Goal: Task Accomplishment & Management: Manage account settings

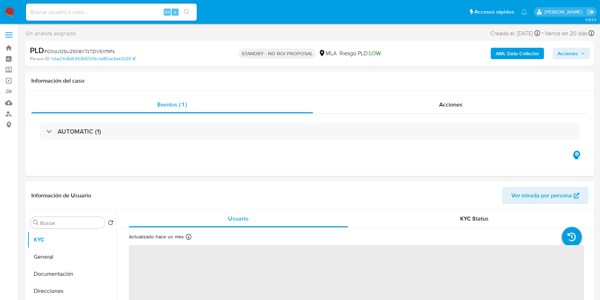
select select "10"
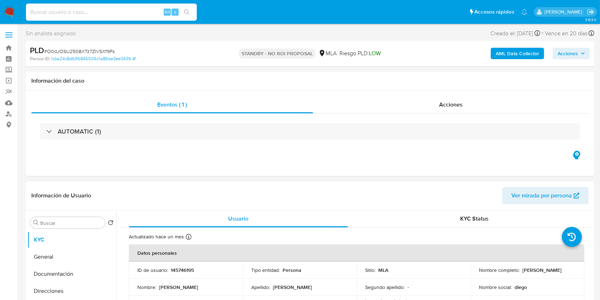
click at [114, 9] on input at bounding box center [111, 11] width 171 height 9
paste input "95338951"
type input "95338951"
click at [189, 13] on icon "search-icon" at bounding box center [187, 12] width 6 height 6
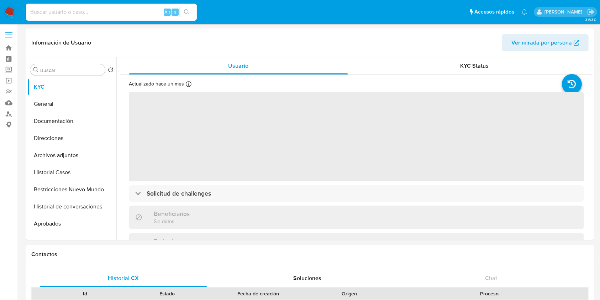
select select "10"
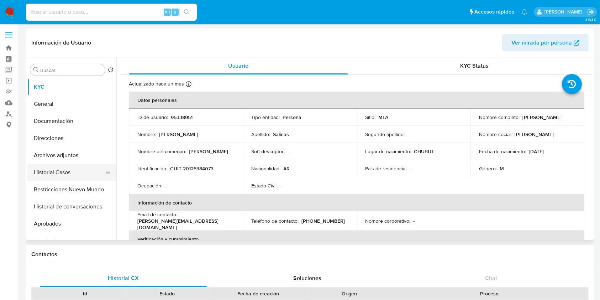
click at [66, 174] on button "Historial Casos" at bounding box center [68, 172] width 83 height 17
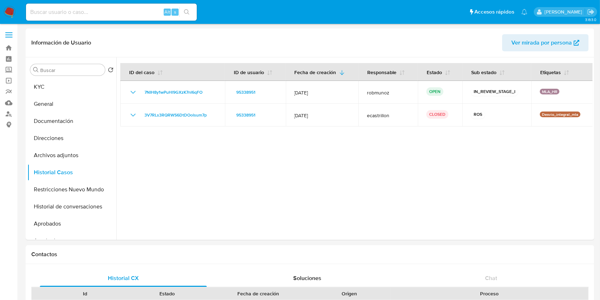
click at [138, 4] on div "Alt s" at bounding box center [111, 12] width 171 height 17
click at [137, 8] on input at bounding box center [111, 11] width 171 height 9
paste input "vw8RKJ895ZLJmjv864x7S4xj"
type input "vw8RKJ895ZLJmjv864x7S4xj"
click at [182, 16] on button "search-icon" at bounding box center [186, 12] width 15 height 10
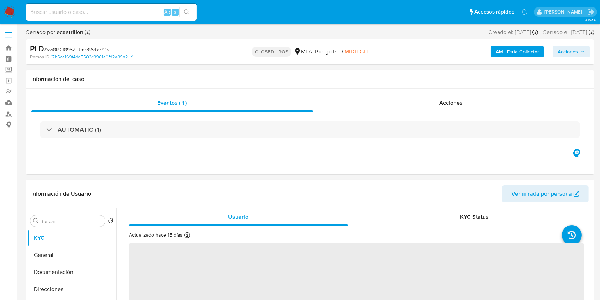
select select "10"
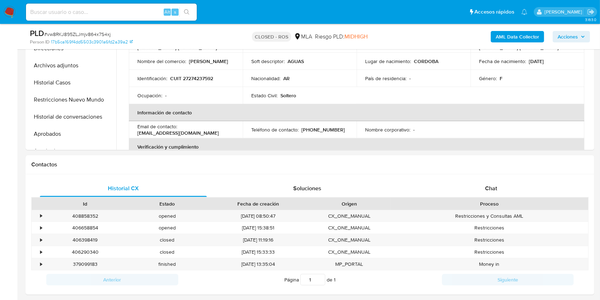
scroll to position [237, 0]
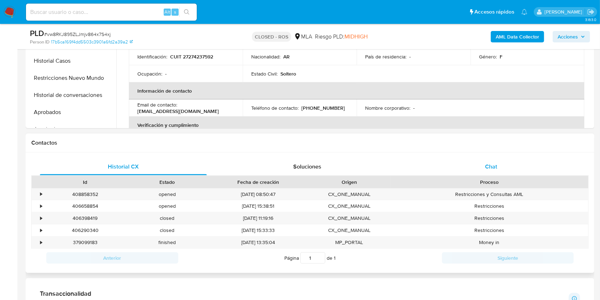
click at [477, 164] on div "Chat" at bounding box center [491, 166] width 167 height 17
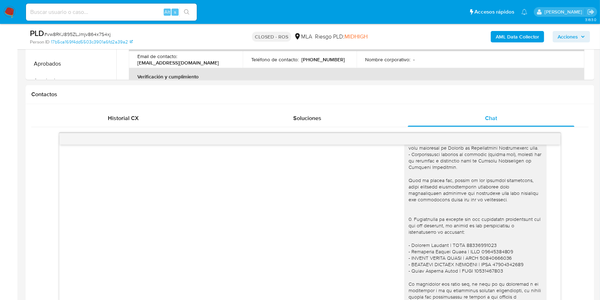
scroll to position [285, 0]
click at [146, 107] on div "Historial CX Soluciones Chat Id Estado Fecha de creación Origen Proceso • 40885…" at bounding box center [310, 207] width 569 height 204
click at [145, 115] on div "Historial CX" at bounding box center [123, 118] width 167 height 17
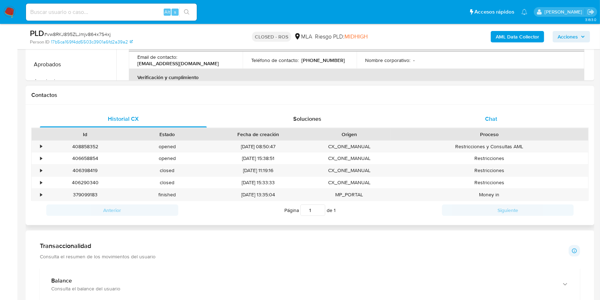
click at [459, 119] on div "Chat" at bounding box center [491, 118] width 167 height 17
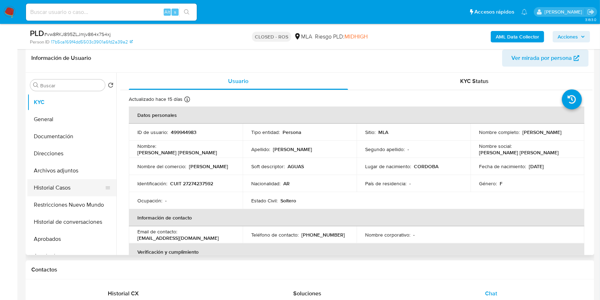
scroll to position [95, 0]
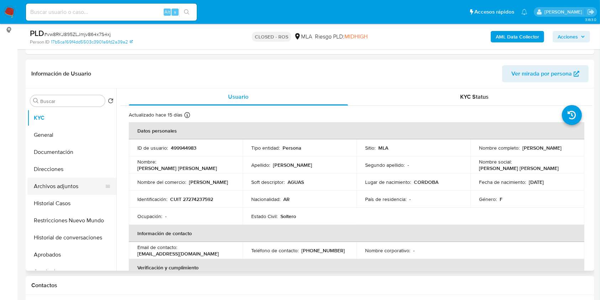
drag, startPoint x: 79, startPoint y: 177, endPoint x: 76, endPoint y: 181, distance: 4.9
click at [77, 180] on ul "KYC General Documentación Direcciones Archivos adjuntos Historial Casos Restric…" at bounding box center [71, 189] width 89 height 161
click at [77, 181] on button "Archivos adjuntos" at bounding box center [68, 186] width 83 height 17
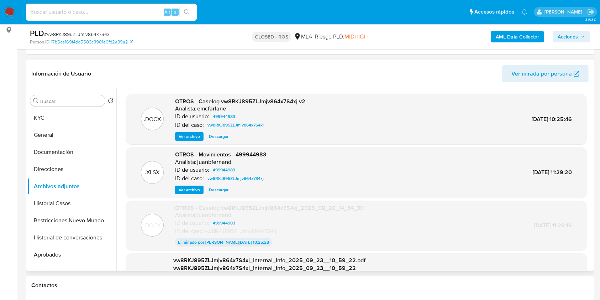
click at [222, 137] on span "Descargar" at bounding box center [219, 136] width 20 height 7
click at [150, 12] on input at bounding box center [111, 11] width 171 height 9
paste input "213258613"
type input "213258613"
click at [180, 16] on button "search-icon" at bounding box center [186, 12] width 15 height 10
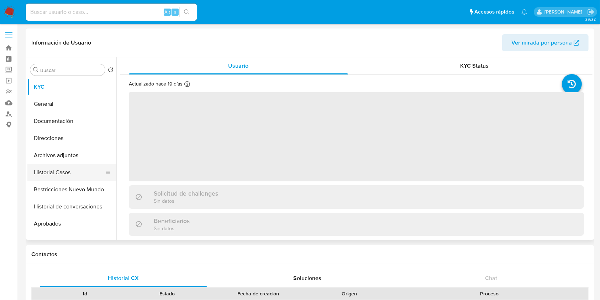
select select "10"
click at [69, 174] on button "Historial Casos" at bounding box center [68, 172] width 83 height 17
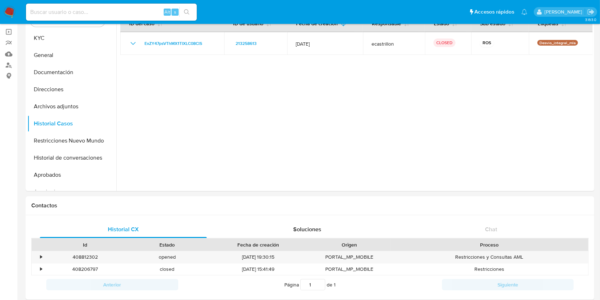
scroll to position [47, 0]
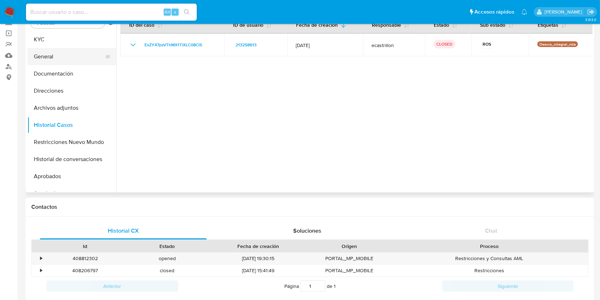
click at [70, 58] on button "General" at bounding box center [68, 56] width 83 height 17
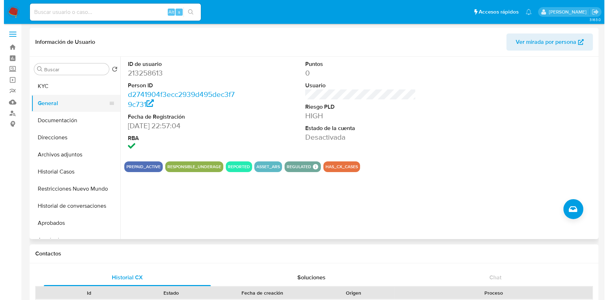
scroll to position [0, 0]
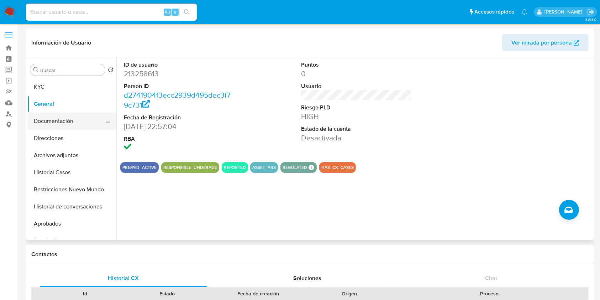
click at [86, 126] on button "Documentación" at bounding box center [68, 120] width 83 height 17
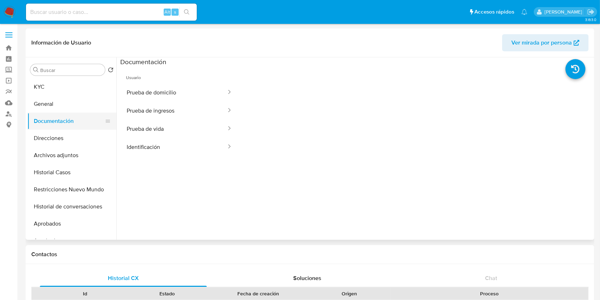
drag, startPoint x: 68, startPoint y: 88, endPoint x: 76, endPoint y: 117, distance: 29.7
click at [76, 117] on ul "KYC General Documentación Direcciones Archivos adjuntos Historial Casos Restric…" at bounding box center [71, 158] width 89 height 161
click at [190, 116] on button "Prueba de ingresos" at bounding box center [173, 110] width 107 height 18
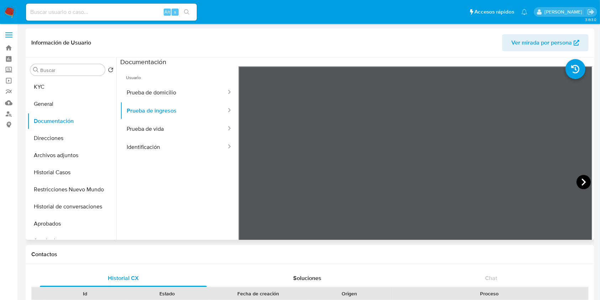
click at [577, 184] on icon at bounding box center [584, 182] width 14 height 14
click at [63, 98] on button "General" at bounding box center [68, 103] width 83 height 17
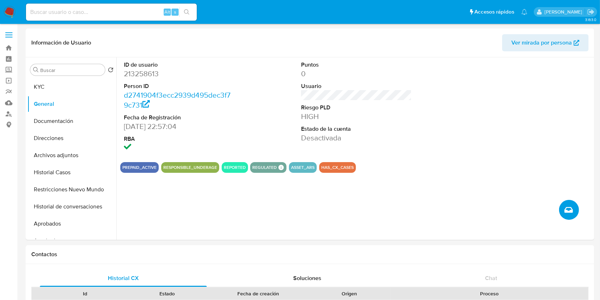
click at [571, 206] on icon "Crear caso manual" at bounding box center [569, 209] width 9 height 9
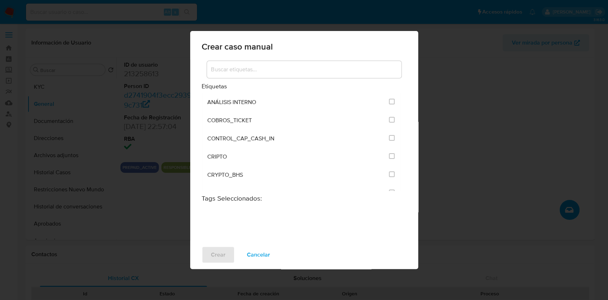
click at [292, 74] on input at bounding box center [304, 69] width 194 height 9
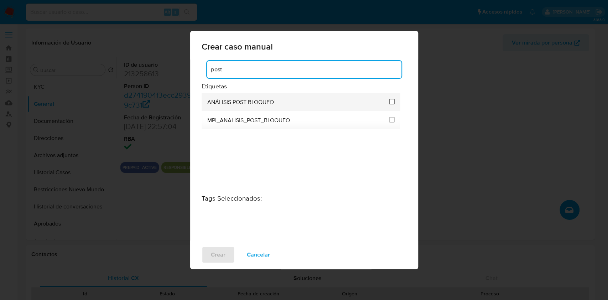
type input "post"
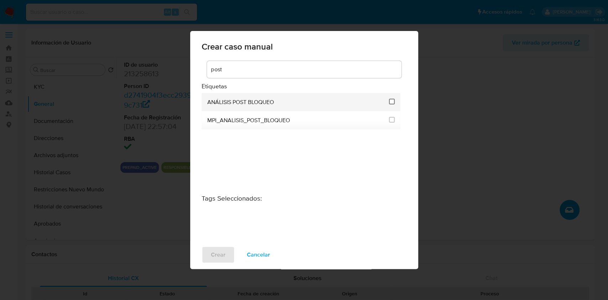
click at [392, 103] on input "3249" at bounding box center [392, 102] width 6 height 6
checkbox input "true"
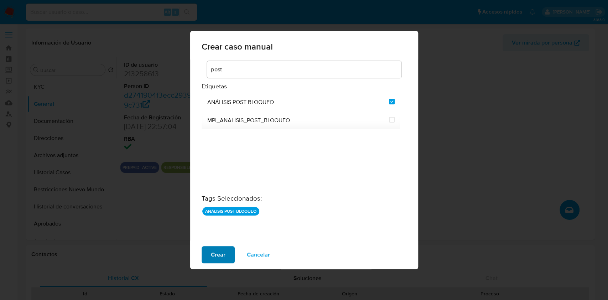
click at [213, 253] on span "Crear" at bounding box center [218, 255] width 15 height 16
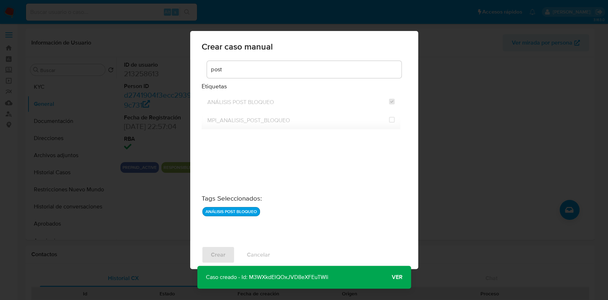
click at [398, 277] on span "Ver" at bounding box center [397, 277] width 11 height 0
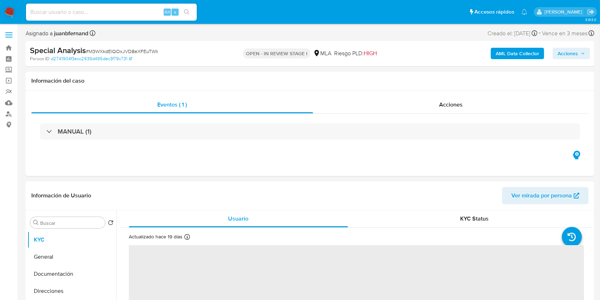
select select "10"
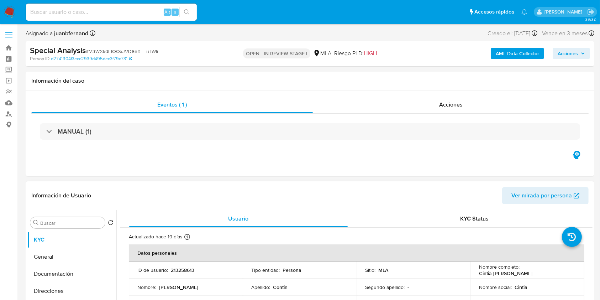
click at [182, 271] on p "213258613" at bounding box center [182, 270] width 23 height 6
copy p "213258613"
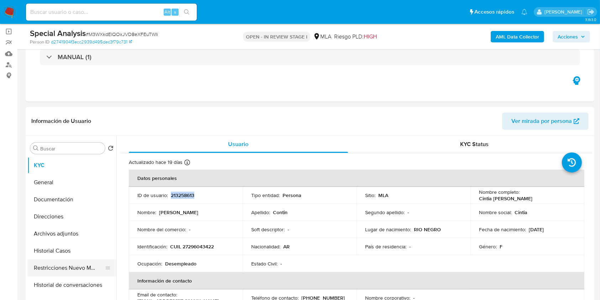
scroll to position [142, 0]
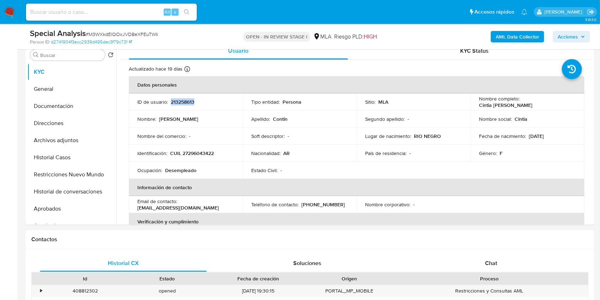
click at [561, 37] on span "Acciones" at bounding box center [568, 36] width 20 height 11
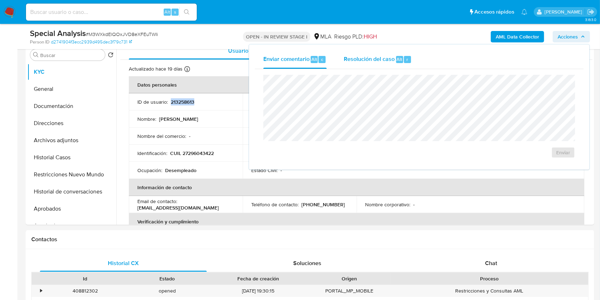
click at [392, 61] on span "Resolución del caso" at bounding box center [369, 59] width 51 height 8
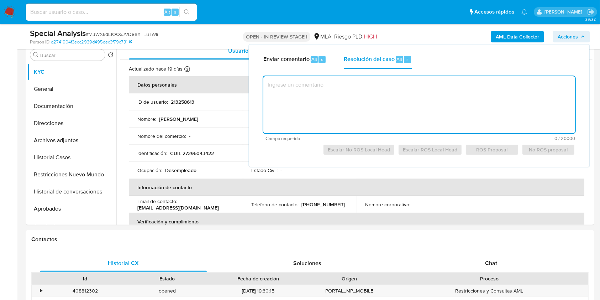
click at [379, 101] on textarea at bounding box center [419, 104] width 312 height 57
paste textarea "Con fecha 05/10/2025, el cliente adjunta captura de un escrito judicial, emitid…"
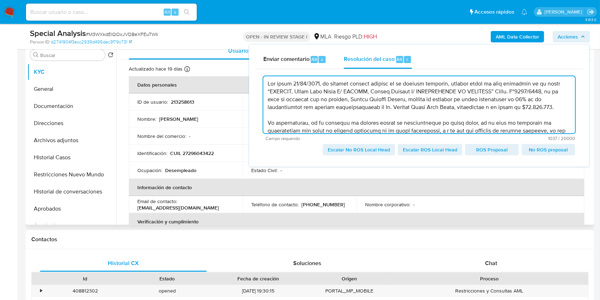
scroll to position [0, 0]
type textarea "Con fecha 05/10/2025, el cliente adjunta captura de un escrito judicial, emitid…"
click at [70, 143] on button "Archivos adjuntos" at bounding box center [68, 140] width 83 height 17
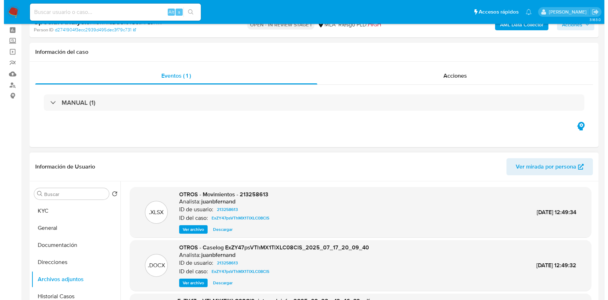
scroll to position [142, 0]
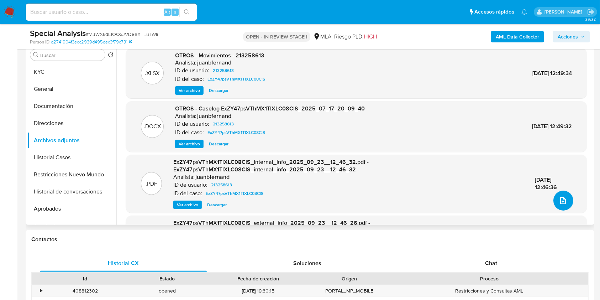
click at [560, 201] on icon "upload-file" at bounding box center [563, 200] width 9 height 9
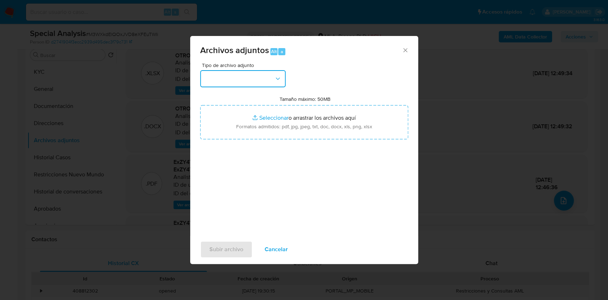
click at [273, 82] on button "button" at bounding box center [242, 78] width 85 height 17
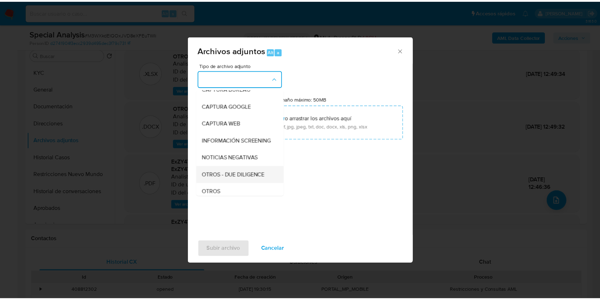
scroll to position [95, 0]
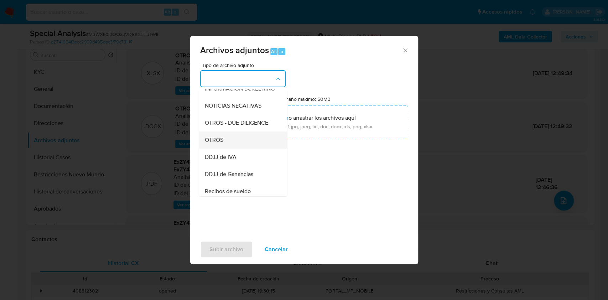
click at [236, 145] on div "OTROS" at bounding box center [240, 139] width 73 height 17
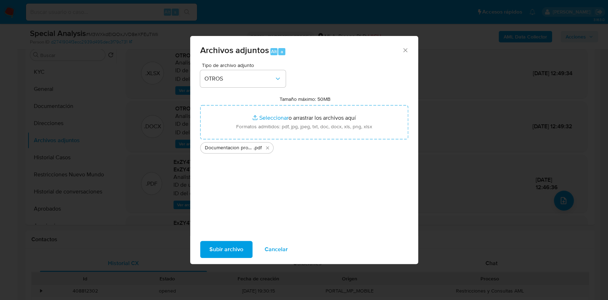
click at [209, 246] on span "Subir archivo" at bounding box center [226, 249] width 34 height 16
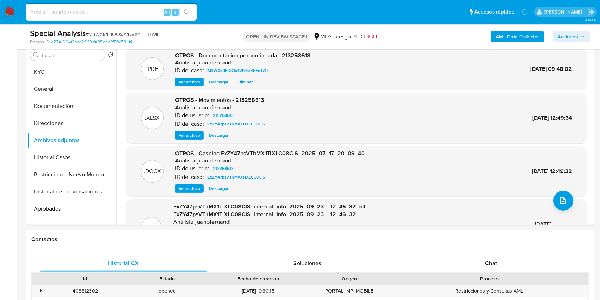
click at [576, 34] on span "Acciones" at bounding box center [568, 36] width 20 height 11
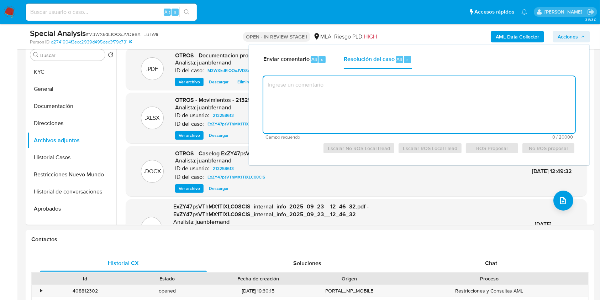
paste textarea "Con fecha 05/10/2025, el cliente adjunta captura de un escrito judicial, emitid…"
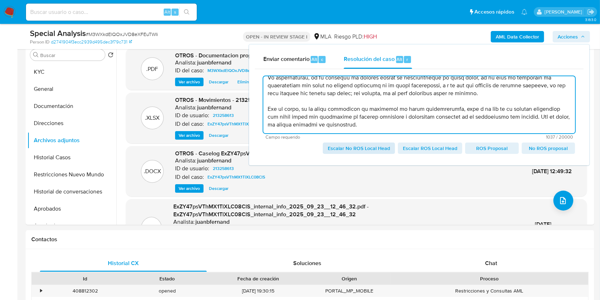
scroll to position [54, 0]
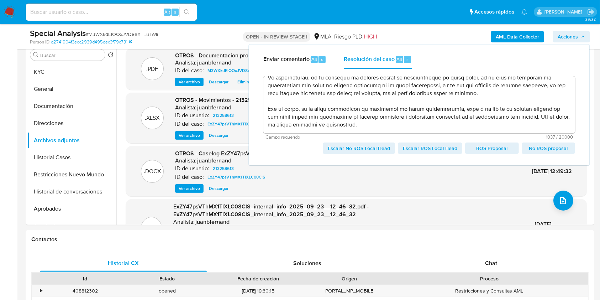
click at [348, 149] on span "Escalar No ROS Local Head" at bounding box center [359, 148] width 62 height 10
type textarea "Con fecha 05/10/2025, el cliente adjunta captura de un escrito judicial, emitid…"
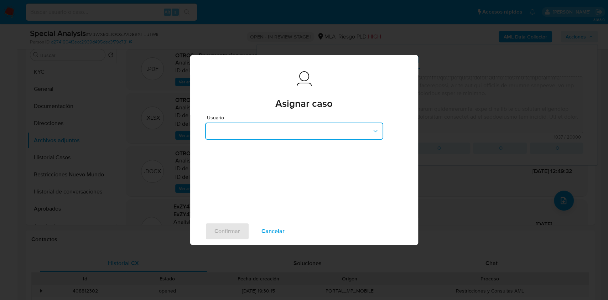
click at [332, 127] on button "button" at bounding box center [294, 130] width 178 height 17
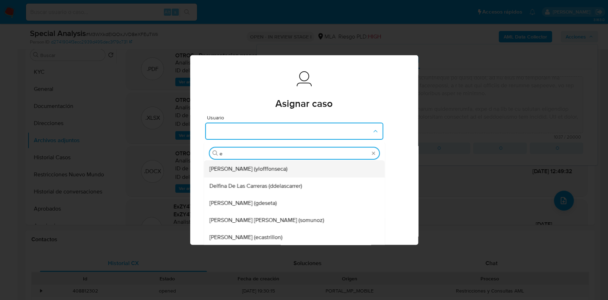
type input "ez"
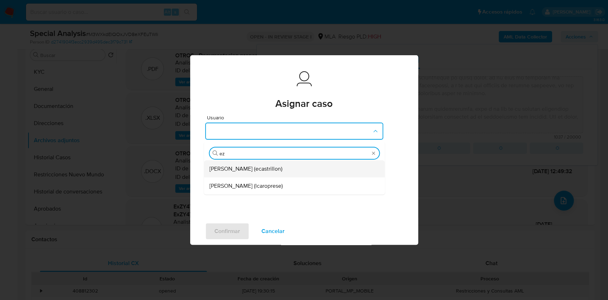
click at [282, 167] on span "Ezequiel Gonzalo Castrillon (ecastrillon)" at bounding box center [245, 168] width 73 height 7
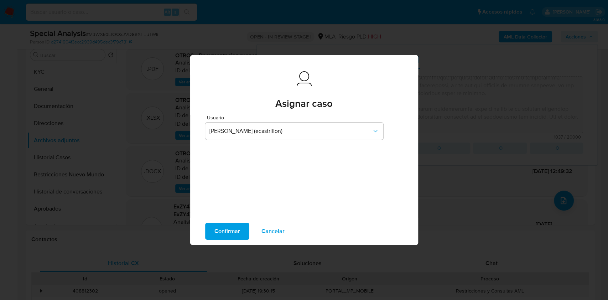
click at [221, 226] on span "Confirmar" at bounding box center [227, 231] width 26 height 16
type textarea "Con fecha 05/10/2025, el cliente adjunta captura de un escrito judicial, emitid…"
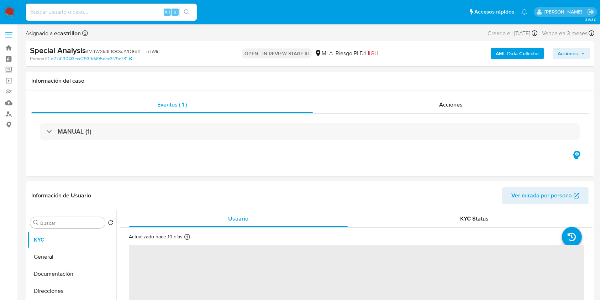
select select "10"
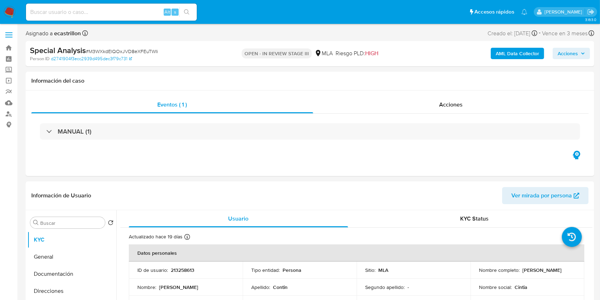
click at [134, 13] on input at bounding box center [111, 11] width 171 height 9
paste input "182001890"
type input "182001890"
click at [182, 11] on button "search-icon" at bounding box center [186, 12] width 15 height 10
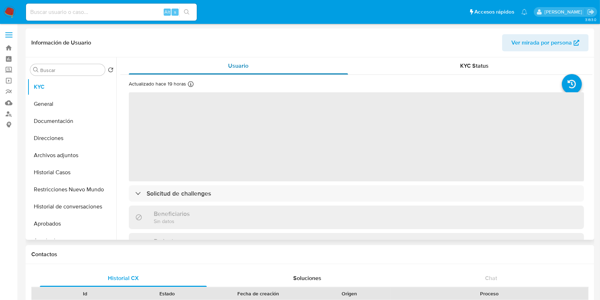
select select "10"
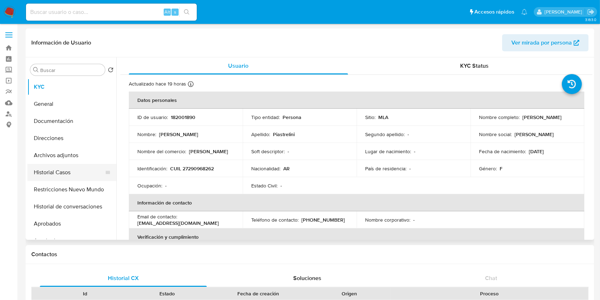
click at [70, 177] on button "Historial Casos" at bounding box center [68, 172] width 83 height 17
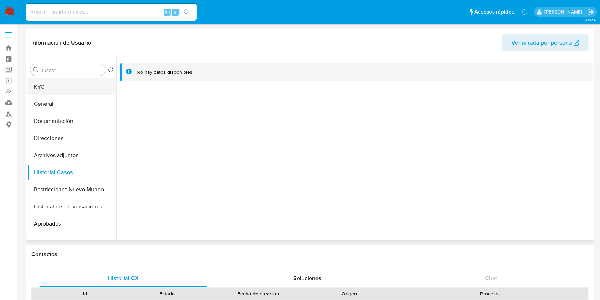
click at [65, 86] on button "KYC" at bounding box center [68, 86] width 83 height 17
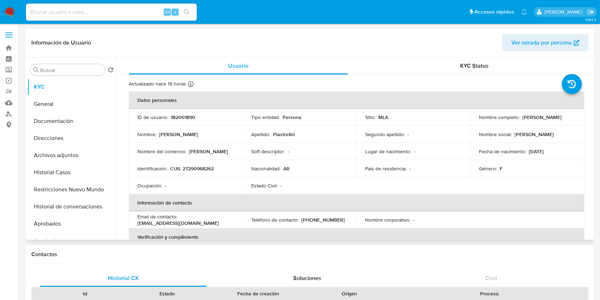
click at [187, 116] on p "182001890" at bounding box center [183, 117] width 25 height 6
copy p "182001890"
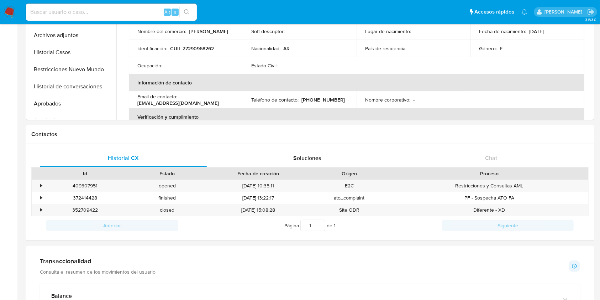
scroll to position [117, 0]
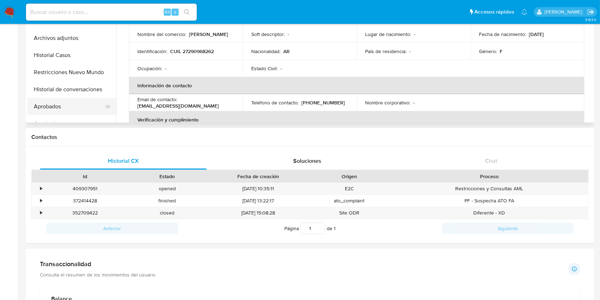
click at [57, 104] on button "Aprobados" at bounding box center [68, 106] width 83 height 17
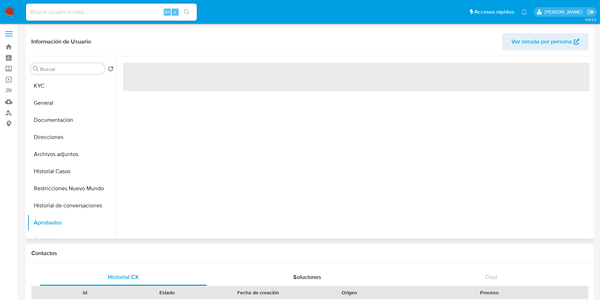
scroll to position [0, 0]
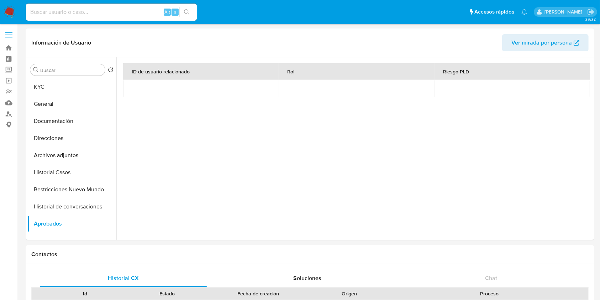
click at [154, 15] on input at bounding box center [111, 11] width 171 height 9
paste input "zVzvMcOrLbIs3cMfumPK5Pde"
type input "zVzvMcOrLbIs3cMfumPK5Pde"
click at [192, 7] on button "search-icon" at bounding box center [186, 12] width 15 height 10
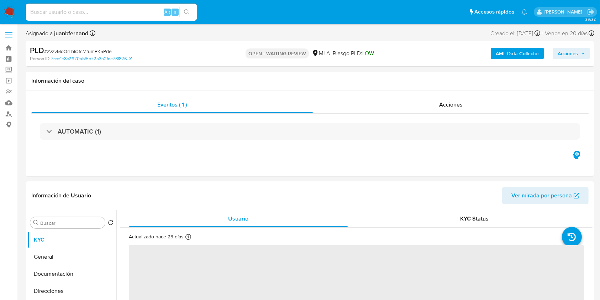
select select "10"
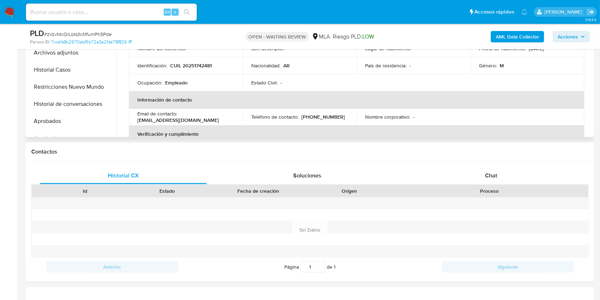
scroll to position [237, 0]
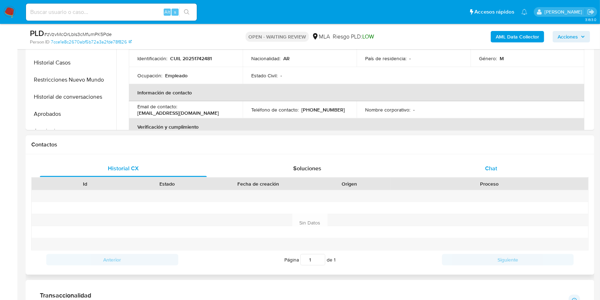
click at [533, 169] on div "Chat" at bounding box center [491, 168] width 167 height 17
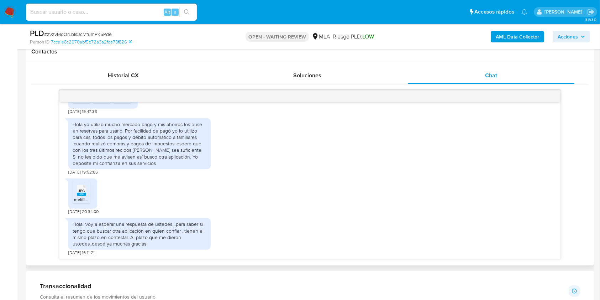
scroll to position [332, 0]
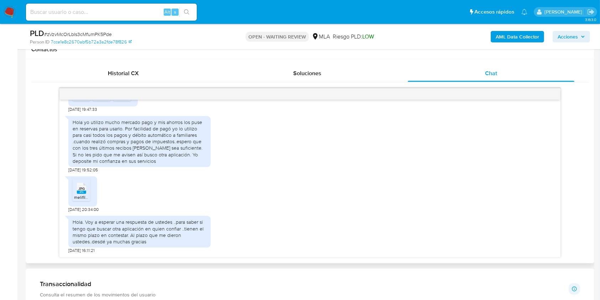
click at [79, 192] on rect at bounding box center [81, 191] width 9 height 3
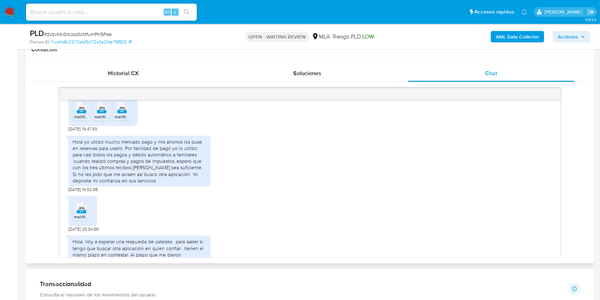
scroll to position [386, 0]
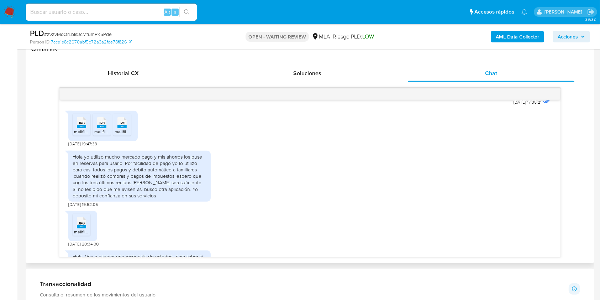
click at [80, 128] on rect at bounding box center [81, 126] width 9 height 3
click at [103, 125] on span "JPG" at bounding box center [102, 123] width 6 height 5
click at [117, 129] on icon "JPG" at bounding box center [121, 122] width 9 height 12
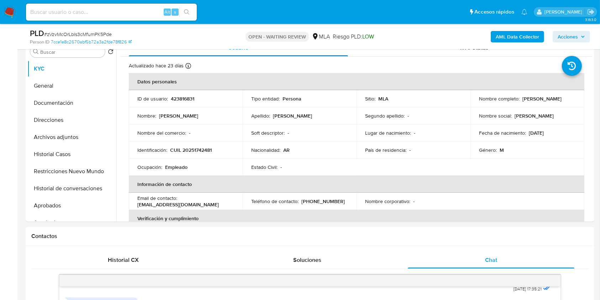
scroll to position [142, 0]
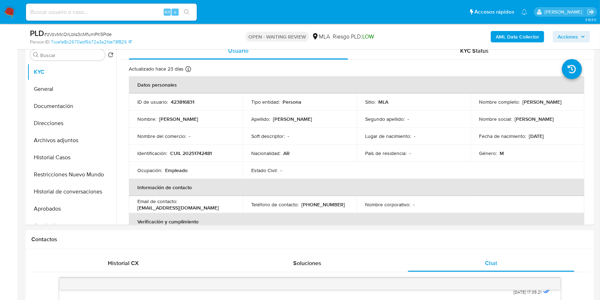
click at [238, 36] on div "OPEN - WAITING REVIEW MLA Riesgo PLD: LOW" at bounding box center [309, 36] width 185 height 17
click at [63, 137] on button "Archivos adjuntos" at bounding box center [68, 140] width 83 height 17
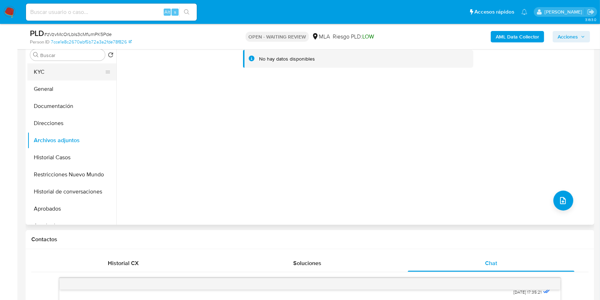
click at [54, 73] on button "KYC" at bounding box center [68, 71] width 83 height 17
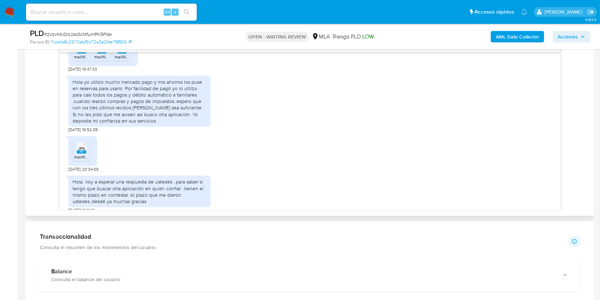
scroll to position [433, 0]
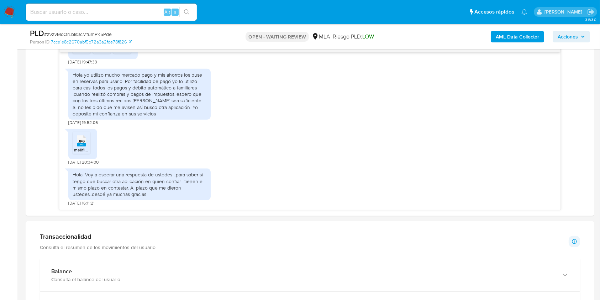
click at [106, 36] on span "# zVzvMcOrLbIs3cMfumPK5Pde" at bounding box center [78, 34] width 68 height 7
copy span "zVzvMcOrLbIs3cMfumPK5Pde"
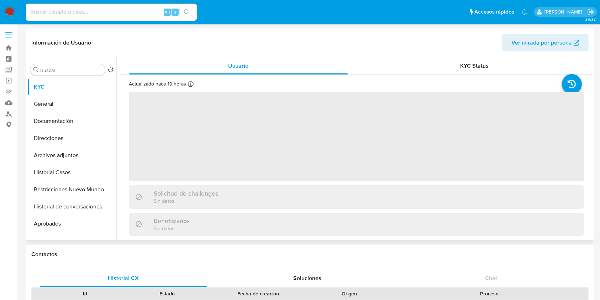
select select "10"
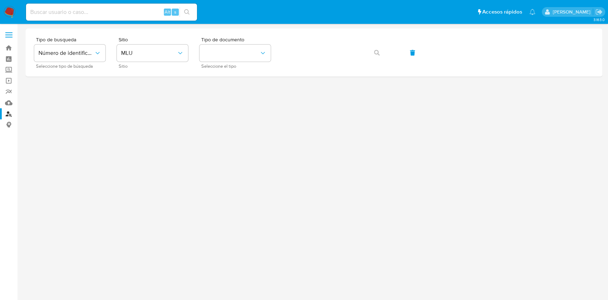
click at [148, 11] on input at bounding box center [111, 11] width 171 height 9
paste input "9SZh53k3MRIDW2gULyrcLnrw"
type input "9SZh53k3MRIDW2gULyrcLnrw"
click at [184, 11] on icon "search-icon" at bounding box center [186, 11] width 5 height 5
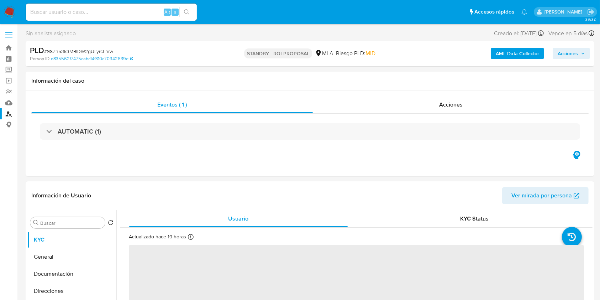
select select "10"
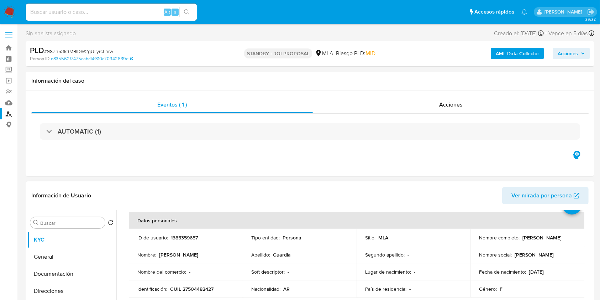
scroll to position [47, 0]
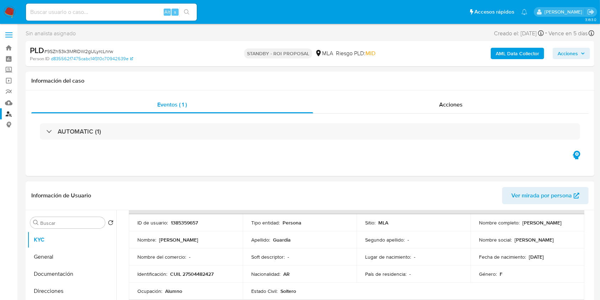
click at [529, 255] on p "[DATE]" at bounding box center [536, 256] width 15 height 6
drag, startPoint x: 529, startPoint y: 255, endPoint x: 555, endPoint y: 258, distance: 26.2
click at [555, 258] on div "Fecha de nacimiento : [DEMOGRAPHIC_DATA]" at bounding box center [527, 256] width 97 height 6
copy p "[DATE]"
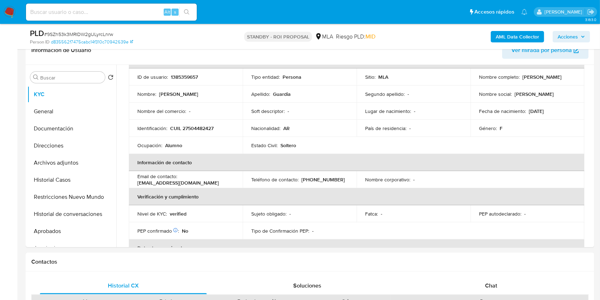
scroll to position [142, 0]
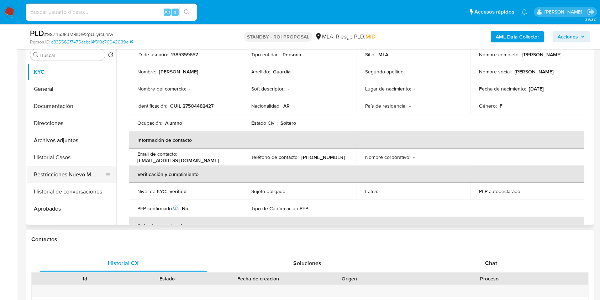
click at [53, 175] on button "Restricciones Nuevo Mundo" at bounding box center [68, 174] width 83 height 17
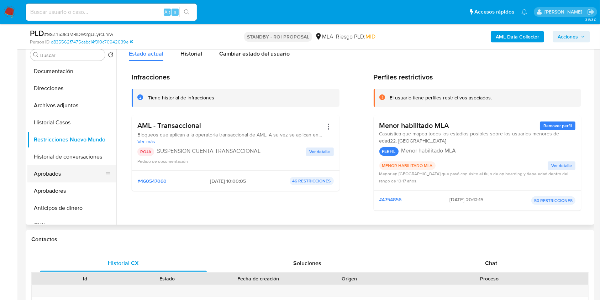
scroll to position [47, 0]
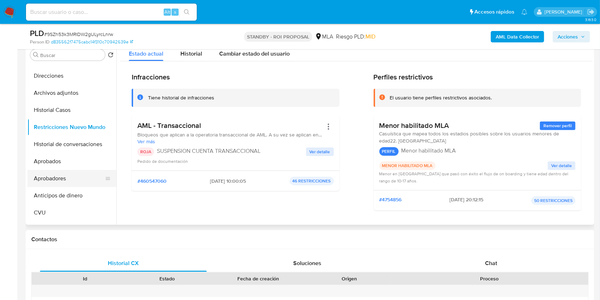
click at [61, 178] on button "Aprobadores" at bounding box center [68, 178] width 83 height 17
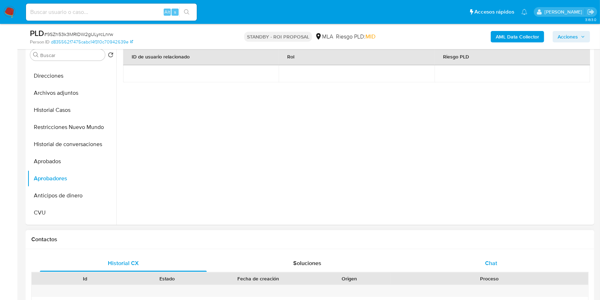
click at [517, 257] on div "Chat" at bounding box center [491, 263] width 167 height 17
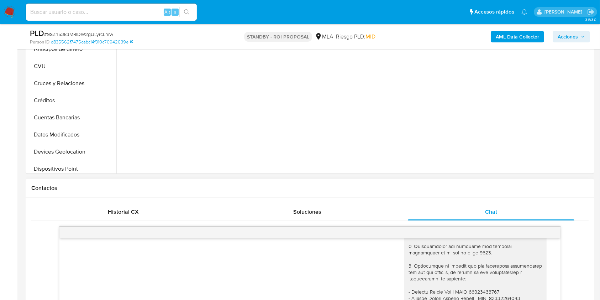
scroll to position [332, 0]
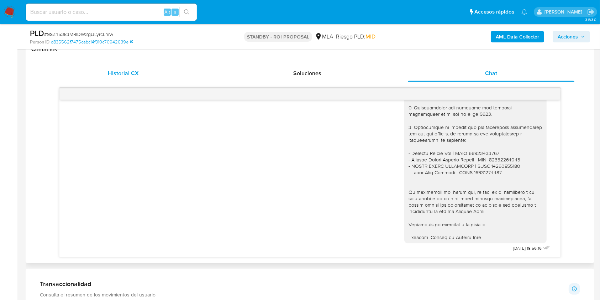
drag, startPoint x: 108, startPoint y: 78, endPoint x: 177, endPoint y: 76, distance: 68.7
click at [108, 78] on div "Historial CX" at bounding box center [123, 73] width 167 height 17
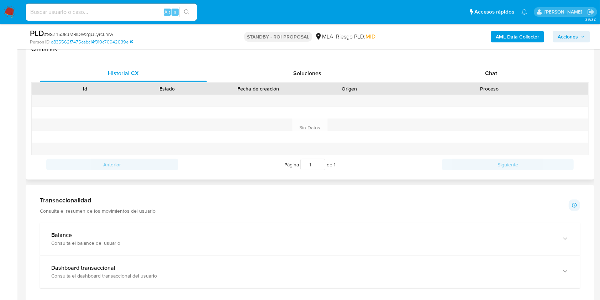
click at [462, 83] on div "Proceso" at bounding box center [489, 89] width 198 height 12
click at [493, 73] on span "Chat" at bounding box center [491, 73] width 12 height 8
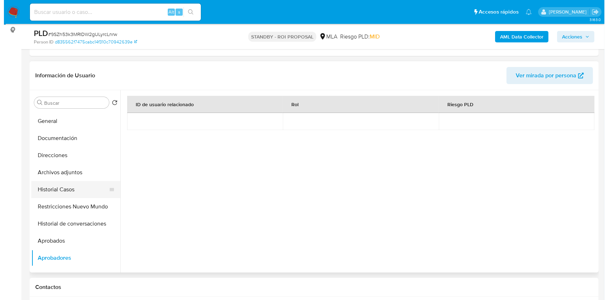
scroll to position [0, 0]
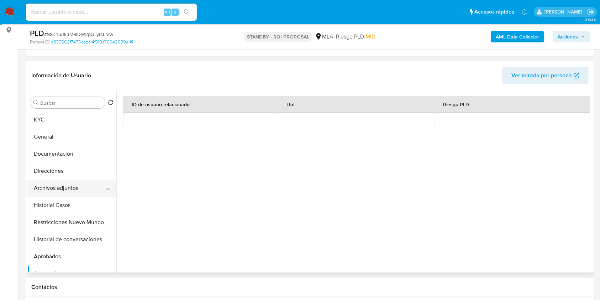
click at [63, 192] on button "Archivos adjuntos" at bounding box center [68, 187] width 83 height 17
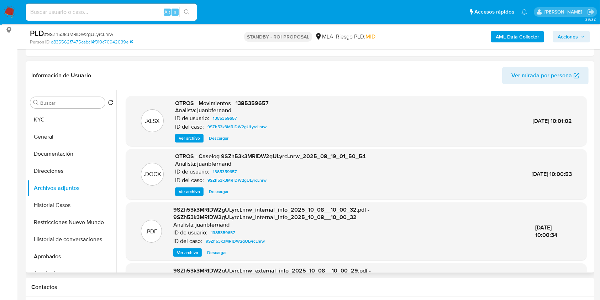
click at [186, 193] on span "Ver archivo" at bounding box center [189, 191] width 21 height 7
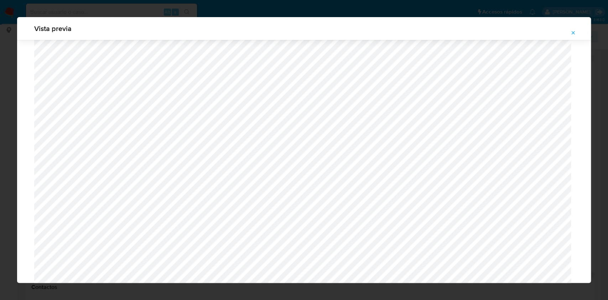
scroll to position [413, 0]
click at [72, 16] on div "Vista previa" at bounding box center [304, 150] width 608 height 300
click at [577, 32] on button "Attachment preview" at bounding box center [573, 32] width 16 height 11
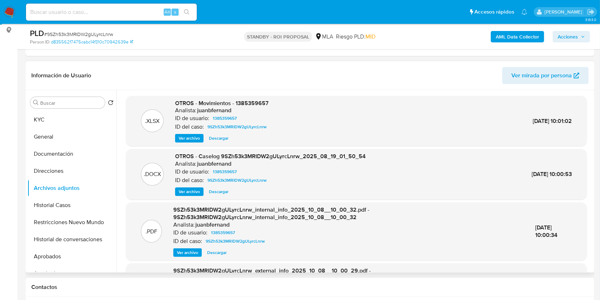
scroll to position [0, 0]
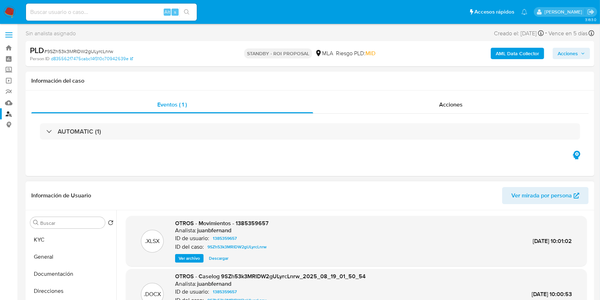
click at [9, 115] on link "Buscador de personas" at bounding box center [42, 113] width 85 height 11
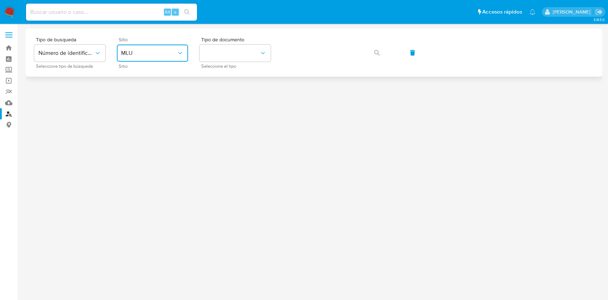
click at [166, 53] on span "MLU" at bounding box center [149, 52] width 56 height 7
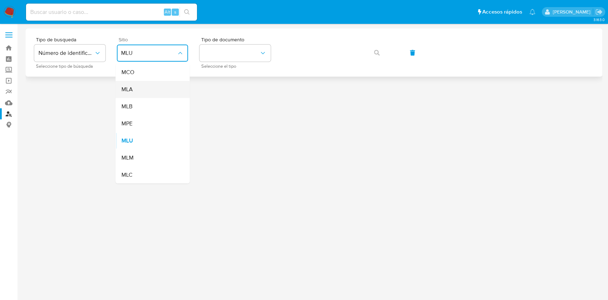
click at [158, 92] on div "MLA" at bounding box center [150, 89] width 58 height 17
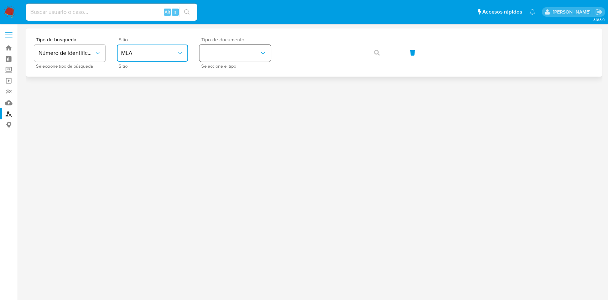
click at [231, 53] on button "identificationType" at bounding box center [234, 52] width 71 height 17
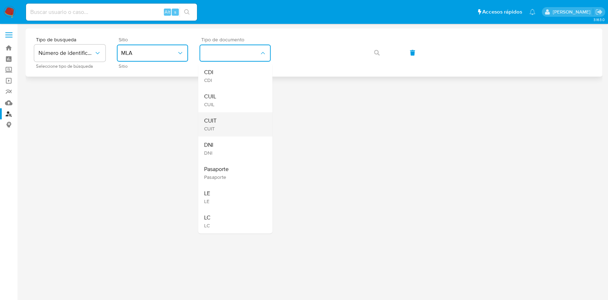
click at [250, 112] on div "CUIT CUIT" at bounding box center [233, 124] width 58 height 24
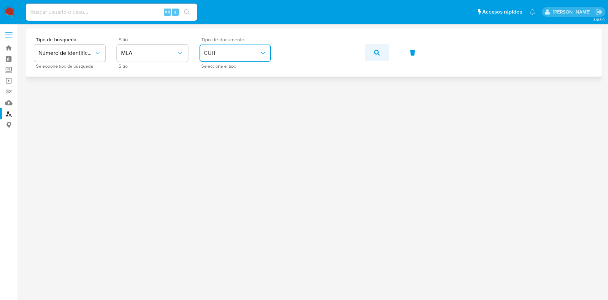
click at [367, 53] on button "button" at bounding box center [377, 52] width 24 height 17
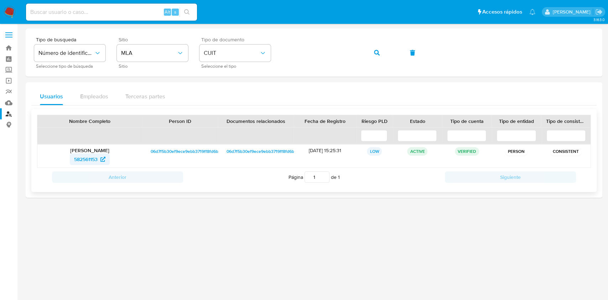
click at [106, 159] on link "582561153" at bounding box center [90, 158] width 40 height 11
click at [377, 54] on icon "button" at bounding box center [377, 53] width 6 height 6
click at [92, 159] on span "657658389" at bounding box center [85, 158] width 25 height 11
click at [375, 56] on span "button" at bounding box center [377, 53] width 6 height 16
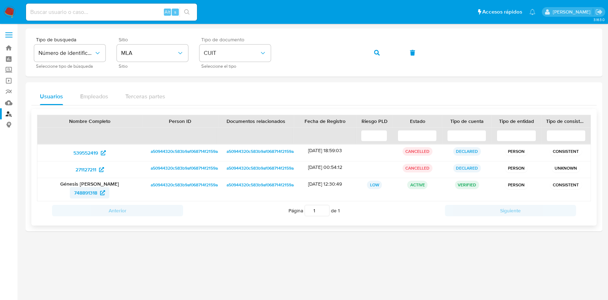
click at [99, 192] on span "748891318" at bounding box center [89, 192] width 31 height 11
click at [363, 56] on div "Tipo de busqueda Número de identificación Seleccione tipo de búsqueda Sitio MLA…" at bounding box center [313, 52] width 559 height 31
click at [372, 54] on button "button" at bounding box center [377, 52] width 24 height 17
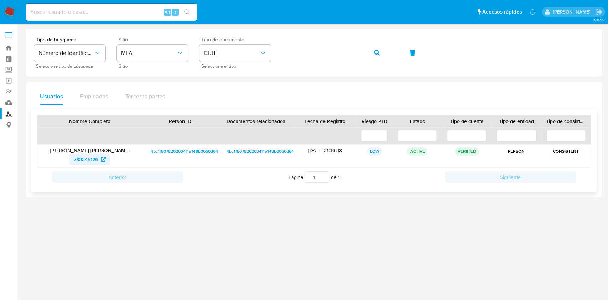
click at [96, 161] on span "783345126" at bounding box center [86, 158] width 24 height 11
click at [382, 59] on button "button" at bounding box center [377, 52] width 24 height 17
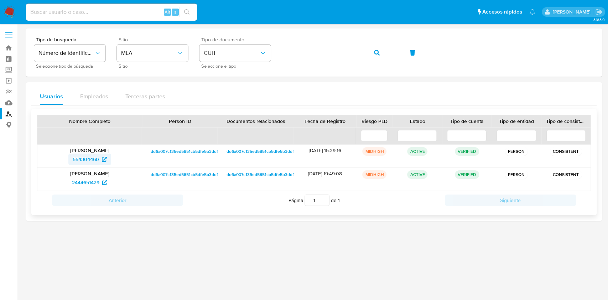
click at [102, 161] on icon at bounding box center [104, 159] width 5 height 5
click at [99, 183] on span "2444651429" at bounding box center [85, 182] width 27 height 11
click at [370, 55] on button "button" at bounding box center [377, 52] width 24 height 17
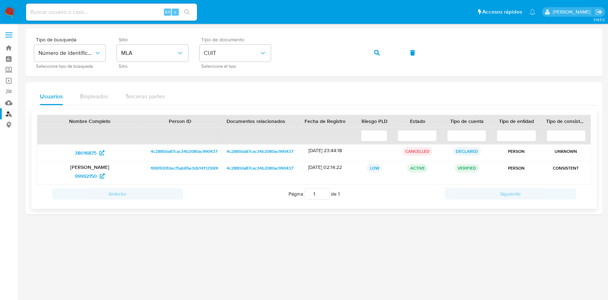
click at [93, 182] on div "Mariana Romina Cesar Gonzalez 99992150" at bounding box center [89, 172] width 105 height 23
click at [96, 179] on span "99992150" at bounding box center [86, 175] width 22 height 11
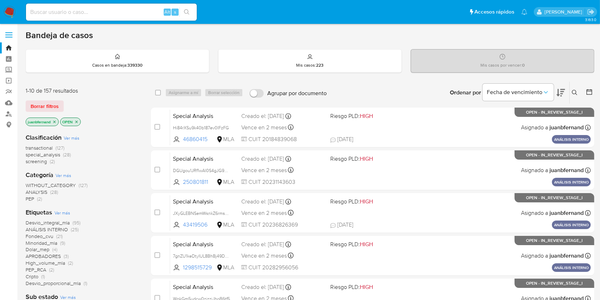
click at [572, 90] on icon at bounding box center [575, 93] width 6 height 6
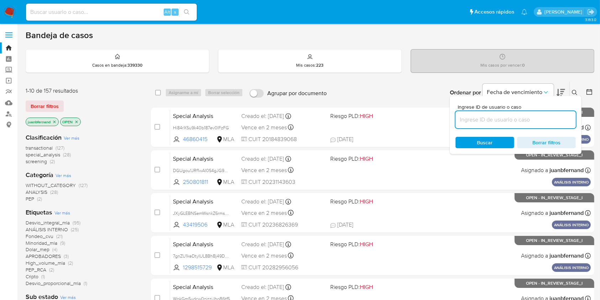
click at [485, 117] on input at bounding box center [516, 119] width 120 height 9
type input "zVzvMcOrLbIs3cMfumPK5Pde"
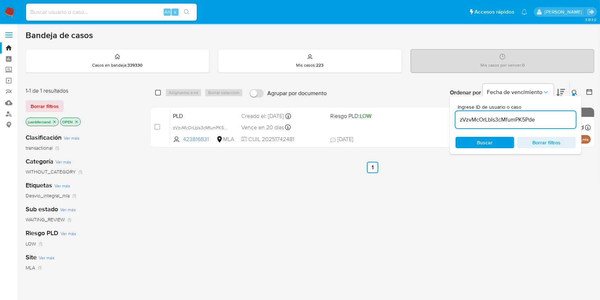
click at [159, 90] on input "checkbox" at bounding box center [158, 93] width 6 height 6
checkbox input "true"
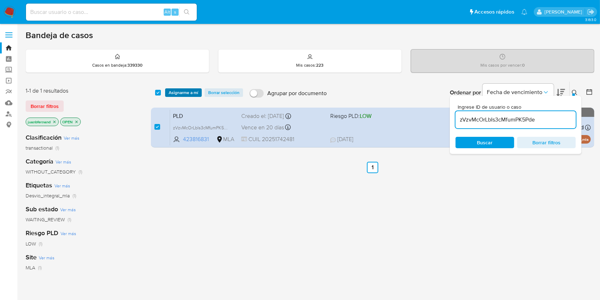
click at [177, 93] on span "Asignarme a mí" at bounding box center [184, 92] width 30 height 7
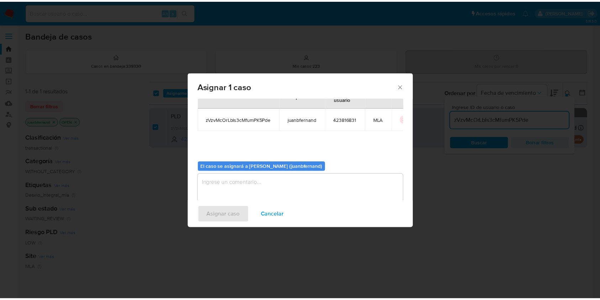
scroll to position [36, 0]
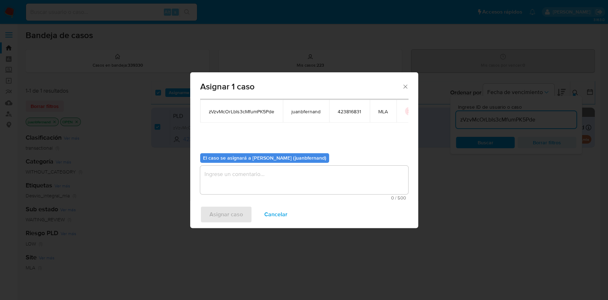
click at [245, 171] on textarea "assign-modal" at bounding box center [304, 180] width 208 height 28
click at [241, 213] on span "Asignar caso" at bounding box center [225, 214] width 33 height 16
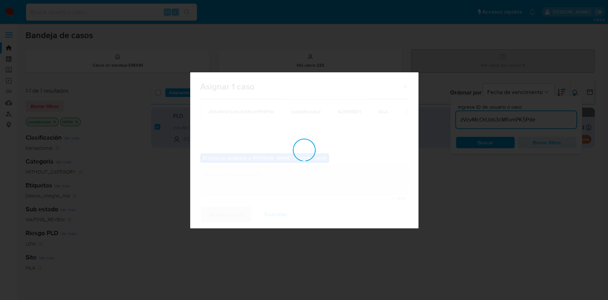
checkbox input "false"
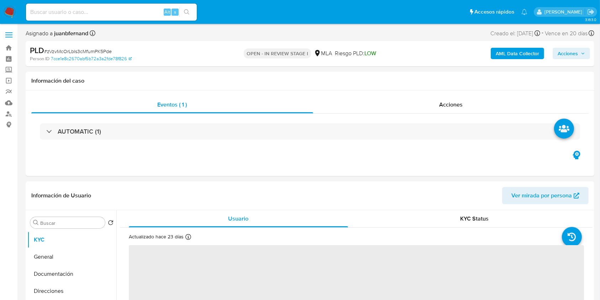
select select "10"
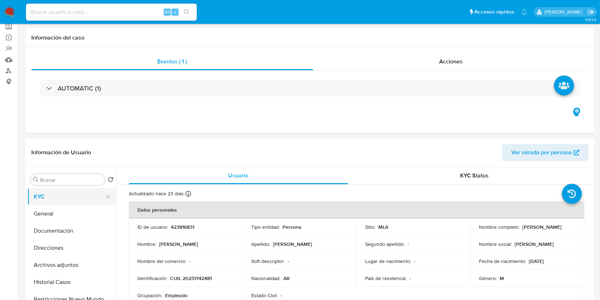
scroll to position [95, 0]
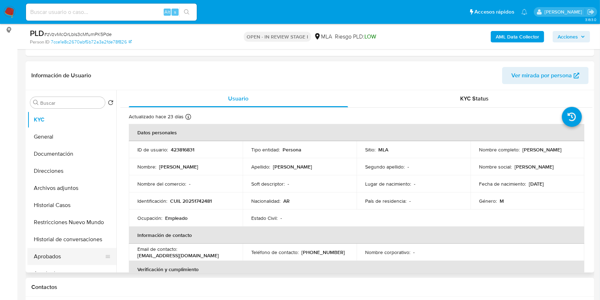
click at [64, 256] on button "Aprobados" at bounding box center [68, 256] width 83 height 17
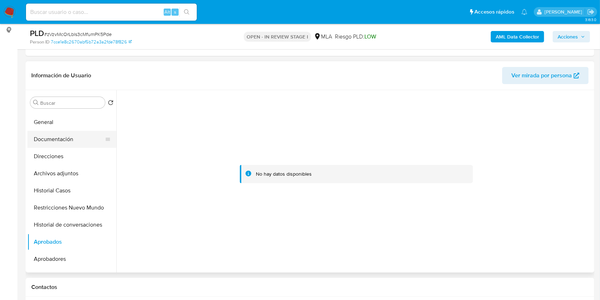
scroll to position [0, 0]
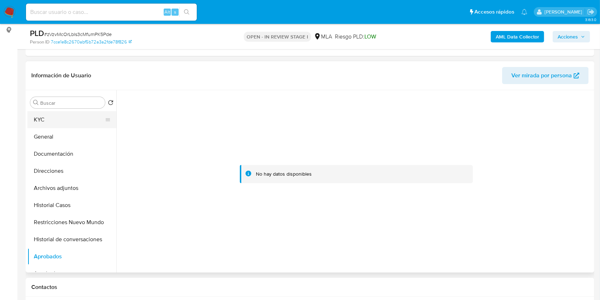
click at [62, 115] on button "KYC" at bounding box center [68, 119] width 83 height 17
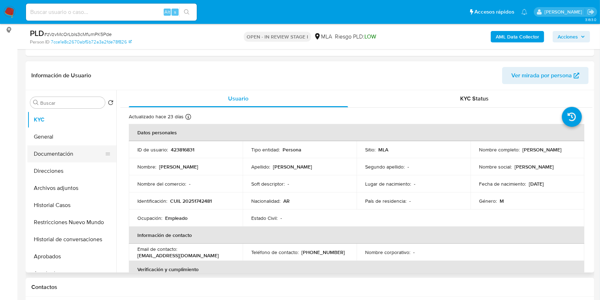
click at [74, 147] on button "Documentación" at bounding box center [68, 153] width 83 height 17
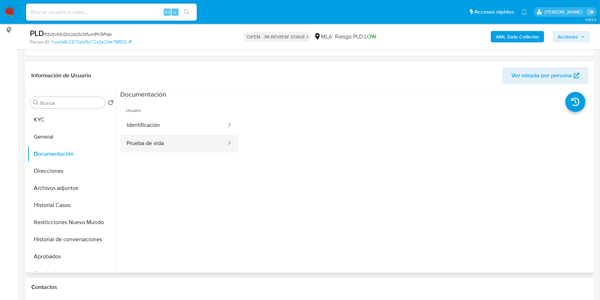
click at [163, 145] on button "Prueba de vida" at bounding box center [173, 143] width 107 height 18
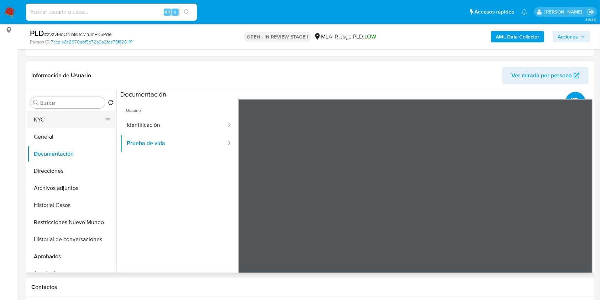
click at [63, 122] on button "KYC" at bounding box center [68, 119] width 83 height 17
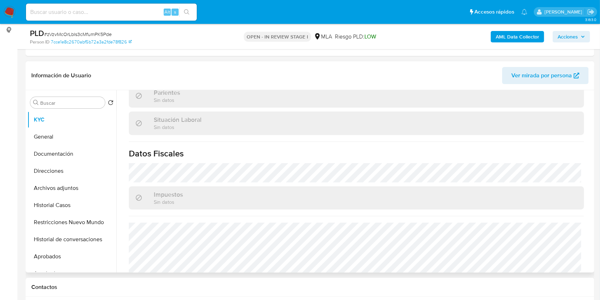
scroll to position [375, 0]
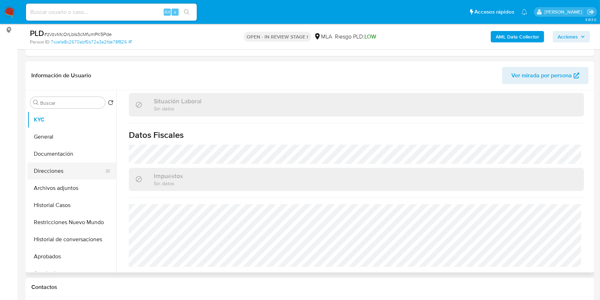
click at [74, 169] on button "Direcciones" at bounding box center [68, 170] width 83 height 17
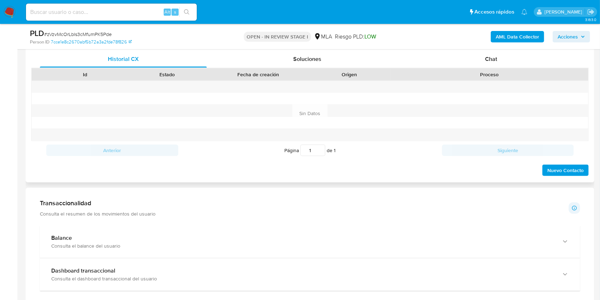
scroll to position [332, 0]
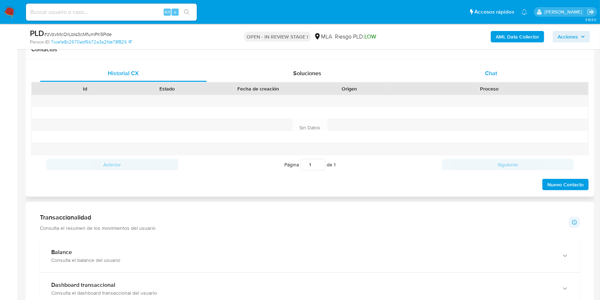
click at [500, 74] on div "Chat" at bounding box center [491, 73] width 167 height 17
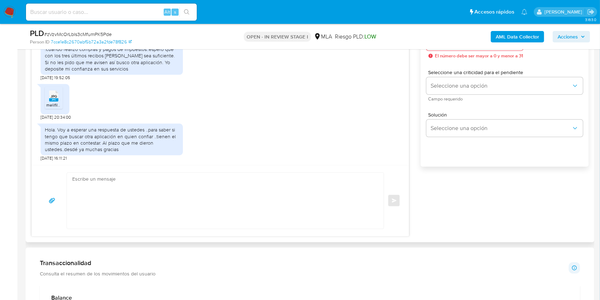
scroll to position [427, 0]
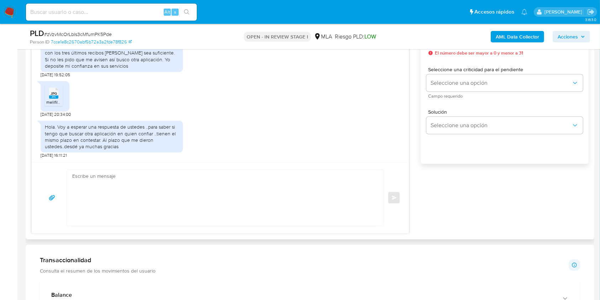
click at [128, 185] on textarea at bounding box center [223, 198] width 303 height 56
paste textarea "Hola, esperamos que te encuentres muy bien. Muchas gracias por tu respuesta. Co…"
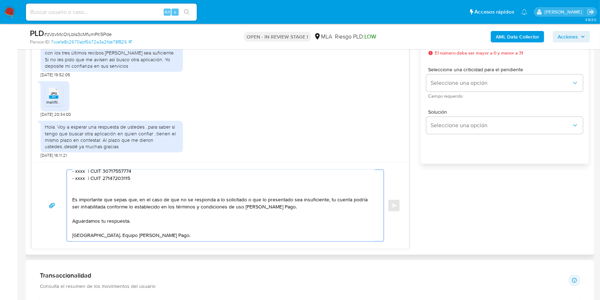
scroll to position [0, 0]
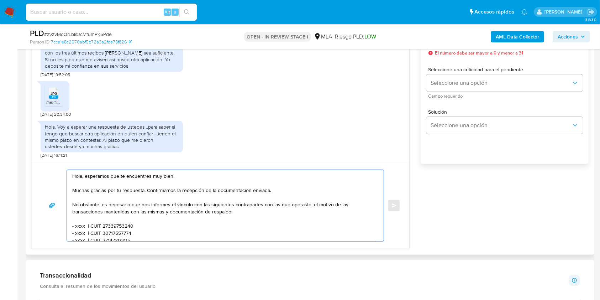
click at [168, 173] on textarea "Hola, esperamos que te encuentres muy bien. Muchas gracias por tu respuesta. Co…" at bounding box center [223, 205] width 303 height 71
drag, startPoint x: 168, startPoint y: 173, endPoint x: 87, endPoint y: 174, distance: 81.2
click at [87, 174] on textarea "Hola, esperamos que te encuentres muy bien. Muchas gracias por tu respuesta. Co…" at bounding box center [223, 205] width 303 height 71
click at [102, 205] on textarea "Hola. Muchas gracias por tu respuesta. Confirmamos la recepción de la documenta…" at bounding box center [223, 205] width 303 height 71
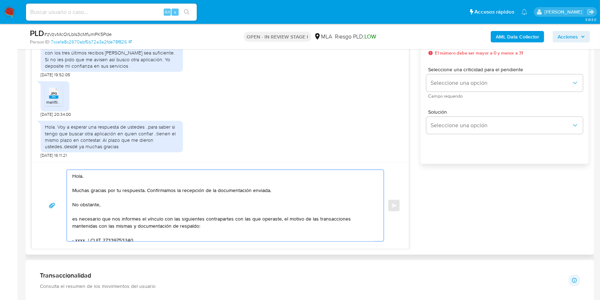
click at [131, 205] on textarea "Hola. Muchas gracias por tu respuesta. Confirmamos la recepción de la documenta…" at bounding box center [223, 205] width 303 height 71
click at [181, 206] on textarea "Hola. Muchas gracias por tu respuesta. Confirmamos la recepción de la documenta…" at bounding box center [223, 205] width 303 height 71
click at [0, 0] on lt-span "documentaci ó n" at bounding box center [0, 0] width 0 height 0
click at [128, 219] on textarea "Hola. Muchas gracias por tu respuesta. Confirmamos la recepción de la documenta…" at bounding box center [223, 205] width 303 height 71
drag, startPoint x: 128, startPoint y: 219, endPoint x: 58, endPoint y: 218, distance: 69.4
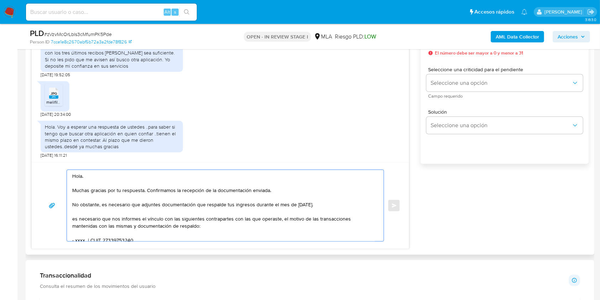
click at [58, 218] on div "Hola. Muchas gracias por tu respuesta. Confirmamos la recepción de la documenta…" at bounding box center [220, 205] width 360 height 72
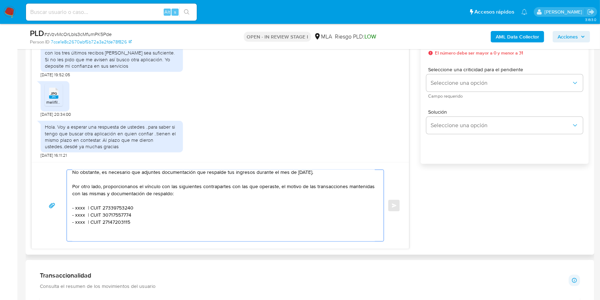
scroll to position [47, 0]
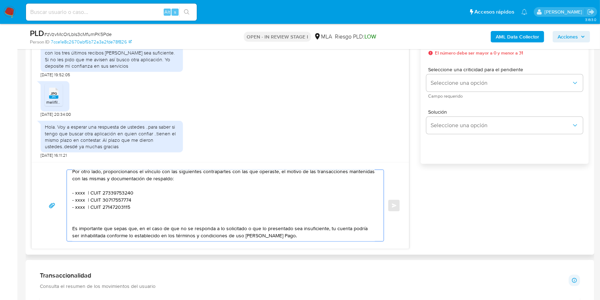
click at [131, 171] on textarea "Hola. Muchas gracias por tu respuesta. Confirmamos la recepción de la documenta…" at bounding box center [223, 205] width 303 height 71
click at [0, 0] on lt-span "proporci ó nanos" at bounding box center [0, 0] width 0 height 0
click at [80, 198] on textarea "Hola. Muchas gracias por tu respuesta. Confirmamos la recepción de la documenta…" at bounding box center [223, 205] width 303 height 71
click at [80, 192] on textarea "Hola. Muchas gracias por tu respuesta. Confirmamos la recepción de la documenta…" at bounding box center [223, 205] width 303 height 71
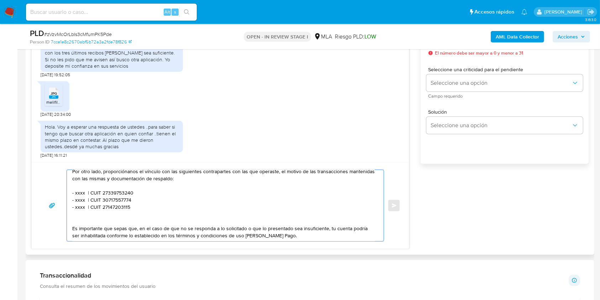
paste textarea "Central Autos Sa"
click at [150, 194] on textarea "Hola. Muchas gracias por tu respuesta. Confirmamos la recepción de la documenta…" at bounding box center [223, 205] width 303 height 71
paste textarea "30716741555"
click at [78, 202] on textarea "Hola. Muchas gracias por tu respuesta. Confirmamos la recepción de la documenta…" at bounding box center [223, 205] width 303 height 71
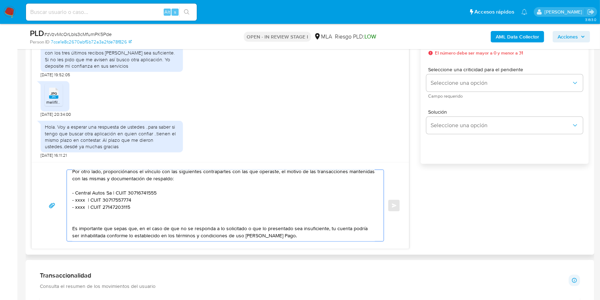
click at [78, 202] on textarea "Hola. Muchas gracias por tu respuesta. Confirmamos la recepción de la documenta…" at bounding box center [223, 205] width 303 height 71
paste textarea "Fernandez Nancy Beatriz"
click at [166, 199] on textarea "Hola. Muchas gracias por tu respuesta. Confirmamos la recepción de la documenta…" at bounding box center [223, 205] width 303 height 71
paste textarea "2316095619"
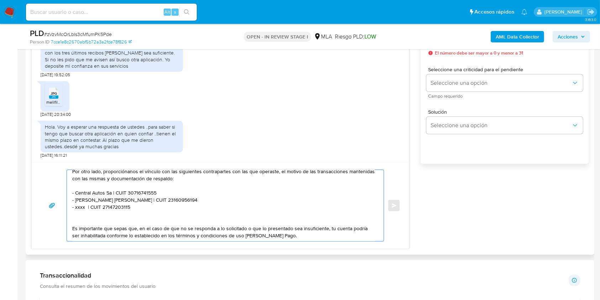
click at [77, 209] on textarea "Hola. Muchas gracias por tu respuesta. Confirmamos la recepción de la documenta…" at bounding box center [223, 205] width 303 height 71
paste textarea "Berho Carlos Alberto"
click at [158, 208] on textarea "Hola. Muchas gracias por tu respuesta. Confirmamos la recepción de la documenta…" at bounding box center [223, 205] width 303 height 71
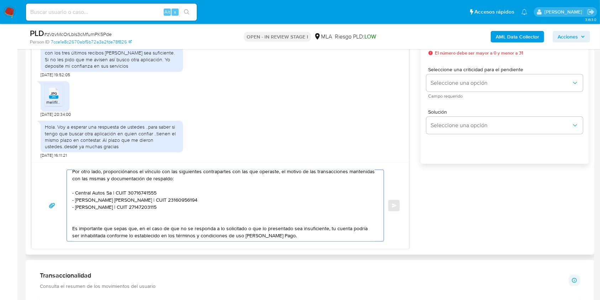
paste textarea "0214721377"
click at [185, 209] on textarea "Hola. Muchas gracias por tu respuesta. Confirmamos la recepción de la documenta…" at bounding box center [223, 205] width 303 height 71
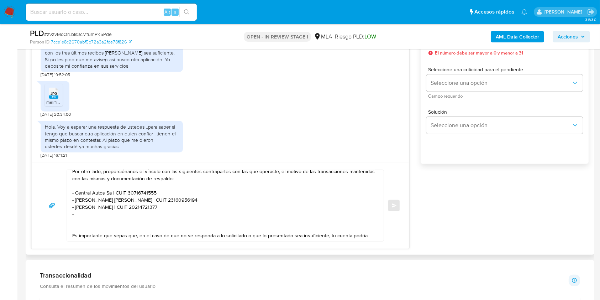
click at [116, 216] on textarea "Hola. Muchas gracias por tu respuesta. Confirmamos la recepción de la documenta…" at bounding box center [223, 205] width 303 height 71
paste textarea "Brenda Belen Perrone"
click at [154, 215] on textarea "Hola. Muchas gracias por tu respuesta. Confirmamos la recepción de la documenta…" at bounding box center [223, 205] width 303 height 71
paste textarea "27448886447"
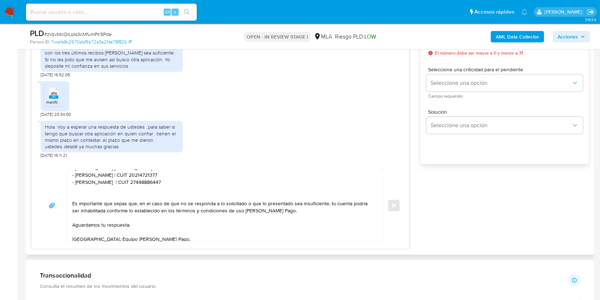
scroll to position [94, 0]
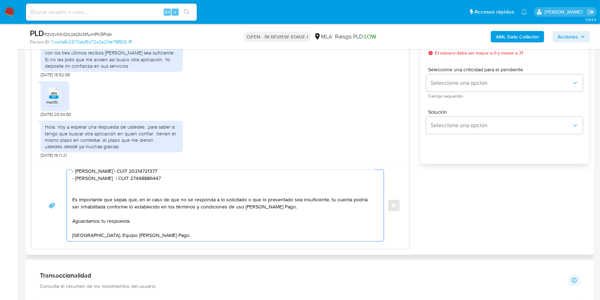
click at [177, 215] on textarea "Hola. Muchas gracias por tu respuesta. Confirmamos la recepción de la documenta…" at bounding box center [223, 205] width 303 height 71
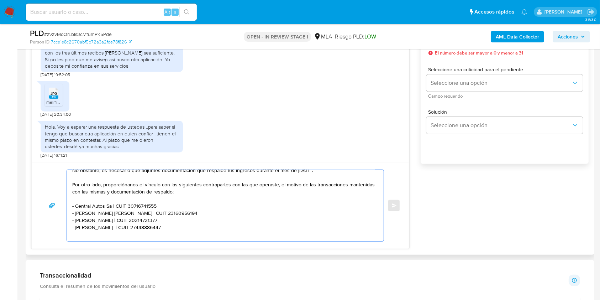
scroll to position [0, 0]
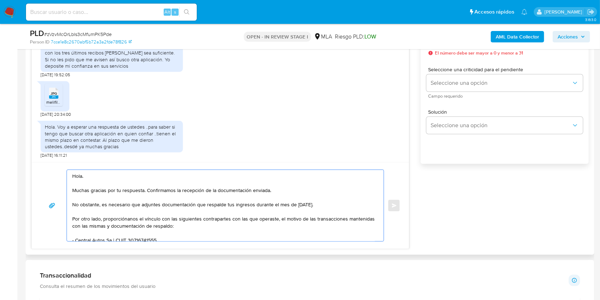
click at [320, 205] on textarea "Hola. Muchas gracias por tu respuesta. Confirmamos la recepción de la documenta…" at bounding box center [223, 205] width 303 height 71
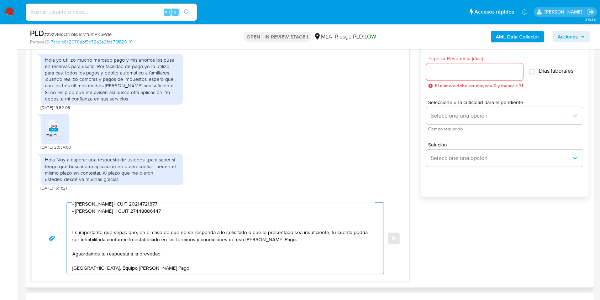
scroll to position [379, 0]
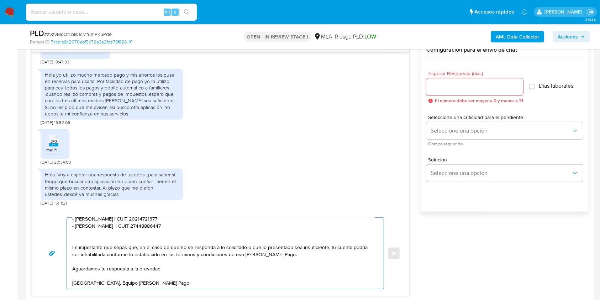
type textarea "Hola. Muchas gracias por tu respuesta. Confirmamos la recepción de la documenta…"
click at [437, 82] on input "Esperar Respuesta (días)" at bounding box center [474, 86] width 97 height 9
type input "1"
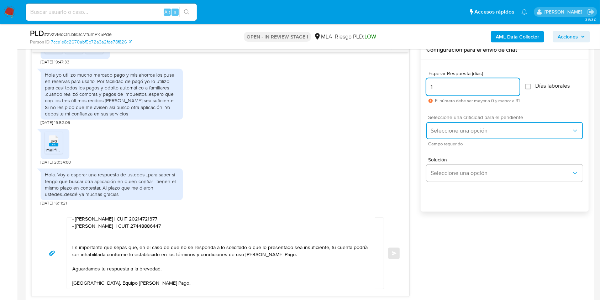
click at [439, 125] on button "Seleccione una opción" at bounding box center [504, 130] width 157 height 17
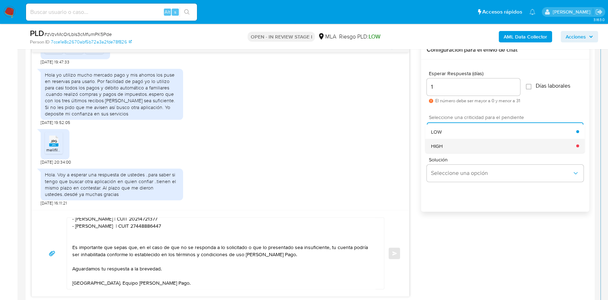
click at [439, 146] on span "HIGH" at bounding box center [437, 145] width 12 height 6
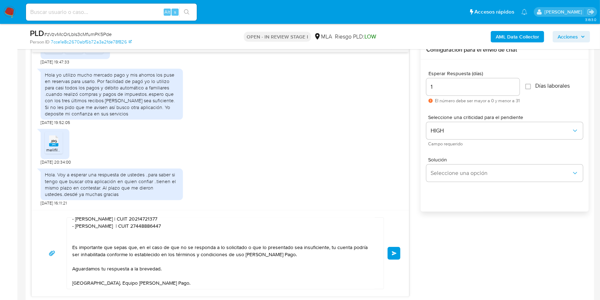
click at [399, 253] on button "Enviar" at bounding box center [394, 253] width 13 height 13
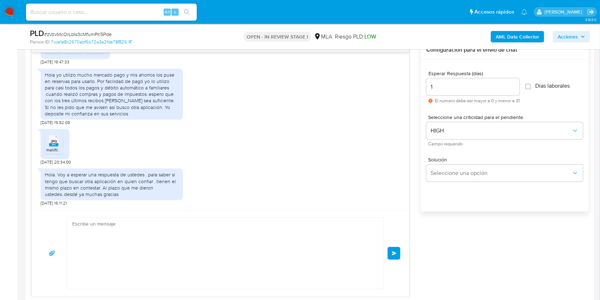
scroll to position [0, 0]
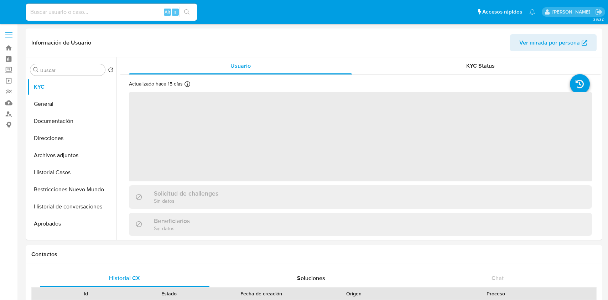
select select "10"
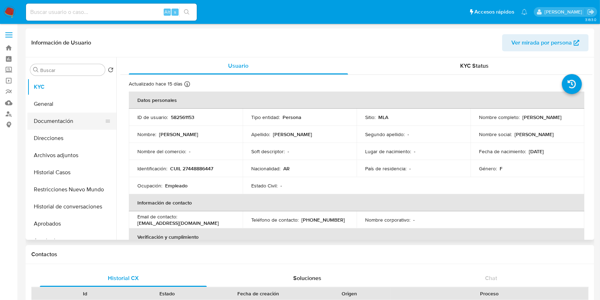
click at [70, 124] on button "Documentación" at bounding box center [68, 120] width 83 height 17
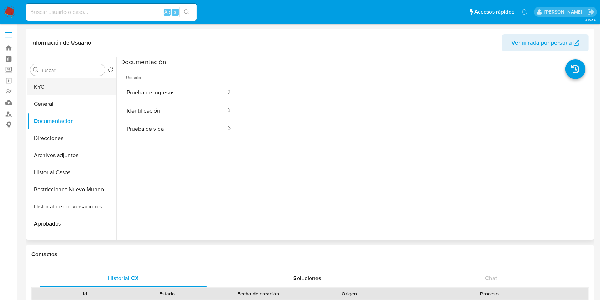
click at [67, 83] on button "KYC" at bounding box center [68, 86] width 83 height 17
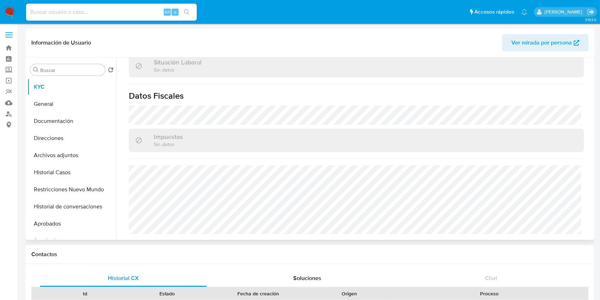
scroll to position [375, 0]
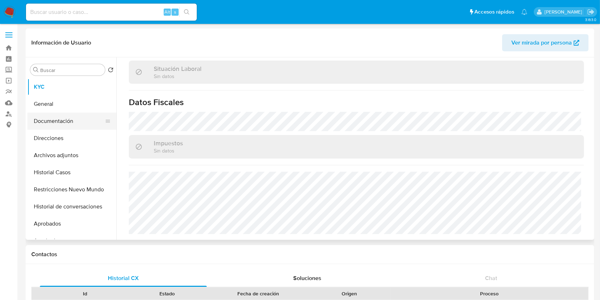
click at [71, 122] on button "Documentación" at bounding box center [68, 120] width 83 height 17
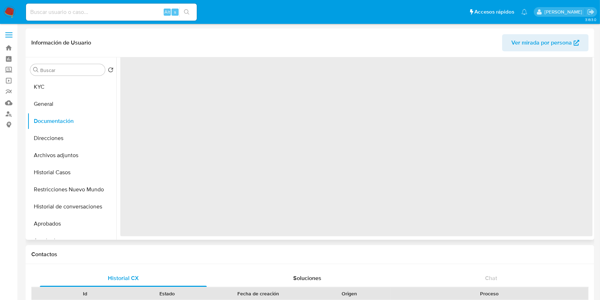
scroll to position [0, 0]
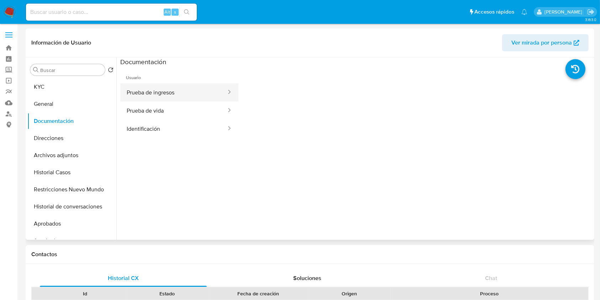
click at [191, 93] on button "Prueba de ingresos" at bounding box center [173, 92] width 107 height 18
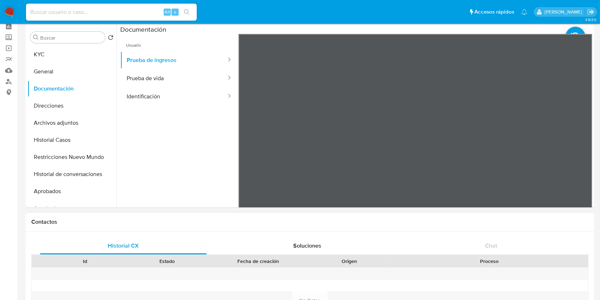
scroll to position [47, 0]
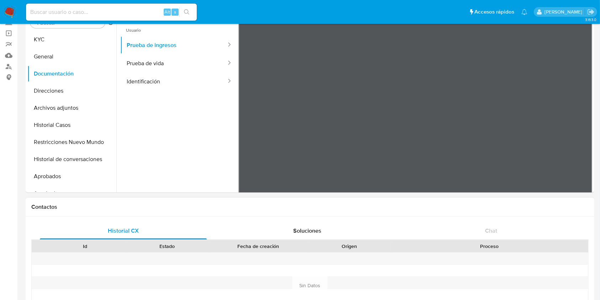
click at [64, 37] on button "KYC" at bounding box center [68, 39] width 83 height 17
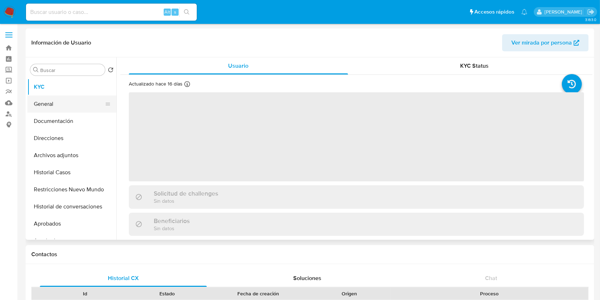
select select "10"
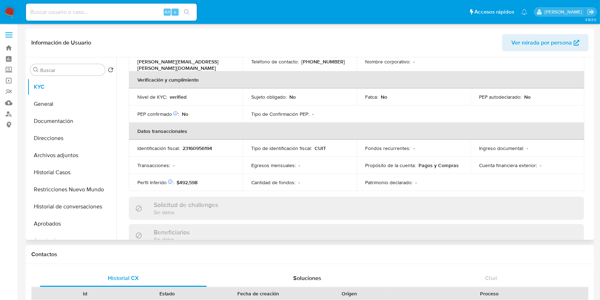
scroll to position [375, 0]
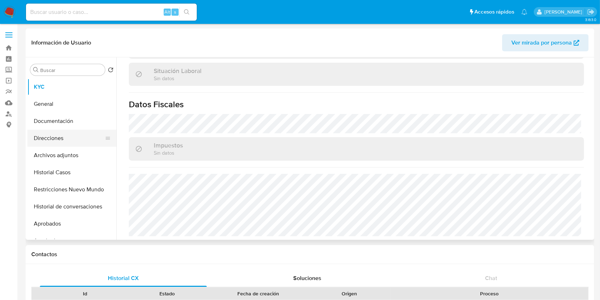
click at [59, 138] on button "Direcciones" at bounding box center [68, 138] width 83 height 17
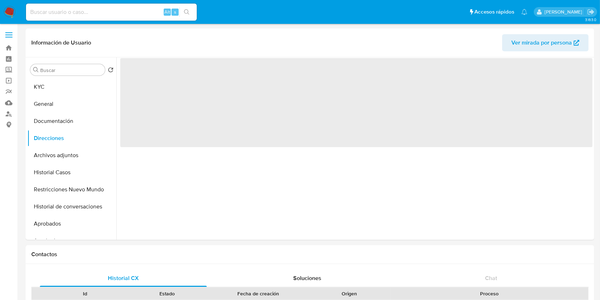
scroll to position [0, 0]
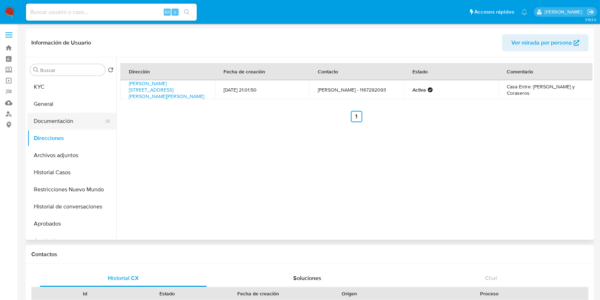
click at [74, 120] on button "Documentación" at bounding box center [68, 120] width 83 height 17
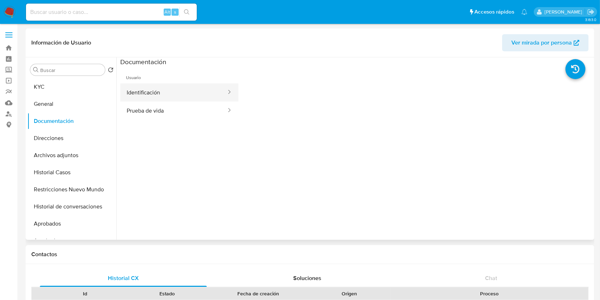
click at [171, 98] on button "Identificación" at bounding box center [173, 92] width 107 height 18
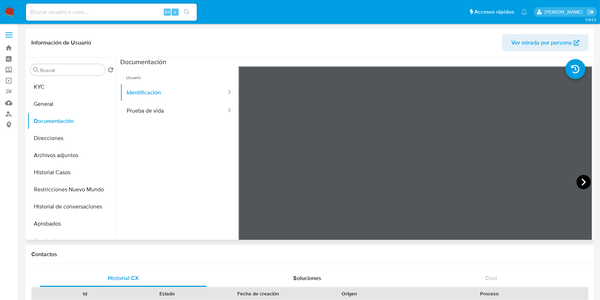
click at [584, 180] on icon at bounding box center [584, 182] width 14 height 14
click at [140, 108] on button "Prueba de vida" at bounding box center [173, 110] width 107 height 18
click at [74, 88] on button "KYC" at bounding box center [68, 86] width 83 height 17
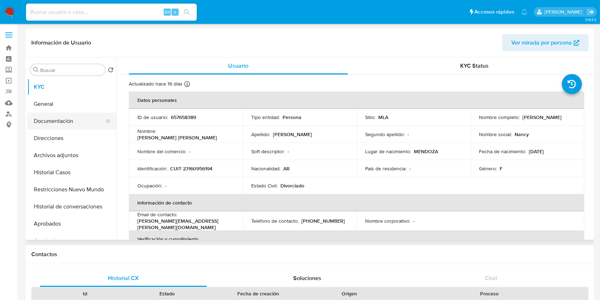
click at [81, 118] on button "Documentación" at bounding box center [68, 120] width 83 height 17
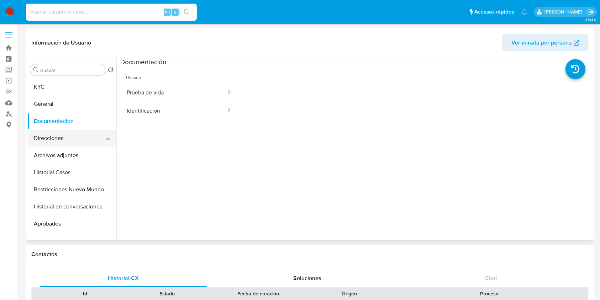
click at [77, 143] on button "Direcciones" at bounding box center [68, 138] width 83 height 17
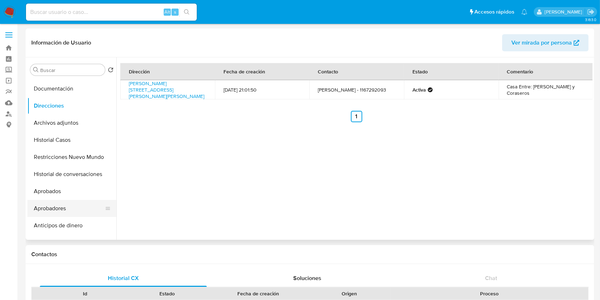
scroll to position [47, 0]
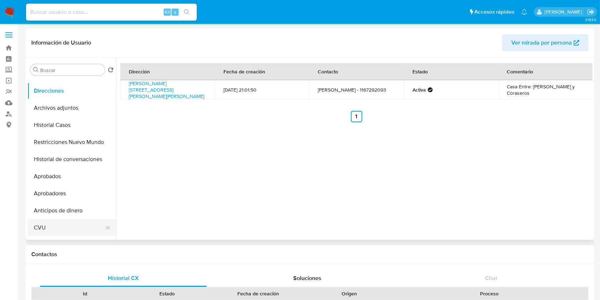
click at [63, 222] on button "CVU" at bounding box center [68, 227] width 83 height 17
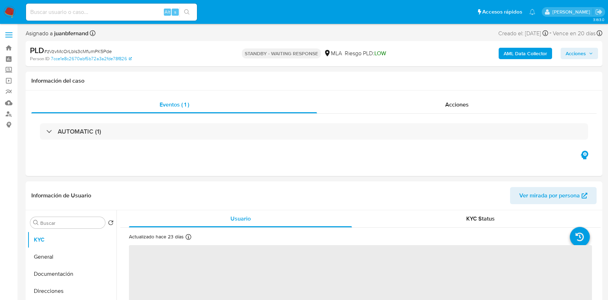
select select "10"
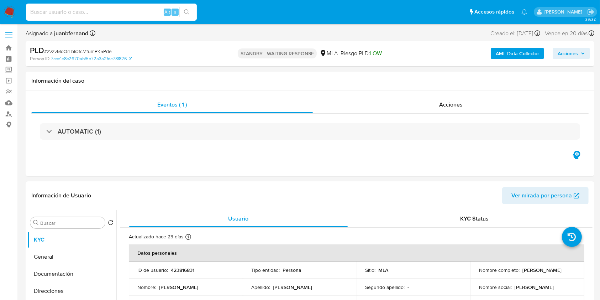
click at [143, 11] on input at bounding box center [111, 11] width 171 height 9
paste input "CPQbu4xXOPyNJsQ6v6MRpV9h"
type input "CPQbu4xXOPyNJsQ6v6MRpV9h"
click at [182, 15] on button "search-icon" at bounding box center [186, 12] width 15 height 10
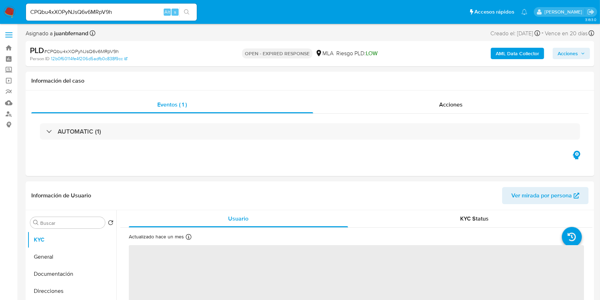
select select "10"
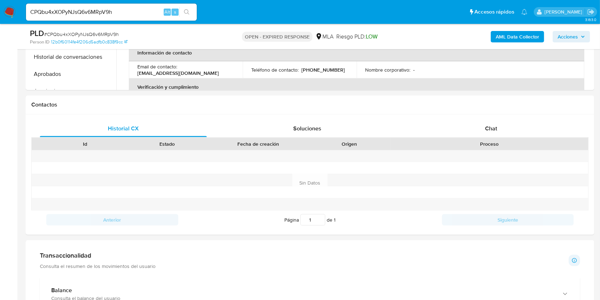
scroll to position [285, 0]
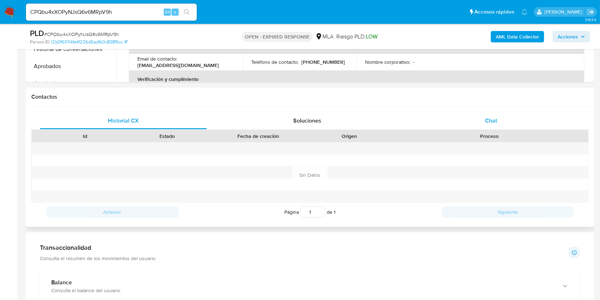
click at [504, 118] on div "Chat" at bounding box center [491, 120] width 167 height 17
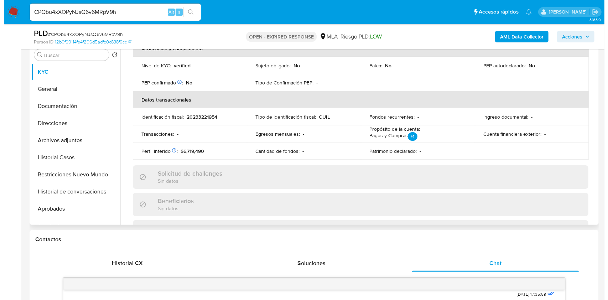
scroll to position [375, 0]
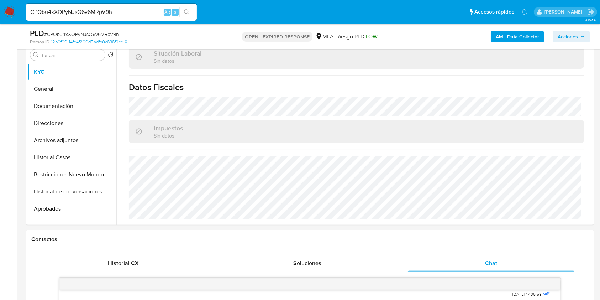
click at [508, 44] on div "AML Data Collector Acciones" at bounding box center [497, 36] width 185 height 17
click at [516, 35] on b "AML Data Collector" at bounding box center [517, 36] width 43 height 11
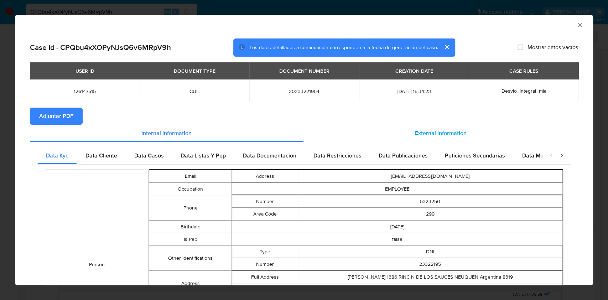
click at [435, 137] on span "External information" at bounding box center [441, 133] width 52 height 8
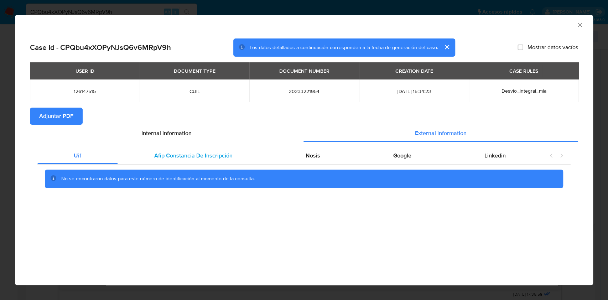
click at [183, 154] on span "Afip Constancia De Inscripción" at bounding box center [193, 155] width 78 height 8
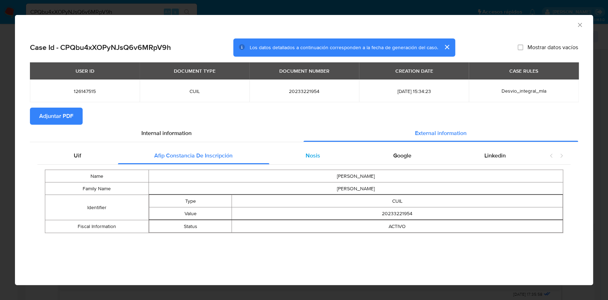
click at [299, 154] on div "Nosis" at bounding box center [313, 155] width 88 height 17
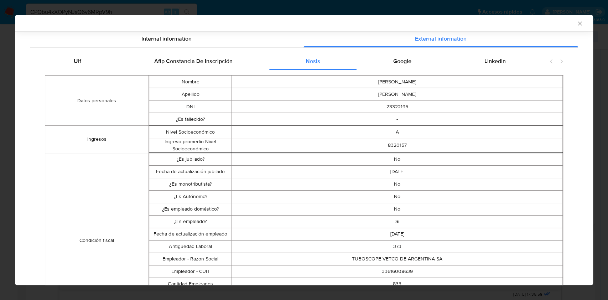
scroll to position [93, 0]
click at [393, 246] on td "373" at bounding box center [397, 246] width 331 height 12
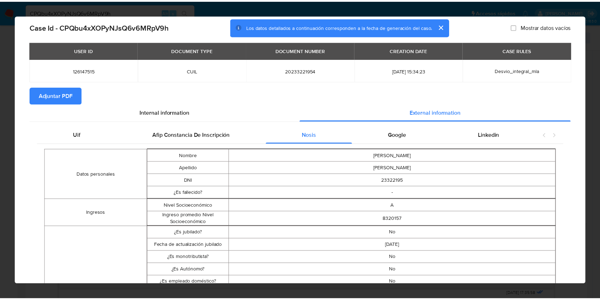
scroll to position [0, 0]
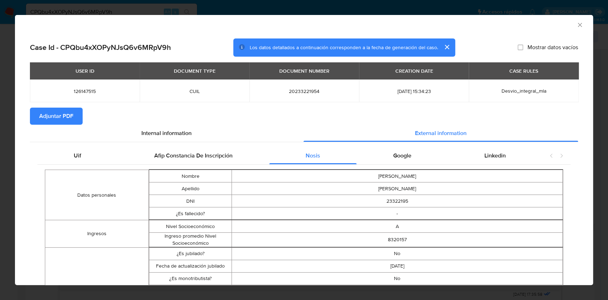
click at [303, 89] on span "20233221954" at bounding box center [304, 91] width 93 height 6
copy span "20233221954"
click at [576, 25] on icon "Cerrar ventana" at bounding box center [579, 24] width 7 height 7
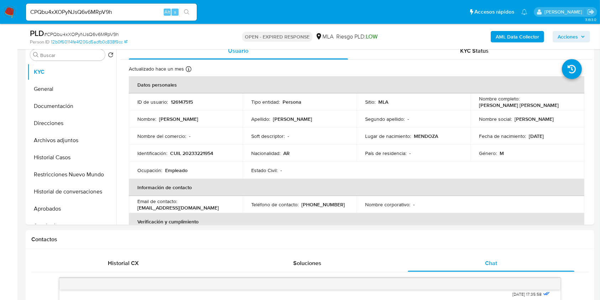
click at [116, 17] on div "CPQbu4xXOPyNJsQ6v6MRpV9h Alt s" at bounding box center [111, 12] width 171 height 17
click at [125, 13] on input "CPQbu4xXOPyNJsQ6v6MRpV9h" at bounding box center [111, 11] width 171 height 9
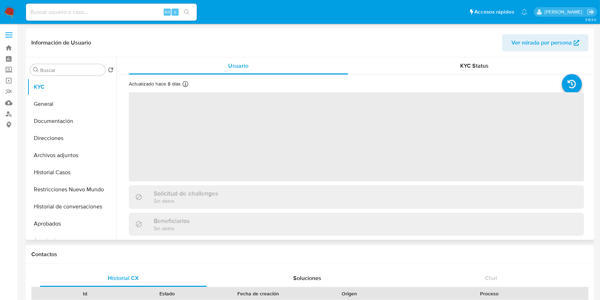
select select "10"
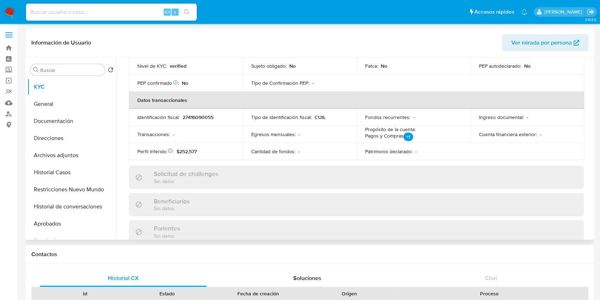
scroll to position [375, 0]
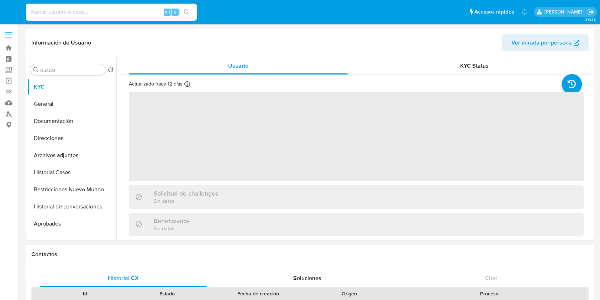
select select "10"
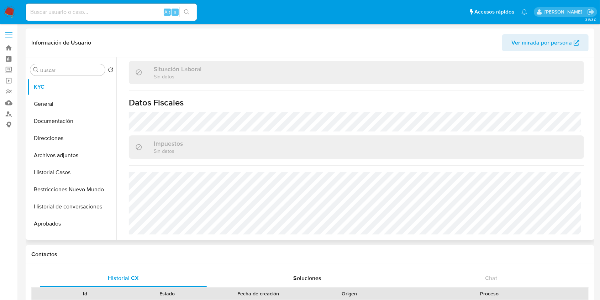
scroll to position [375, 0]
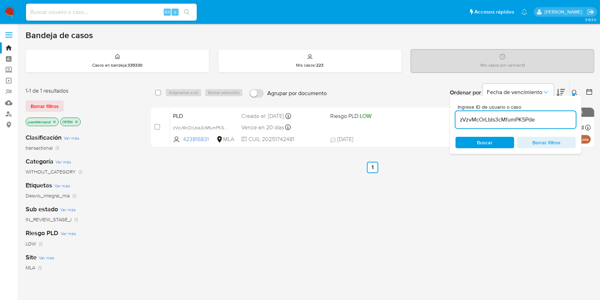
click at [563, 113] on div "zVzvMcOrLbIs3cMfumPK5Pde" at bounding box center [516, 119] width 120 height 17
click at [557, 115] on input "zVzvMcOrLbIs3cMfumPK5Pde" at bounding box center [516, 119] width 120 height 9
paste input "CPQbu4xXOPyNJsQ6v6MRpV9h"
type input "CPQbu4xXOPyNJsQ6v6MRpV9h"
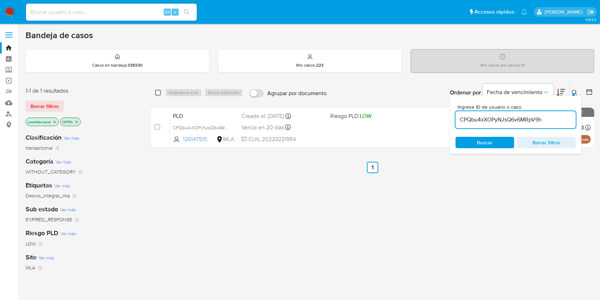
click at [157, 90] on input "checkbox" at bounding box center [158, 93] width 6 height 6
checkbox input "true"
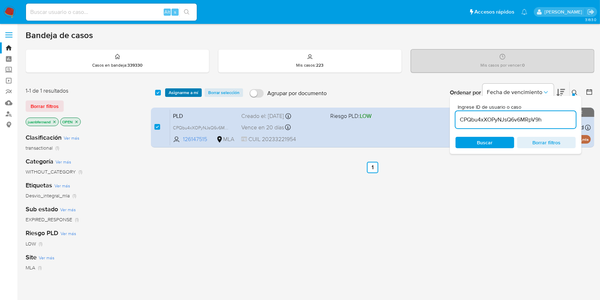
click at [180, 91] on span "Asignarme a mí" at bounding box center [184, 92] width 30 height 7
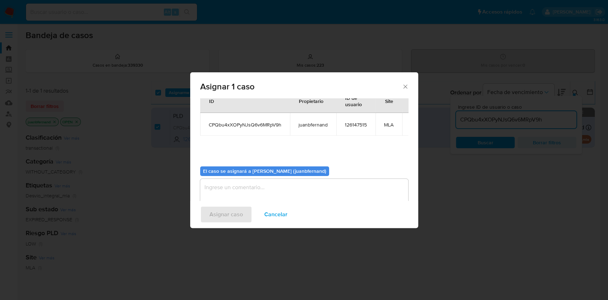
scroll to position [36, 0]
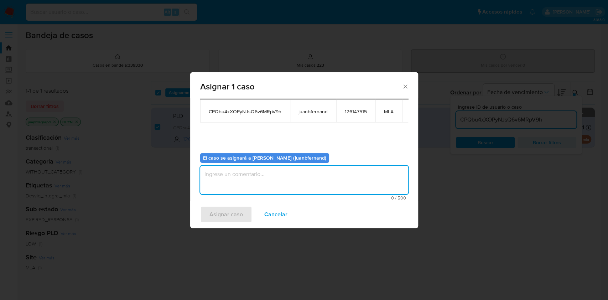
click at [269, 179] on textarea "assign-modal" at bounding box center [304, 180] width 208 height 28
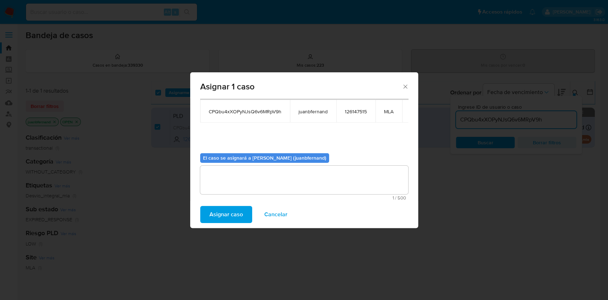
click at [242, 210] on button "Asignar caso" at bounding box center [226, 214] width 52 height 17
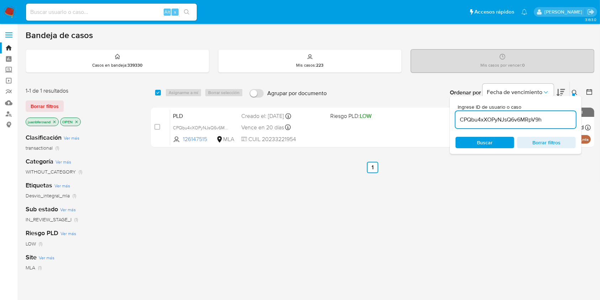
click at [492, 115] on input "CPQbu4xXOPyNJsQ6v6MRpV9h" at bounding box center [516, 119] width 120 height 9
paste input "hsWOG69eoVzX9bTXiwfL2cVS"
type input "hsWOG69eoVzX9bTXiwfL2cVS"
click at [157, 93] on input "checkbox" at bounding box center [158, 93] width 6 height 6
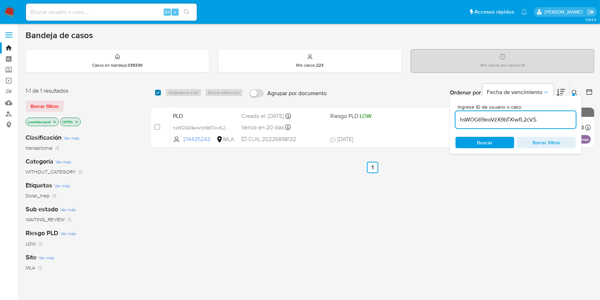
checkbox input "true"
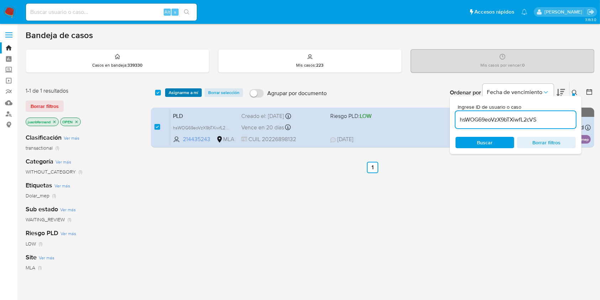
click at [169, 91] on span "Asignarme a mí" at bounding box center [184, 92] width 30 height 7
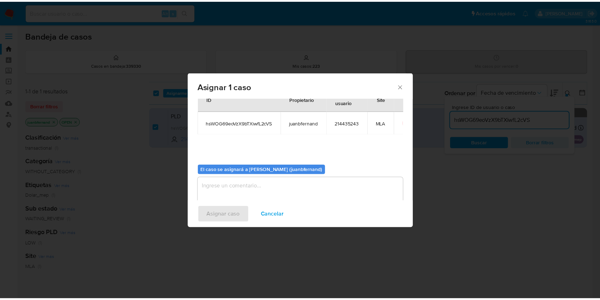
scroll to position [36, 0]
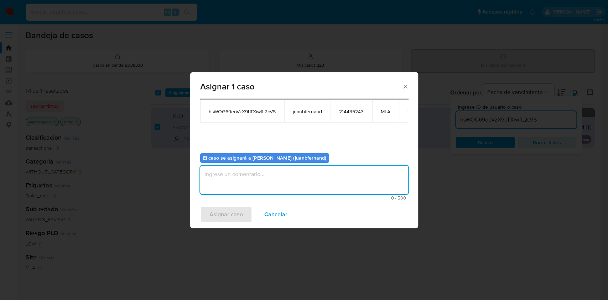
click at [260, 181] on textarea "assign-modal" at bounding box center [304, 180] width 208 height 28
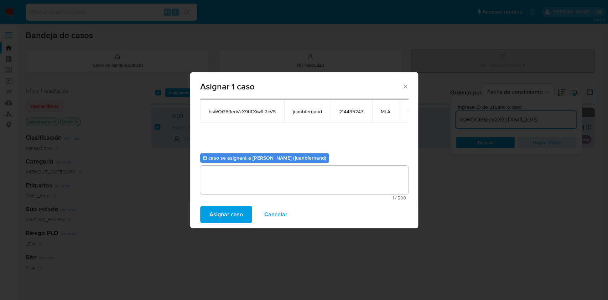
click at [242, 214] on button "Asignar caso" at bounding box center [226, 214] width 52 height 17
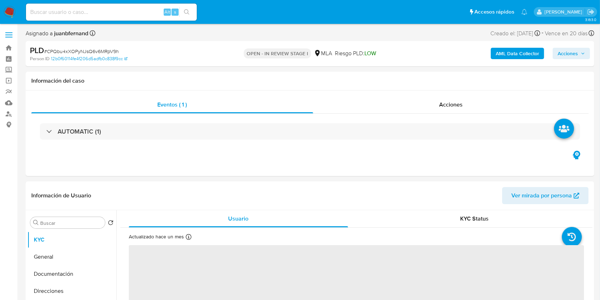
select select "10"
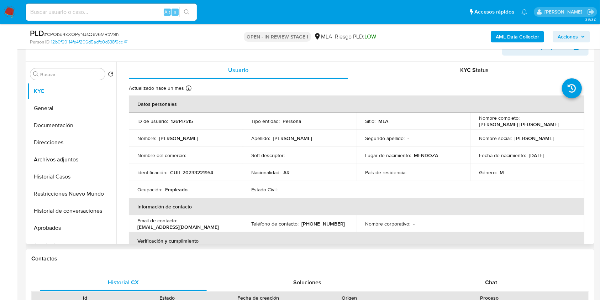
scroll to position [237, 0]
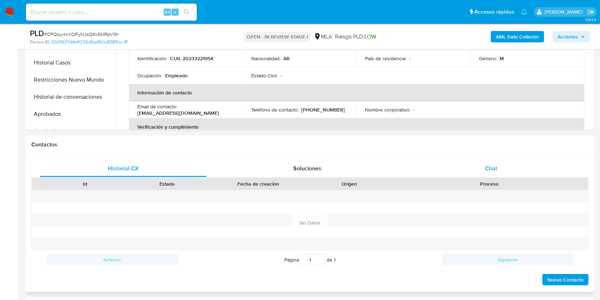
click at [500, 164] on div "Chat" at bounding box center [491, 168] width 167 height 17
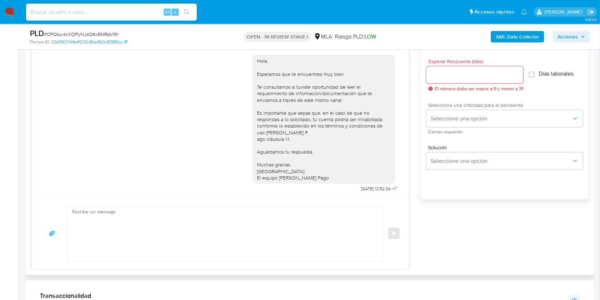
scroll to position [332, 0]
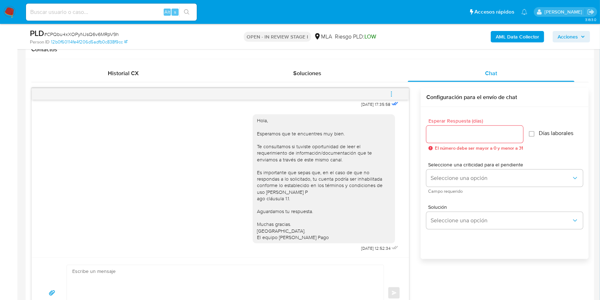
click at [394, 93] on icon "menu-action" at bounding box center [391, 94] width 6 height 6
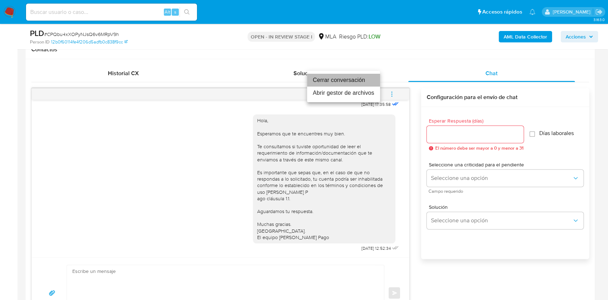
click at [339, 81] on li "Cerrar conversación" at bounding box center [343, 80] width 73 height 13
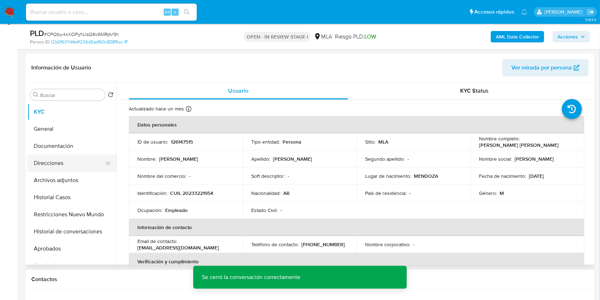
scroll to position [47, 0]
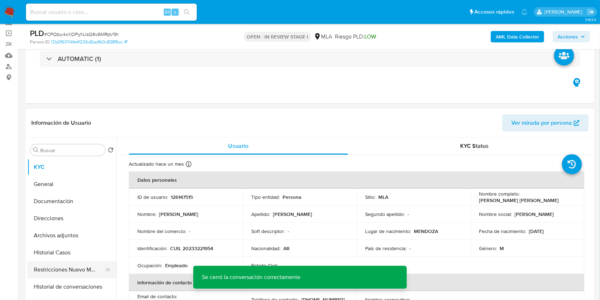
click at [53, 272] on button "Restricciones Nuevo Mundo" at bounding box center [68, 269] width 83 height 17
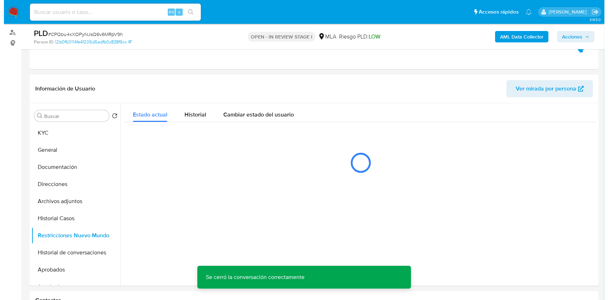
scroll to position [142, 0]
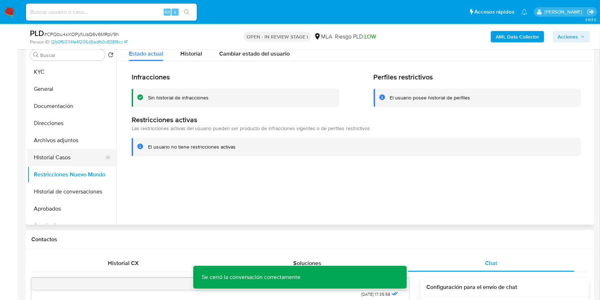
click at [51, 157] on button "Historial Casos" at bounding box center [68, 157] width 83 height 17
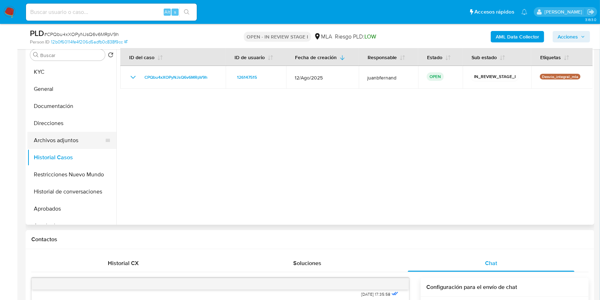
click at [77, 137] on button "Archivos adjuntos" at bounding box center [68, 140] width 83 height 17
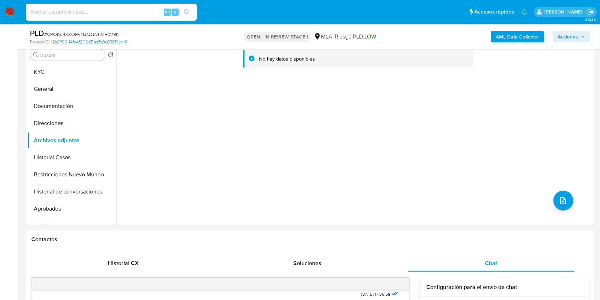
click at [518, 38] on b "AML Data Collector" at bounding box center [517, 36] width 43 height 11
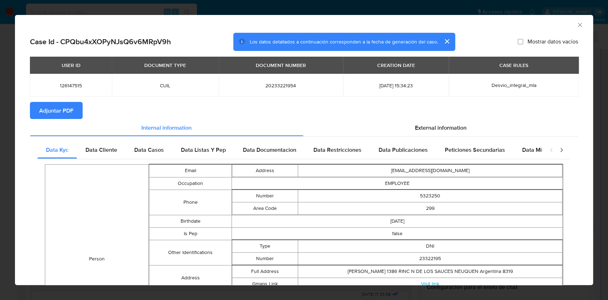
click at [65, 108] on span "Adjuntar PDF" at bounding box center [56, 111] width 34 height 16
click at [576, 25] on icon "Cerrar ventana" at bounding box center [579, 24] width 7 height 7
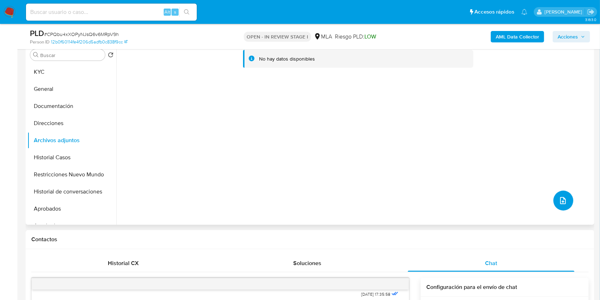
click at [558, 193] on button "upload-file" at bounding box center [564, 200] width 20 height 20
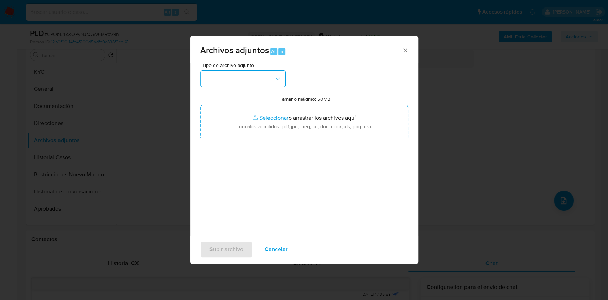
click at [260, 77] on button "button" at bounding box center [242, 78] width 85 height 17
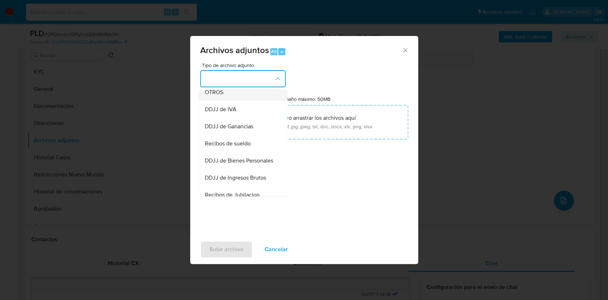
click at [251, 101] on div "OTROS" at bounding box center [240, 92] width 73 height 17
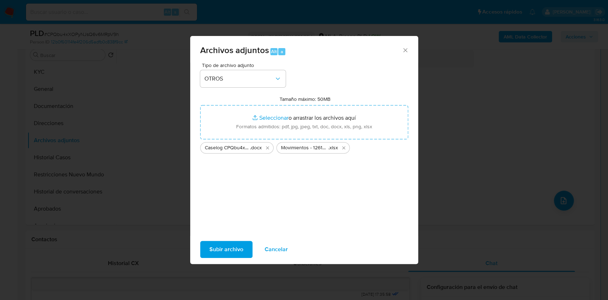
click at [219, 253] on span "Subir archivo" at bounding box center [226, 249] width 34 height 16
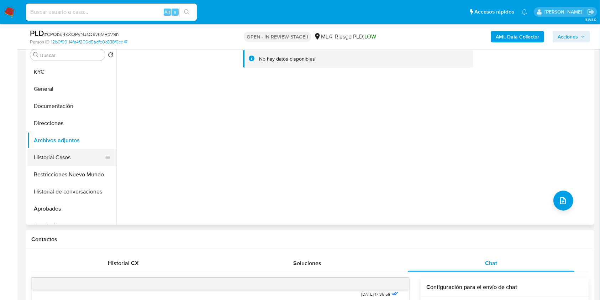
click at [77, 154] on button "Historial Casos" at bounding box center [68, 157] width 83 height 17
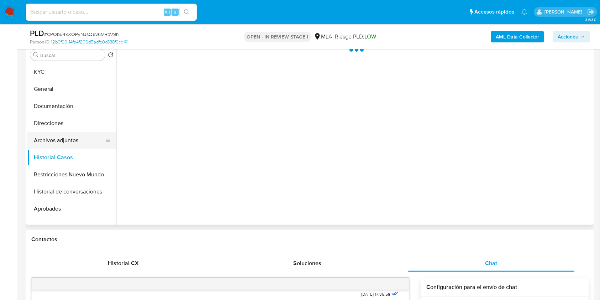
click at [77, 142] on button "Archivos adjuntos" at bounding box center [68, 140] width 83 height 17
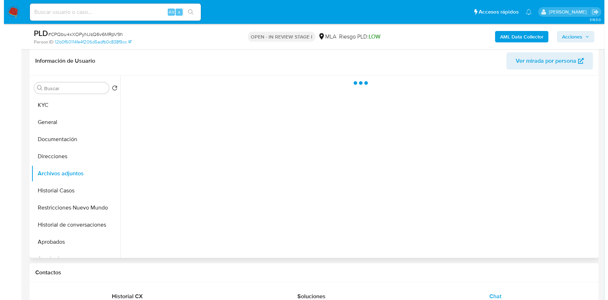
scroll to position [95, 0]
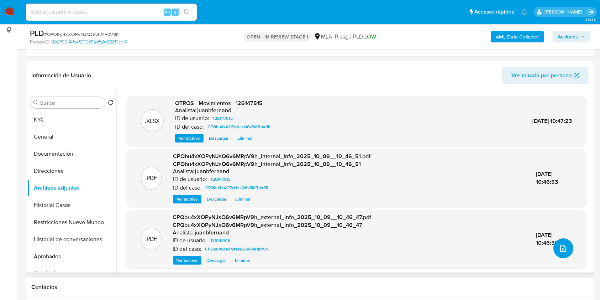
click at [554, 246] on button "upload-file" at bounding box center [564, 248] width 20 height 20
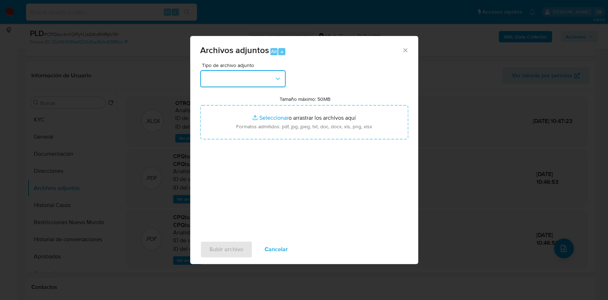
click at [250, 75] on button "button" at bounding box center [242, 78] width 85 height 17
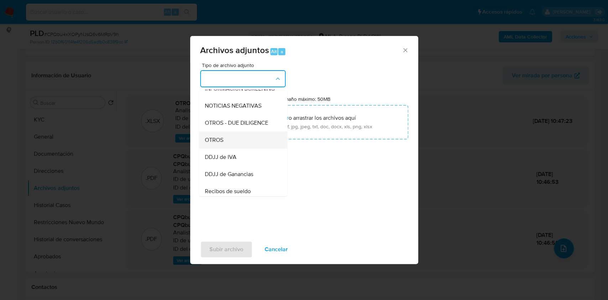
click at [235, 148] on div "OTROS" at bounding box center [240, 139] width 73 height 17
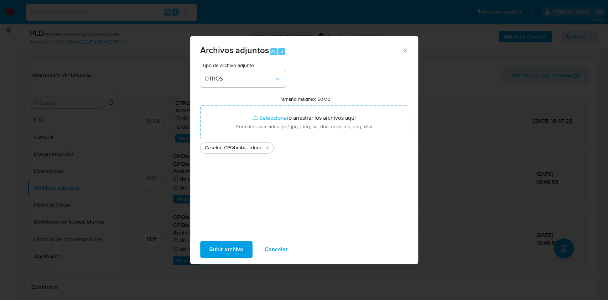
click at [232, 246] on span "Subir archivo" at bounding box center [226, 249] width 34 height 16
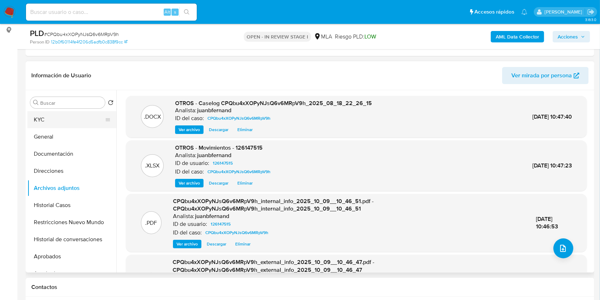
click at [53, 122] on button "KYC" at bounding box center [68, 119] width 83 height 17
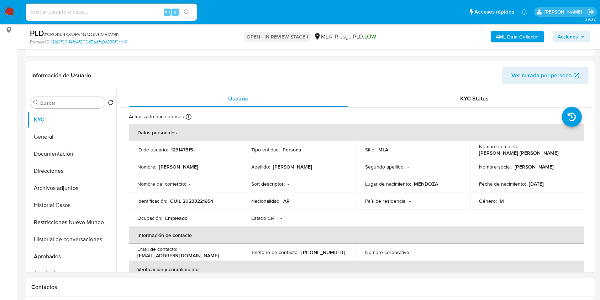
drag, startPoint x: 577, startPoint y: 38, endPoint x: 568, endPoint y: 41, distance: 9.0
click at [577, 38] on span "Acciones" at bounding box center [568, 36] width 20 height 11
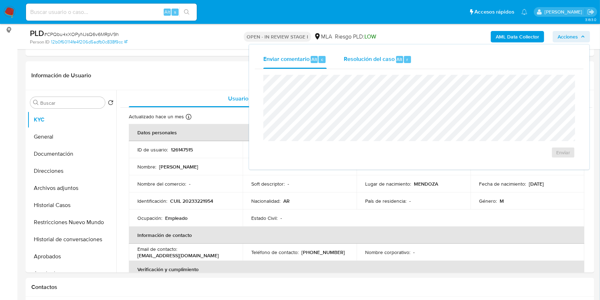
click at [384, 61] on span "Resolución del caso" at bounding box center [369, 59] width 51 height 8
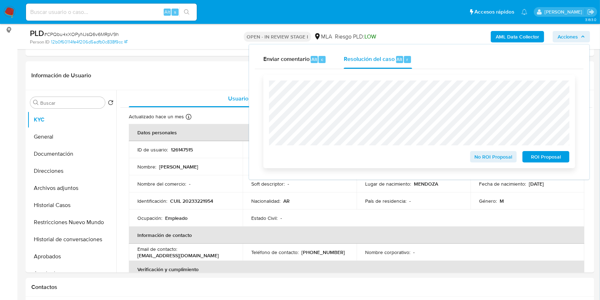
click at [497, 154] on span "No ROI Proposal" at bounding box center [493, 157] width 37 height 10
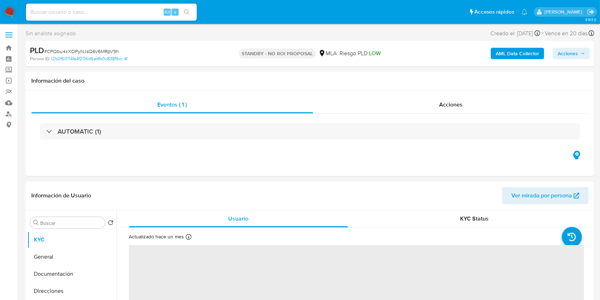
select select "10"
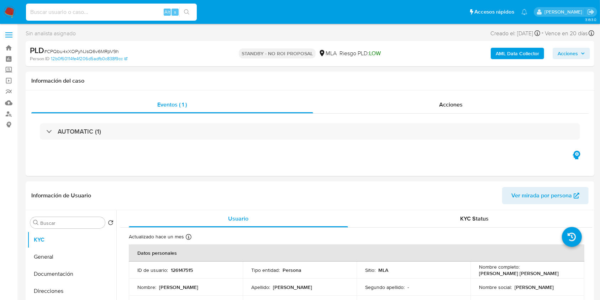
click at [140, 13] on input at bounding box center [111, 11] width 171 height 9
paste input "hsWOG69eoVzX9bTXiwfL2cVS"
type input "hsWOG69eoVzX9bTXiwfL2cVS"
click at [205, 13] on ul "Pausado Ver notificaciones hsWOG69eoVzX9bTXiwfL2cVS Alt s Accesos rápidos Presi…" at bounding box center [276, 12] width 509 height 18
click at [196, 16] on div "hsWOG69eoVzX9bTXiwfL2cVS Alt s" at bounding box center [111, 12] width 171 height 17
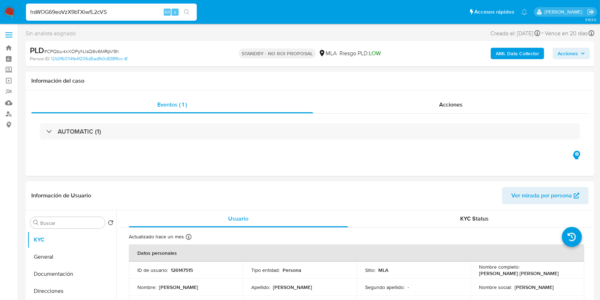
drag, startPoint x: 179, startPoint y: 14, endPoint x: 184, endPoint y: 13, distance: 5.2
click at [179, 14] on div "hsWOG69eoVzX9bTXiwfL2cVS Alt s" at bounding box center [111, 12] width 171 height 20
click at [187, 12] on icon "search-icon" at bounding box center [187, 12] width 6 height 6
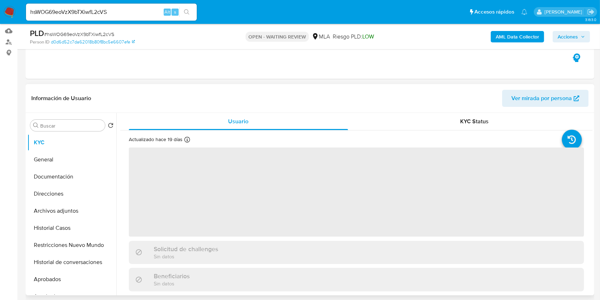
scroll to position [142, 0]
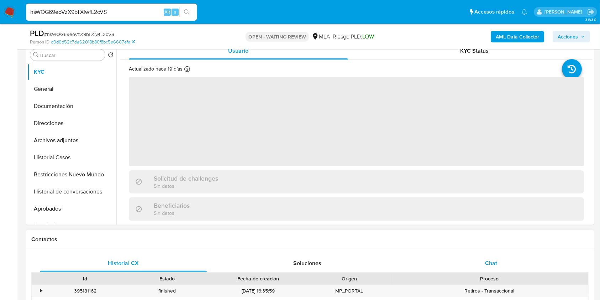
select select "10"
drag, startPoint x: 507, startPoint y: 261, endPoint x: 502, endPoint y: 261, distance: 4.3
click at [506, 261] on div "Chat" at bounding box center [491, 263] width 167 height 17
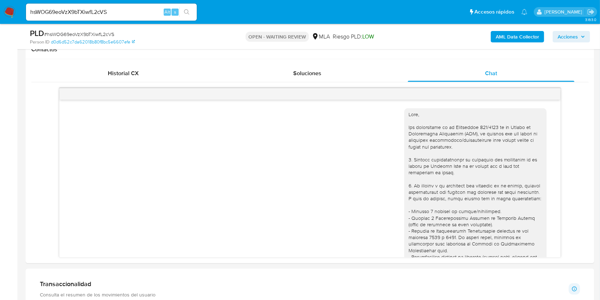
scroll to position [333, 0]
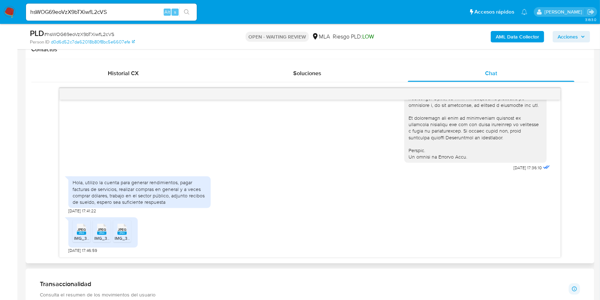
click at [83, 234] on rect at bounding box center [81, 232] width 9 height 3
click at [104, 232] on rect at bounding box center [101, 232] width 9 height 3
click at [121, 231] on rect at bounding box center [121, 232] width 9 height 3
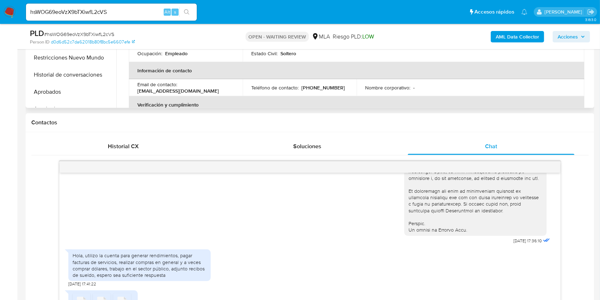
scroll to position [142, 0]
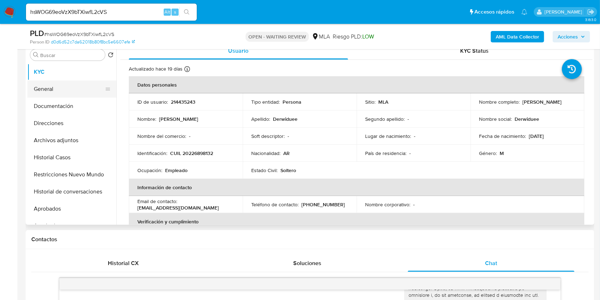
click at [69, 94] on button "General" at bounding box center [68, 88] width 83 height 17
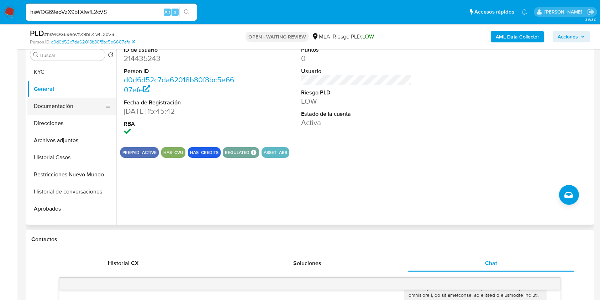
click at [77, 109] on button "Documentación" at bounding box center [68, 106] width 83 height 17
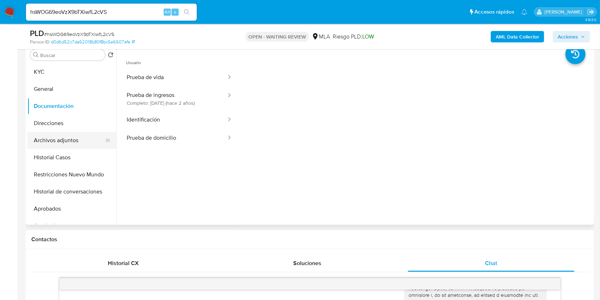
click at [77, 147] on button "Archivos adjuntos" at bounding box center [68, 140] width 83 height 17
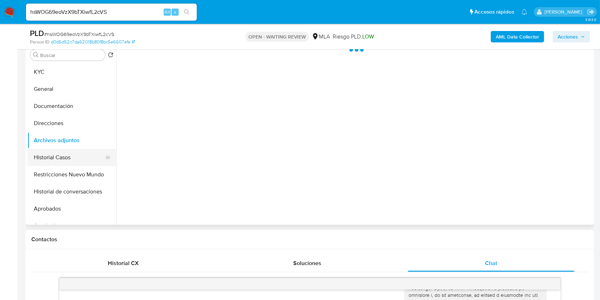
click at [74, 155] on button "Historial Casos" at bounding box center [68, 157] width 83 height 17
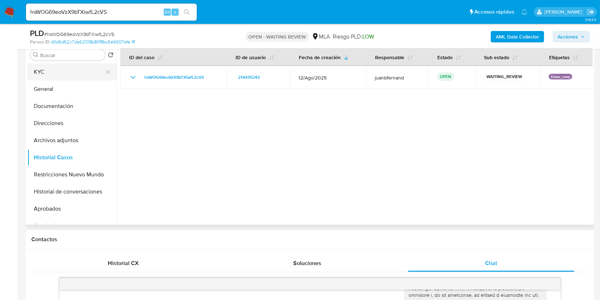
click at [69, 69] on button "KYC" at bounding box center [68, 71] width 83 height 17
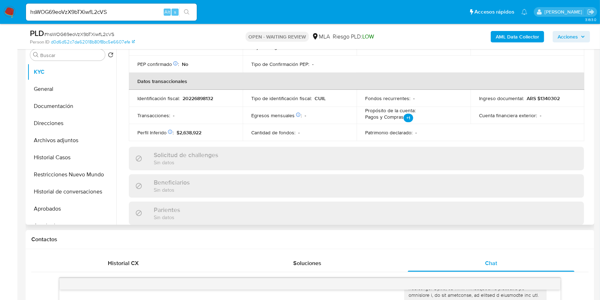
scroll to position [375, 0]
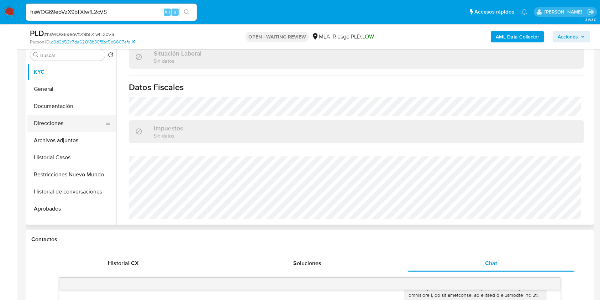
click at [74, 124] on button "Direcciones" at bounding box center [68, 123] width 83 height 17
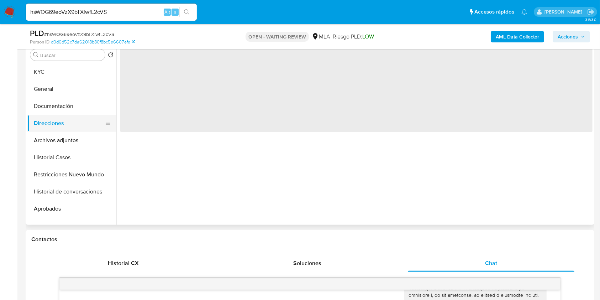
scroll to position [0, 0]
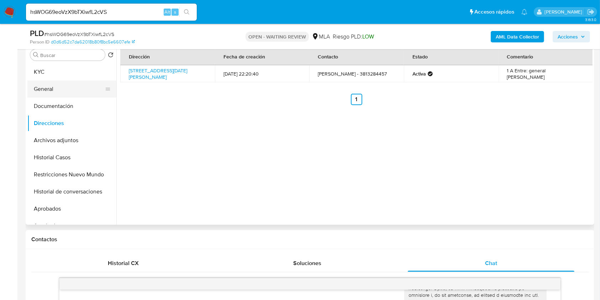
click at [56, 68] on button "KYC" at bounding box center [71, 71] width 89 height 17
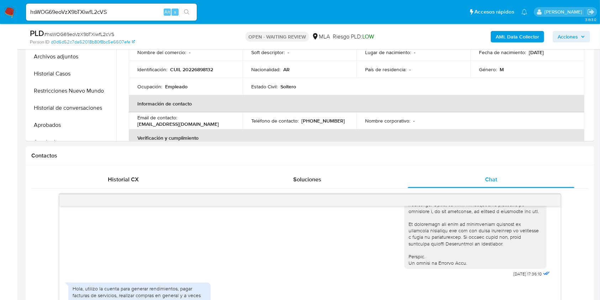
scroll to position [379, 0]
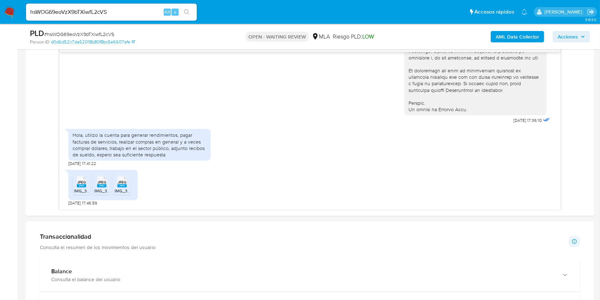
click at [124, 7] on input "hsWOG69eoVzX9bTXiwfL2cVS" at bounding box center [111, 11] width 171 height 9
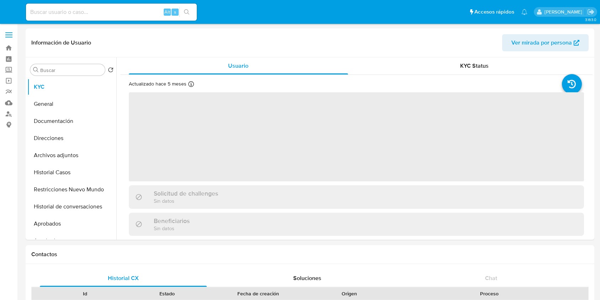
select select "10"
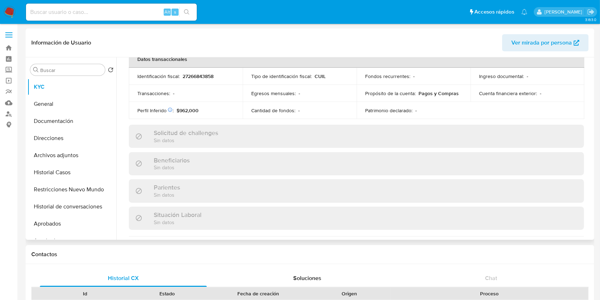
scroll to position [375, 0]
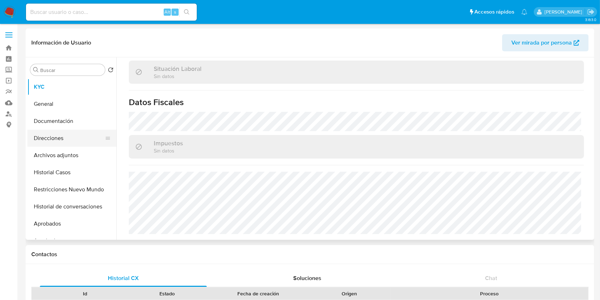
click at [81, 144] on button "Direcciones" at bounding box center [68, 138] width 83 height 17
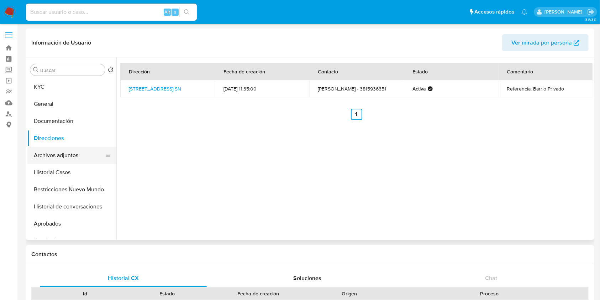
click at [68, 163] on button "Archivos adjuntos" at bounding box center [68, 155] width 83 height 17
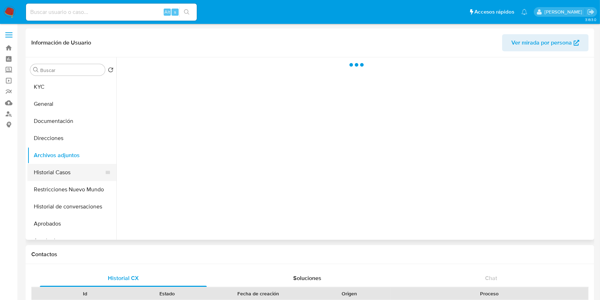
click at [67, 167] on button "Historial Casos" at bounding box center [68, 172] width 83 height 17
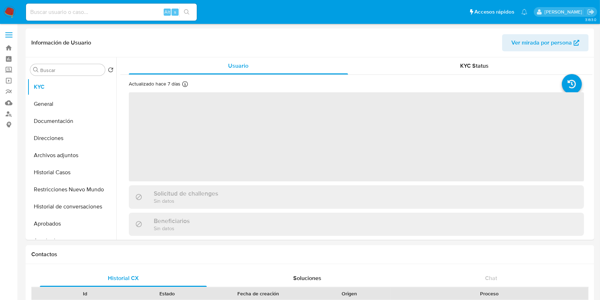
select select "10"
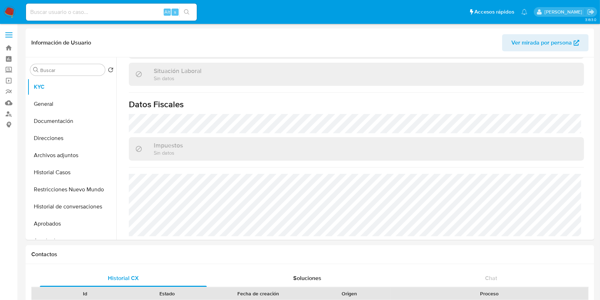
scroll to position [377, 0]
click at [65, 141] on button "Direcciones" at bounding box center [68, 138] width 83 height 17
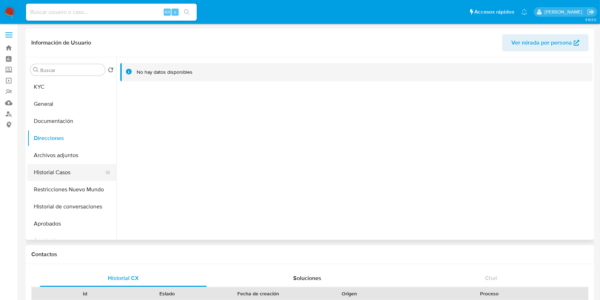
click at [64, 175] on button "Historial Casos" at bounding box center [68, 172] width 83 height 17
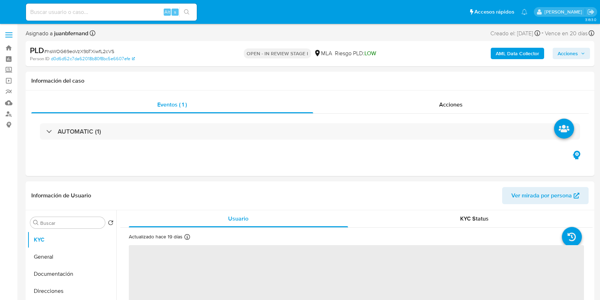
select select "10"
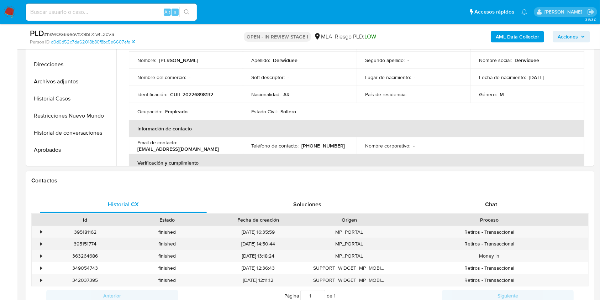
scroll to position [285, 0]
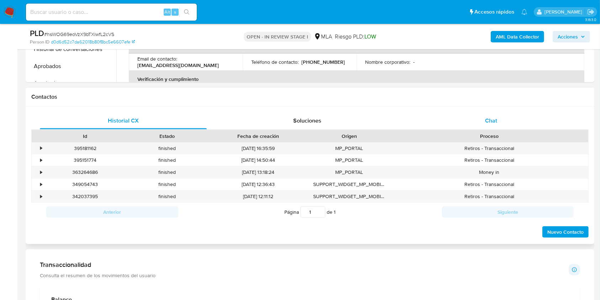
click at [490, 120] on span "Chat" at bounding box center [491, 120] width 12 height 8
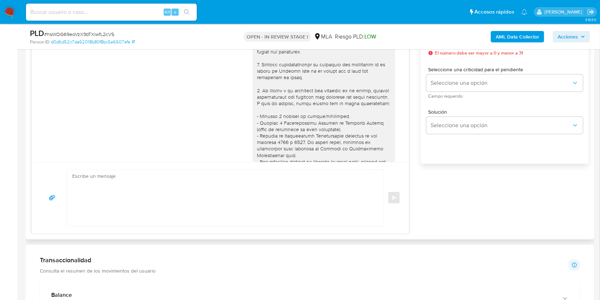
scroll to position [333, 0]
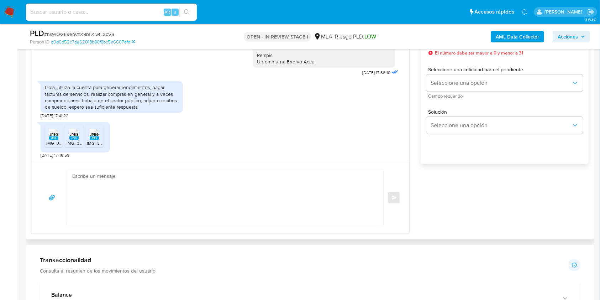
click at [138, 188] on textarea at bounding box center [223, 198] width 303 height 56
paste textarea "Hola, esperamos que te encuentres muy bien. Muchas gracias por tu respuesta. Co…"
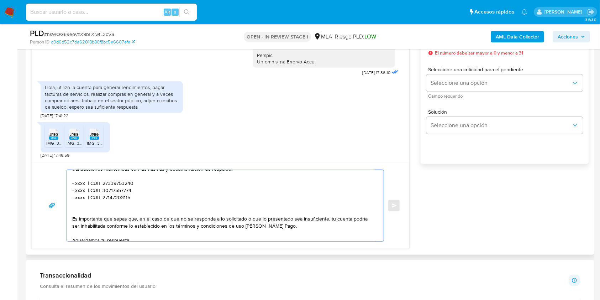
scroll to position [0, 0]
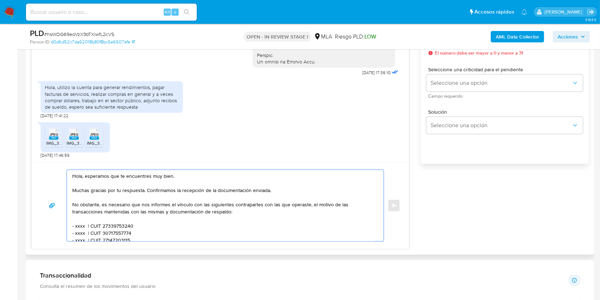
click at [167, 176] on textarea "Hola, esperamos que te encuentres muy bien. Muchas gracias por tu respuesta. Co…" at bounding box center [223, 205] width 303 height 71
drag, startPoint x: 167, startPoint y: 176, endPoint x: 85, endPoint y: 175, distance: 81.9
click at [85, 175] on textarea "Hola, esperamos que te encuentres muy bien. Muchas gracias por tu respuesta. Co…" at bounding box center [223, 205] width 303 height 71
click at [112, 183] on textarea "Hola. Muchas gracias por tu respuesta. Confirmamos la recepción de la documenta…" at bounding box center [223, 205] width 303 height 71
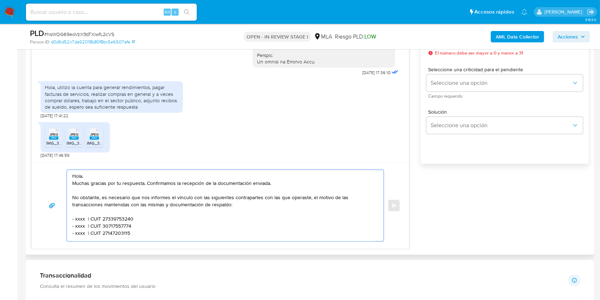
click at [140, 198] on textarea "Hola. Muchas gracias por tu respuesta. Confirmamos la recepción de la documenta…" at bounding box center [223, 205] width 303 height 71
click at [177, 198] on textarea "Hola. Muchas gracias por tu respuesta. Confirmamos la recepción de la documenta…" at bounding box center [223, 205] width 303 height 71
click at [0, 0] on lt-span "documentaci ó n" at bounding box center [0, 0] width 0 height 0
click at [73, 206] on textarea "Hola. Muchas gracias por tu respuesta. Confirmamos la recepción de la documenta…" at bounding box center [223, 205] width 303 height 71
click at [80, 219] on textarea "Hola. Muchas gracias por tu respuesta. Confirmamos la recepción de la documenta…" at bounding box center [223, 205] width 303 height 71
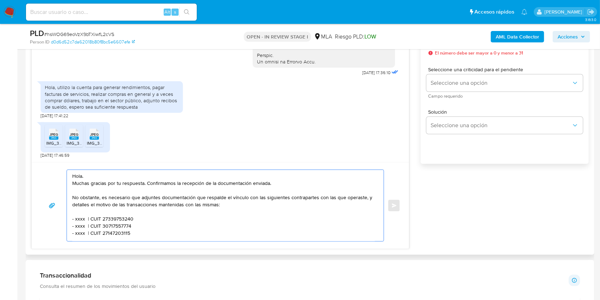
click at [80, 219] on textarea "Hola. Muchas gracias por tu respuesta. Confirmamos la recepción de la documenta…" at bounding box center [223, 205] width 303 height 71
paste textarea "Emilce Evelin Elias"
click at [148, 217] on textarea "Hola. Muchas gracias por tu respuesta. Confirmamos la recepción de la documenta…" at bounding box center [223, 205] width 303 height 71
paste textarea "266843858"
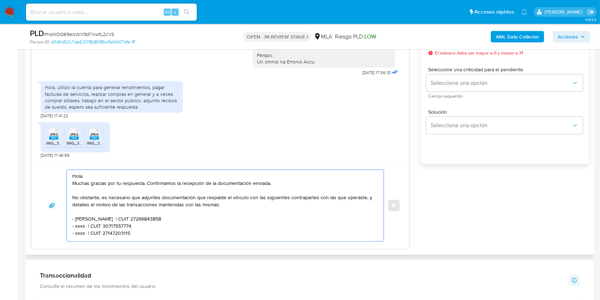
scroll to position [47, 0]
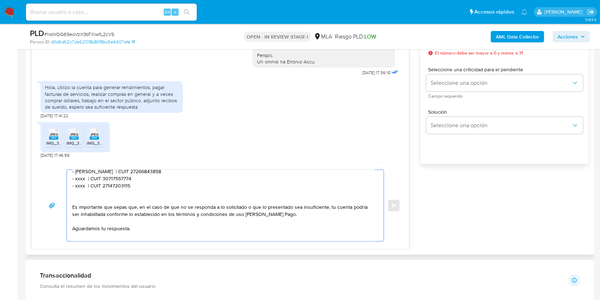
drag, startPoint x: 142, startPoint y: 188, endPoint x: 65, endPoint y: 181, distance: 77.9
click at [65, 181] on div "Hola. Muchas gracias por tu respuesta. Confirmamos la recepción de la documenta…" at bounding box center [220, 205] width 360 height 72
click at [138, 188] on textarea "Hola. Muchas gracias por tu respuesta. Confirmamos la recepción de la documenta…" at bounding box center [223, 205] width 303 height 71
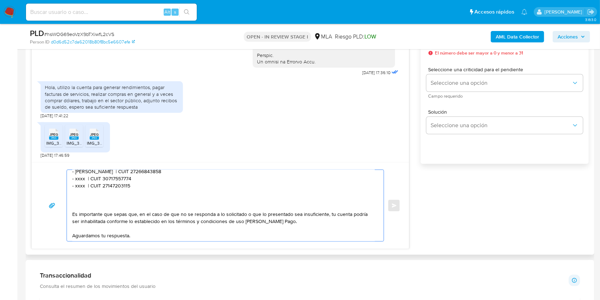
paste textarea "- xxxx | CUIT 30717557774 - xxxx | CUIT 27147203115"
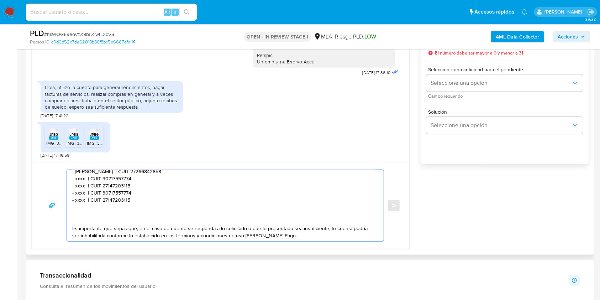
paste textarea "- xxxx | CUIT 30717557774 - xxxx | CUIT 27147203115"
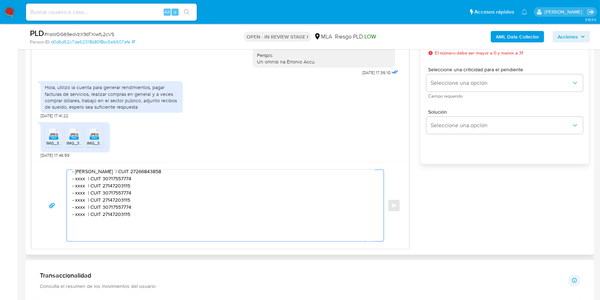
paste textarea "- xxxx | CUIT 30717557774 - xxxx | CUIT 27147203115"
click at [80, 178] on textarea "Hola. Muchas gracias por tu respuesta. Confirmamos la recepción de la documenta…" at bounding box center [223, 205] width 303 height 71
paste textarea "LUIS/IGNACIO ZULLI"
click at [150, 178] on textarea "Hola. Muchas gracias por tu respuesta. Confirmamos la recepción de la documenta…" at bounding box center [223, 205] width 303 height 71
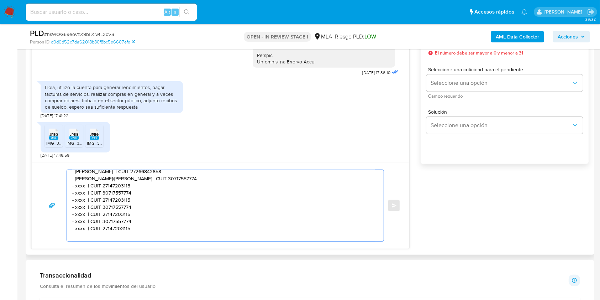
click at [150, 178] on textarea "Hola. Muchas gracias por tu respuesta. Confirmamos la recepción de la documenta…" at bounding box center [223, 205] width 303 height 71
paste textarea "20453310877"
click at [81, 185] on textarea "Hola. Muchas gracias por tu respuesta. Confirmamos la recepción de la documenta…" at bounding box center [223, 205] width 303 height 71
paste textarea "JOSE IGNACIO VEGA ARRIETA"
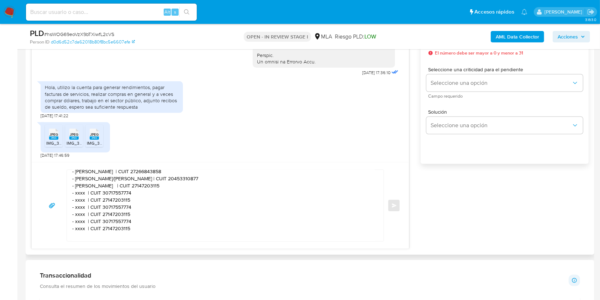
click at [177, 187] on textarea "Hola. Muchas gracias por tu respuesta. Confirmamos la recepción de la documenta…" at bounding box center [223, 205] width 303 height 71
paste textarea "0419596907"
click at [80, 195] on textarea "Hola. Muchas gracias por tu respuesta. Confirmamos la recepción de la documenta…" at bounding box center [223, 205] width 303 height 71
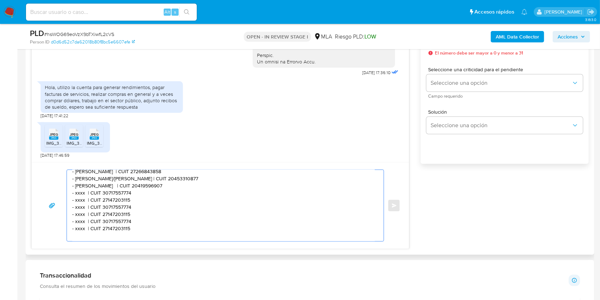
paste textarea "Micaela Baigorria"
click at [151, 195] on textarea "Hola. Muchas gracias por tu respuesta. Confirmamos la recepción de la documenta…" at bounding box center [223, 205] width 303 height 71
paste textarea "27476017357"
click at [79, 201] on textarea "Hola. Muchas gracias por tu respuesta. Confirmamos la recepción de la documenta…" at bounding box center [223, 205] width 303 height 71
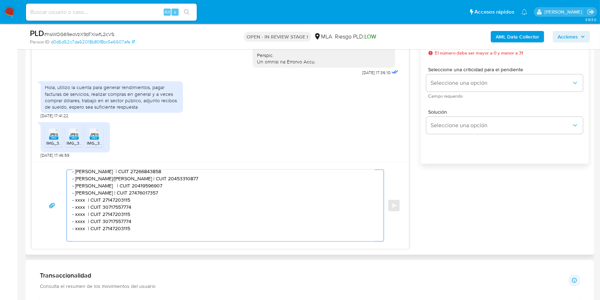
click at [79, 201] on textarea "Hola. Muchas gracias por tu respuesta. Confirmamos la recepción de la documenta…" at bounding box center [223, 205] width 303 height 71
paste textarea "Diego Roberto Gonzalez"
click at [151, 201] on textarea "Hola. Muchas gracias por tu respuesta. Confirmamos la recepción de la documenta…" at bounding box center [223, 205] width 303 height 71
paste textarea "0289655027"
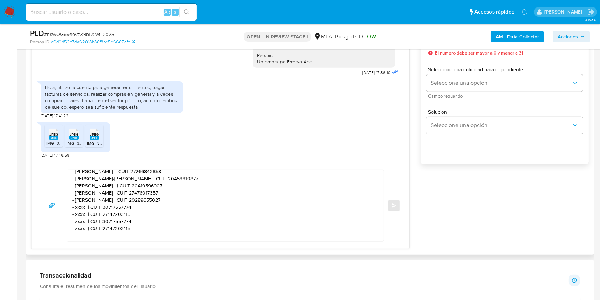
click at [79, 206] on textarea "Hola. Muchas gracias por tu respuesta. Confirmamos la recepción de la documenta…" at bounding box center [223, 205] width 303 height 71
paste textarea "Adrian Exequiel Derwiduee"
click at [169, 209] on textarea "Hola. Muchas gracias por tu respuesta. Confirmamos la recepción de la documenta…" at bounding box center [223, 205] width 303 height 71
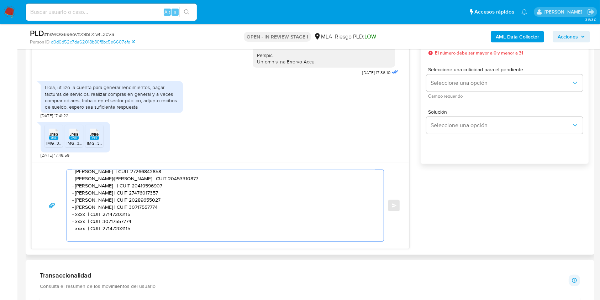
paste textarea "20413749590"
click at [77, 215] on textarea "Hola. Muchas gracias por tu respuesta. Confirmamos la recepción de la documenta…" at bounding box center [223, 205] width 303 height 71
paste textarea "IVAN JOSE LUIS AVILA"
click at [163, 214] on textarea "Hola. Muchas gracias por tu respuesta. Confirmamos la recepción de la documenta…" at bounding box center [223, 205] width 303 height 71
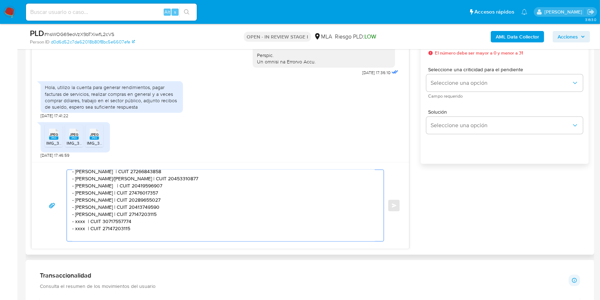
click at [163, 214] on textarea "Hola. Muchas gracias por tu respuesta. Confirmamos la recepción de la documenta…" at bounding box center [223, 205] width 303 height 71
paste textarea "0376561926"
drag, startPoint x: 138, startPoint y: 232, endPoint x: 67, endPoint y: 223, distance: 71.4
click at [67, 223] on div "Hola. Muchas gracias por tu respuesta. Confirmamos la recepción de la documenta…" at bounding box center [223, 205] width 313 height 71
click at [153, 228] on textarea "Hola. Muchas gracias por tu respuesta. Confirmamos la recepción de la documenta…" at bounding box center [223, 205] width 303 height 71
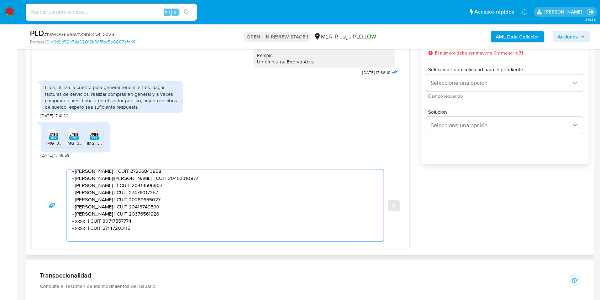
paste textarea "- xxxx | CUIT 30717557774 - xxxx | CUIT 27147203115"
click at [82, 215] on textarea "Hola. Muchas gracias por tu respuesta. Confirmamos la recepción de la documenta…" at bounding box center [223, 205] width 303 height 71
paste textarea "JUAN MANUEL VEGA ARRIETA"
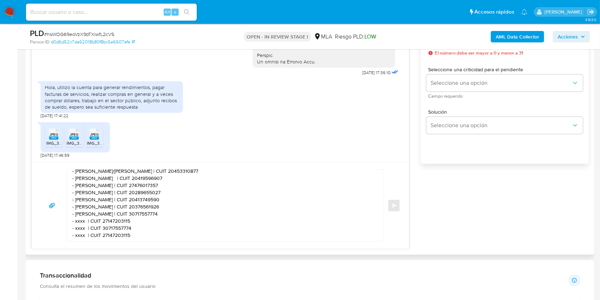
click at [167, 218] on textarea at bounding box center [223, 205] width 303 height 71
paste textarea "20430281497"
click at [80, 224] on textarea at bounding box center [223, 205] width 303 height 71
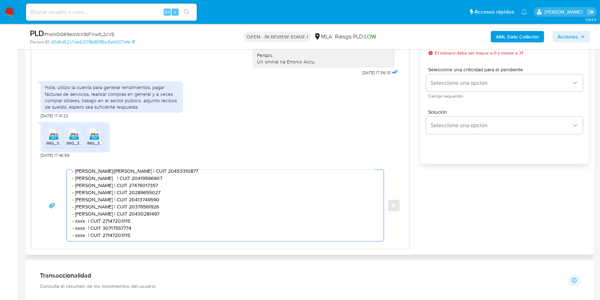
paste textarea "Gustavo Fernando Vega"
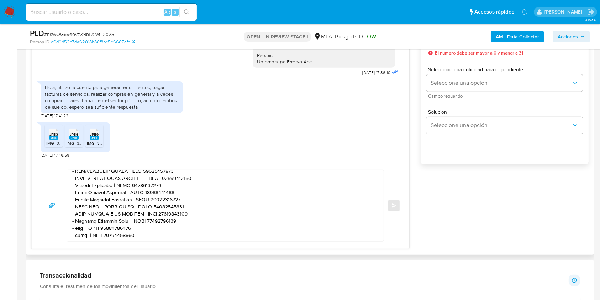
click at [166, 221] on textarea at bounding box center [223, 205] width 303 height 71
paste textarea "0202856226"
click at [77, 230] on textarea at bounding box center [223, 205] width 303 height 71
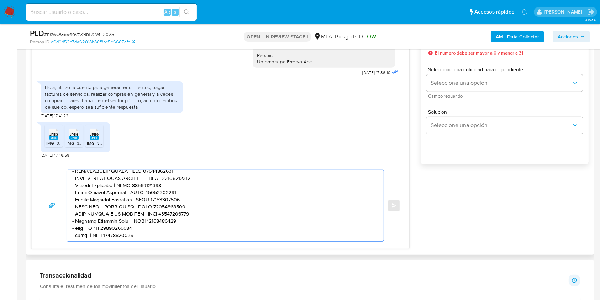
paste textarea "Pilar Valverdi Elias"
click at [153, 230] on textarea at bounding box center [223, 205] width 303 height 71
paste textarea "27482001489"
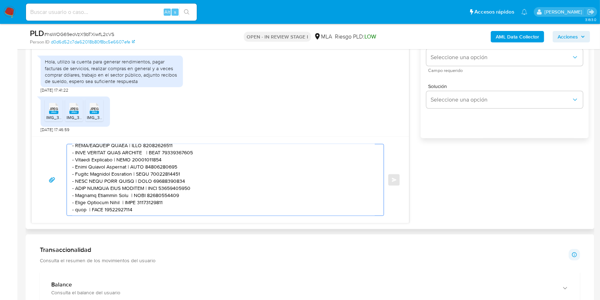
scroll to position [475, 0]
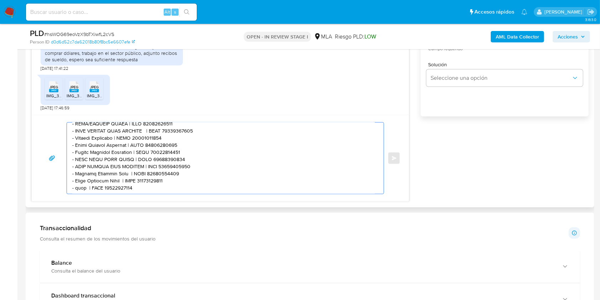
click at [80, 191] on textarea at bounding box center [223, 157] width 303 height 71
paste textarea "SERGIO GUSTAVO RUIZ"
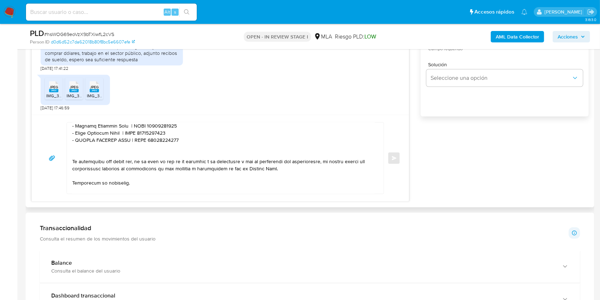
click at [164, 144] on textarea at bounding box center [223, 157] width 303 height 71
paste textarea "0358134069"
click at [145, 184] on textarea at bounding box center [223, 157] width 303 height 71
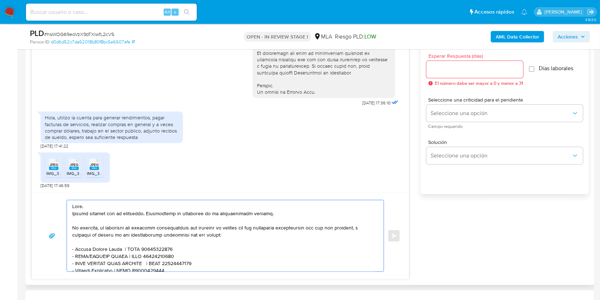
scroll to position [332, 0]
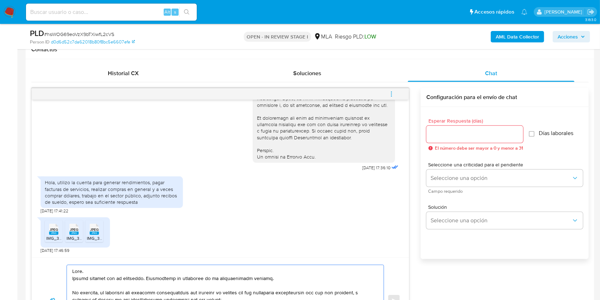
type textarea "Hola. Muchas gracias por tu respuesta. Confirmamos la recepción de la documenta…"
click at [444, 138] on div at bounding box center [474, 134] width 97 height 17
drag, startPoint x: 450, startPoint y: 131, endPoint x: 456, endPoint y: 147, distance: 17.0
click at [450, 130] on input "Esperar Respuesta (días)" at bounding box center [474, 134] width 97 height 9
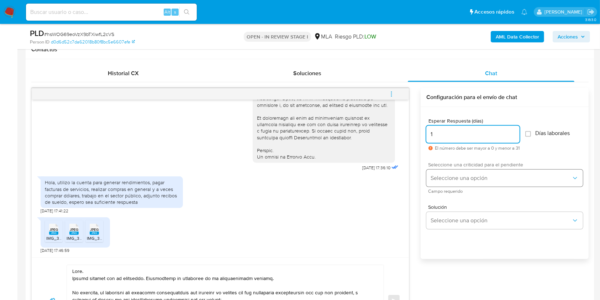
type input "1"
click at [453, 174] on span "Seleccione una opción" at bounding box center [501, 177] width 141 height 7
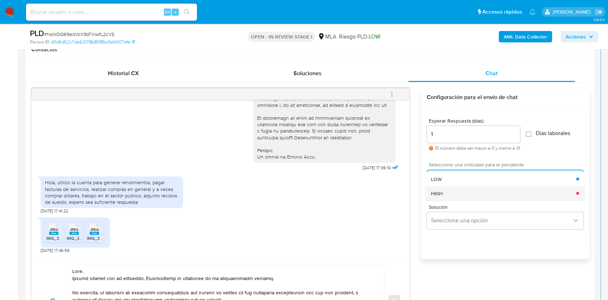
click at [453, 187] on div "HIGH" at bounding box center [503, 193] width 145 height 14
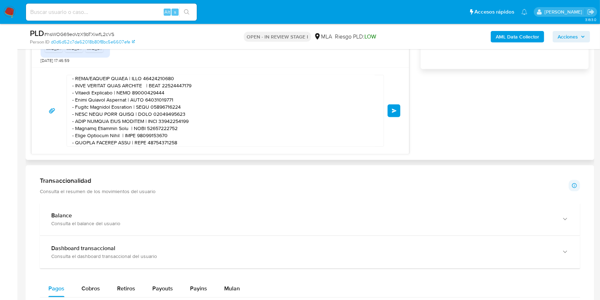
scroll to position [123, 0]
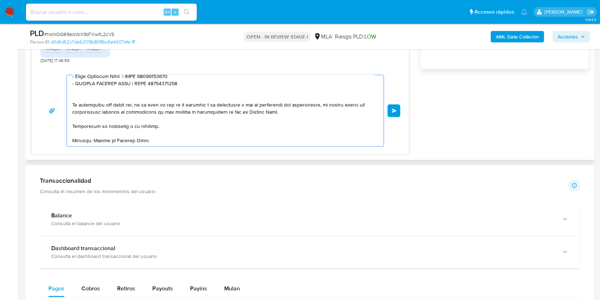
click at [193, 133] on textarea at bounding box center [223, 110] width 303 height 71
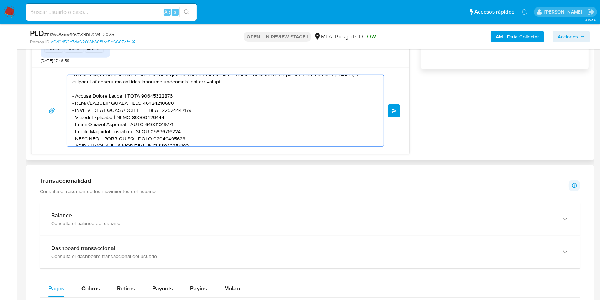
scroll to position [0, 0]
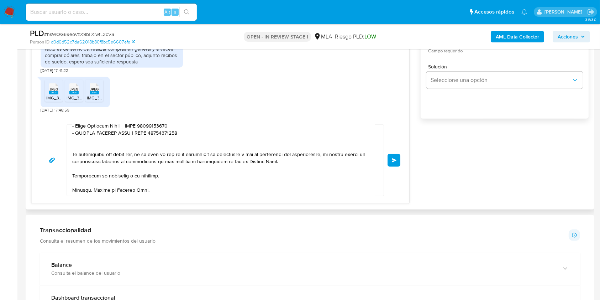
scroll to position [379, 0]
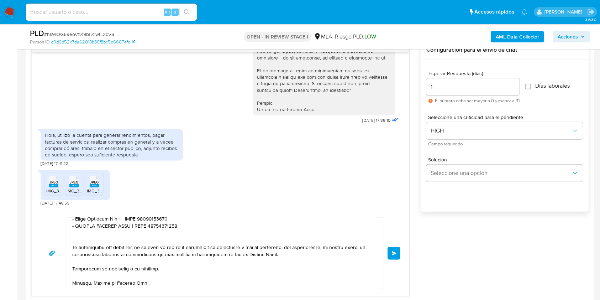
click at [392, 252] on span "Enviar" at bounding box center [394, 253] width 5 height 4
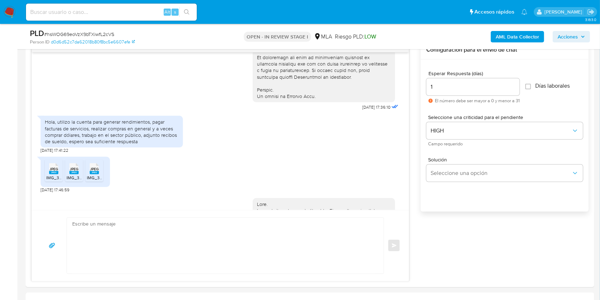
scroll to position [548, 0]
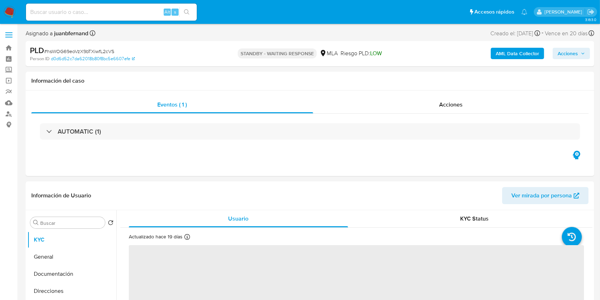
select select "10"
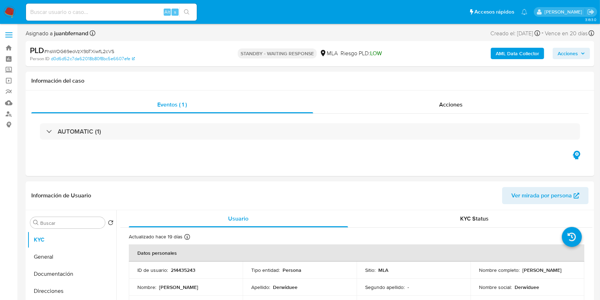
click at [148, 16] on input at bounding box center [111, 11] width 171 height 9
paste input "nOmDQzJhm3lgGTqgAc7DG0xi"
type input "nOmDQzJhm3lgGTqgAc7DG0xi"
click at [190, 16] on button "search-icon" at bounding box center [186, 12] width 15 height 10
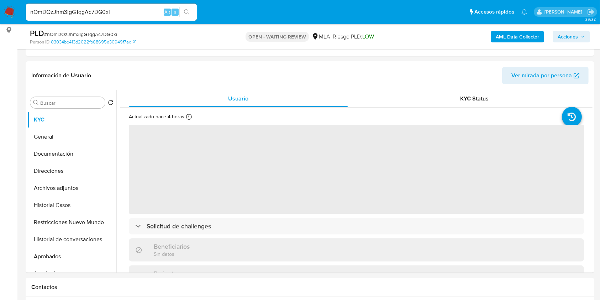
select select "10"
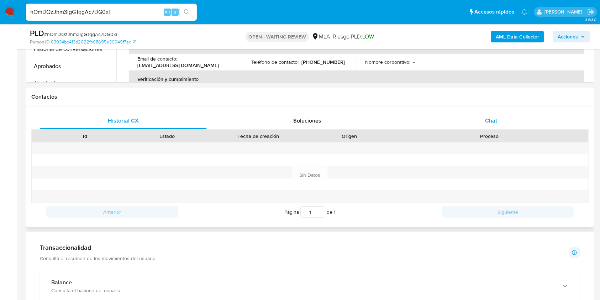
click at [483, 121] on div "Chat" at bounding box center [491, 120] width 167 height 17
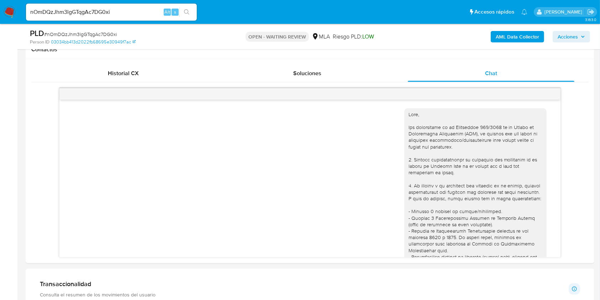
scroll to position [325, 0]
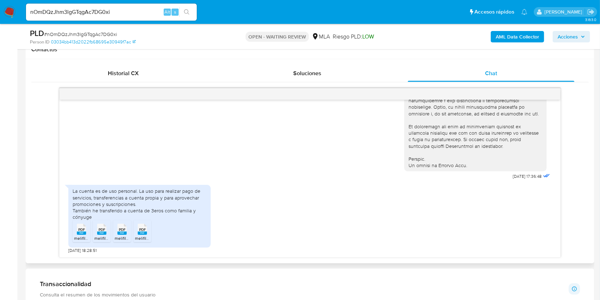
click at [81, 232] on rect at bounding box center [81, 232] width 9 height 3
click at [103, 232] on rect at bounding box center [101, 232] width 9 height 3
click at [126, 231] on icon at bounding box center [121, 229] width 9 height 11
drag, startPoint x: 145, startPoint y: 233, endPoint x: 234, endPoint y: 216, distance: 89.9
click at [145, 233] on rect at bounding box center [142, 232] width 9 height 3
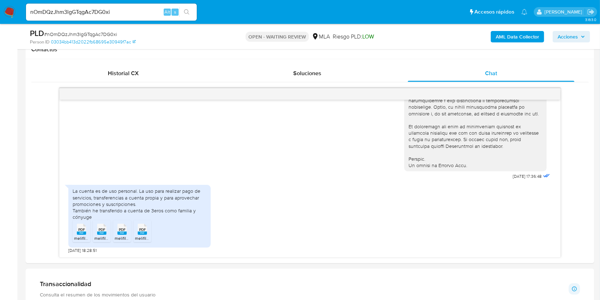
scroll to position [190, 0]
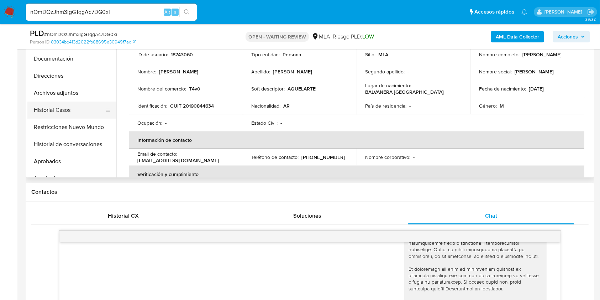
click at [65, 110] on button "Historial Casos" at bounding box center [68, 109] width 83 height 17
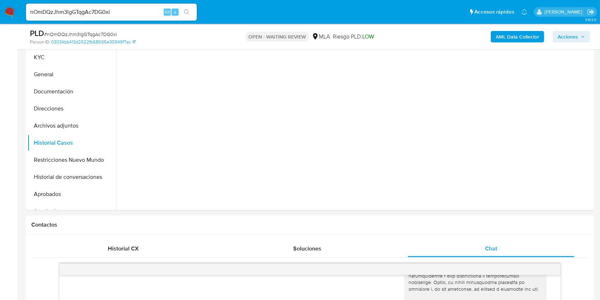
scroll to position [142, 0]
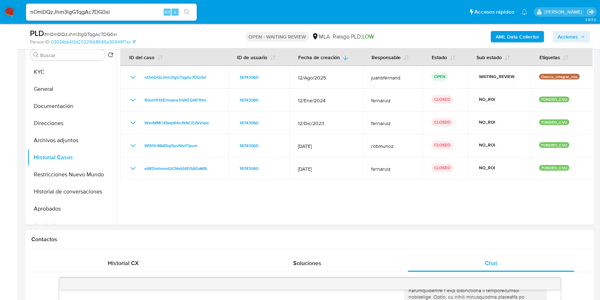
click at [73, 70] on button "KYC" at bounding box center [68, 71] width 83 height 17
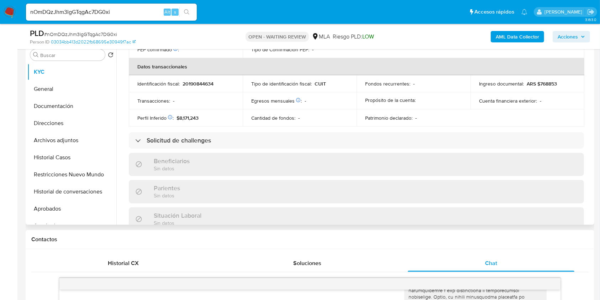
scroll to position [368, 0]
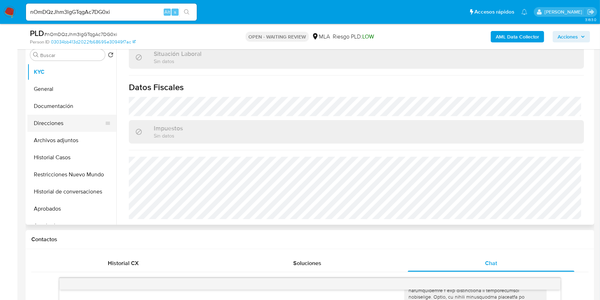
click at [64, 125] on button "Direcciones" at bounding box center [68, 123] width 83 height 17
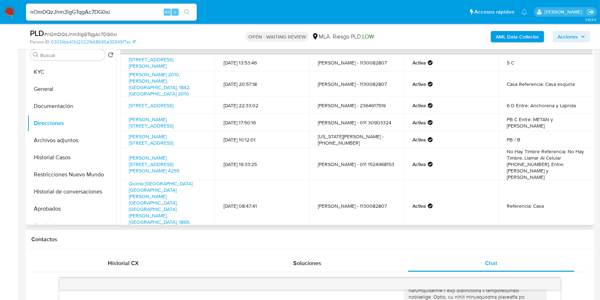
scroll to position [16, 0]
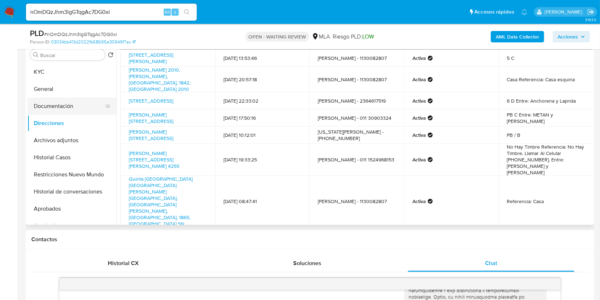
click at [61, 100] on button "Documentación" at bounding box center [68, 106] width 83 height 17
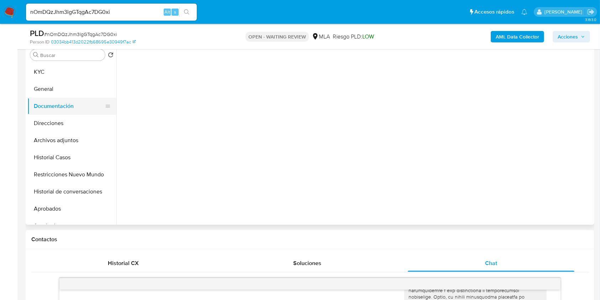
scroll to position [0, 0]
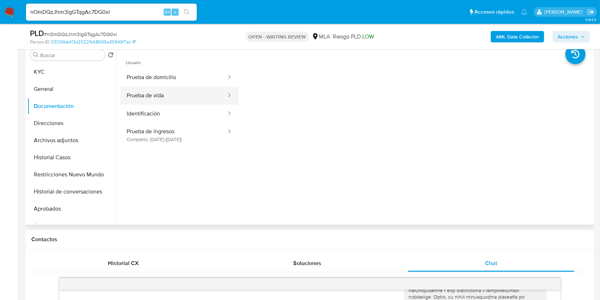
click at [177, 96] on button "Prueba de vida" at bounding box center [173, 95] width 107 height 18
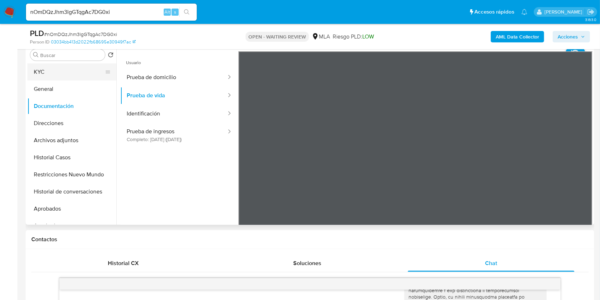
click at [73, 75] on button "KYC" at bounding box center [68, 71] width 83 height 17
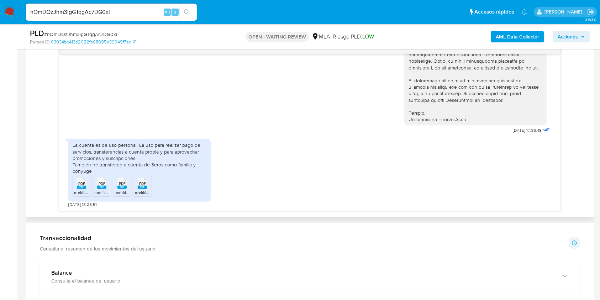
scroll to position [379, 0]
click at [69, 201] on span "18/08/2025 18:28:51" at bounding box center [82, 203] width 28 height 6
drag, startPoint x: 69, startPoint y: 201, endPoint x: 80, endPoint y: 203, distance: 11.8
click at [80, 203] on span "18/08/2025 18:28:51" at bounding box center [82, 203] width 28 height 6
copy span "18/08/2025"
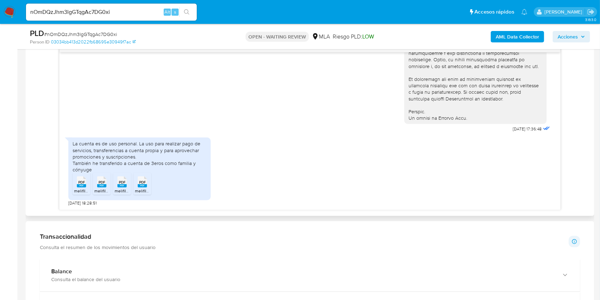
click at [74, 144] on div "La cuenta es de uso personal. La uso para realizar pago de servicios, transfere…" at bounding box center [140, 156] width 134 height 32
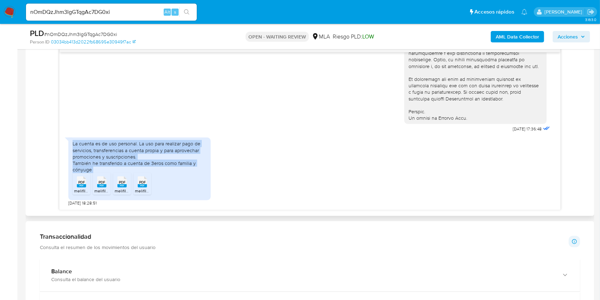
drag, startPoint x: 74, startPoint y: 144, endPoint x: 94, endPoint y: 167, distance: 29.8
click at [94, 167] on div "La cuenta es de uso personal. La uso para realizar pago de servicios, transfere…" at bounding box center [140, 156] width 134 height 32
copy div "La cuenta es de uso personal. La uso para realizar pago de servicios, transfere…"
click at [86, 169] on div "La cuenta es de uso personal. La uso para realizar pago de servicios, transfere…" at bounding box center [140, 156] width 134 height 32
drag, startPoint x: 86, startPoint y: 169, endPoint x: 74, endPoint y: 146, distance: 26.6
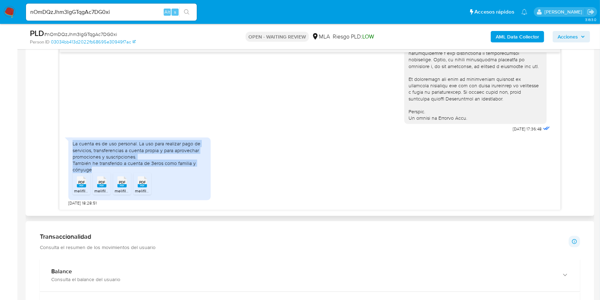
click at [74, 146] on div "La cuenta es de uso personal. La uso para realizar pago de servicios, transfere…" at bounding box center [140, 156] width 134 height 32
click at [145, 12] on input "nOmDQzJhm3lgGTqgAc7DG0xi" at bounding box center [111, 11] width 171 height 9
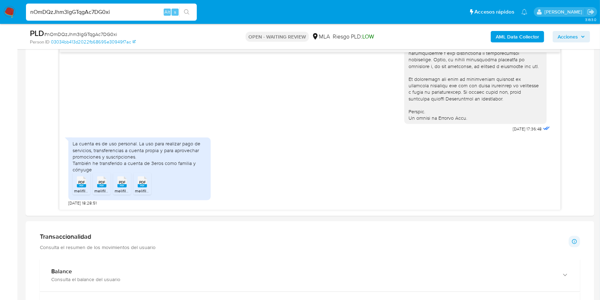
click at [145, 12] on input "nOmDQzJhm3lgGTqgAc7DG0xi" at bounding box center [111, 11] width 171 height 9
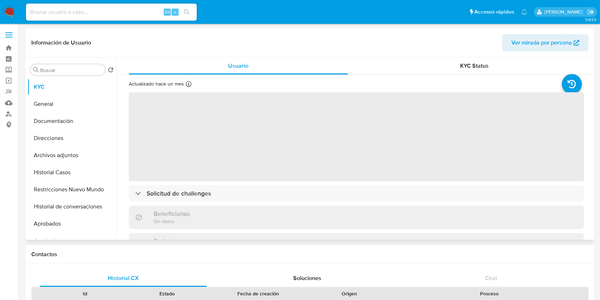
select select "10"
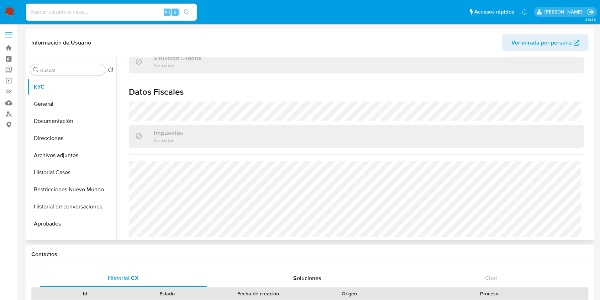
scroll to position [379, 0]
click at [77, 139] on button "Direcciones" at bounding box center [68, 138] width 83 height 17
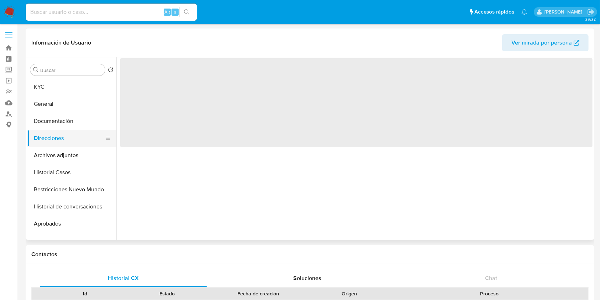
scroll to position [0, 0]
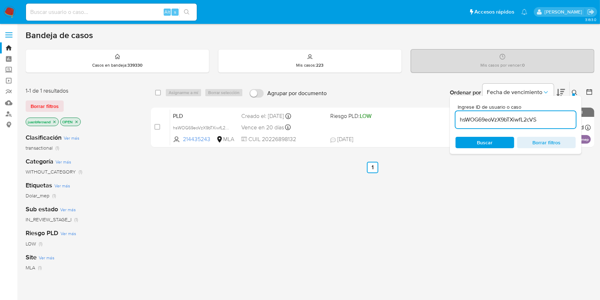
click at [556, 118] on input "hsWOG69eoVzX9bTXiwfL2cVS" at bounding box center [516, 119] width 120 height 9
paste input "nOmDQzJhm3lgGTqgAc7DG0xi"
type input "nOmDQzJhm3lgGTqgAc7DG0xi"
click at [161, 93] on input "checkbox" at bounding box center [158, 93] width 6 height 6
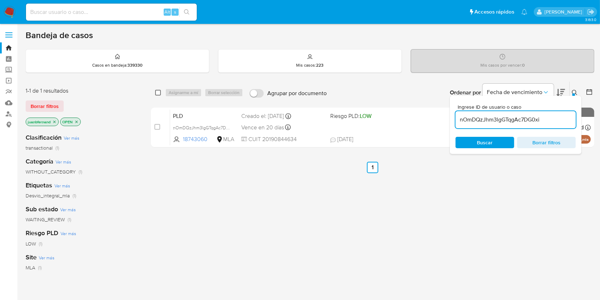
checkbox input "true"
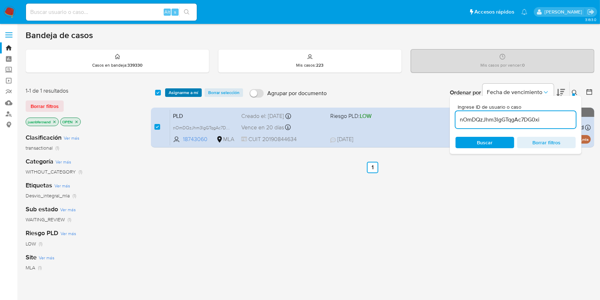
click at [183, 92] on span "Asignarme a mí" at bounding box center [184, 92] width 30 height 7
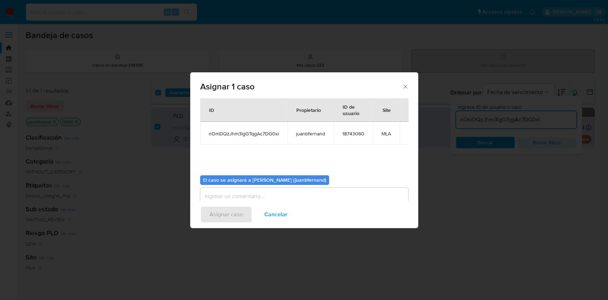
scroll to position [36, 0]
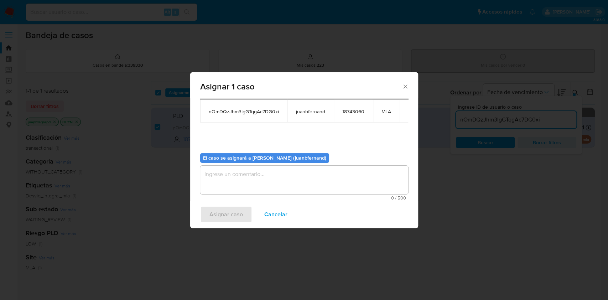
click at [271, 175] on textarea "assign-modal" at bounding box center [304, 180] width 208 height 28
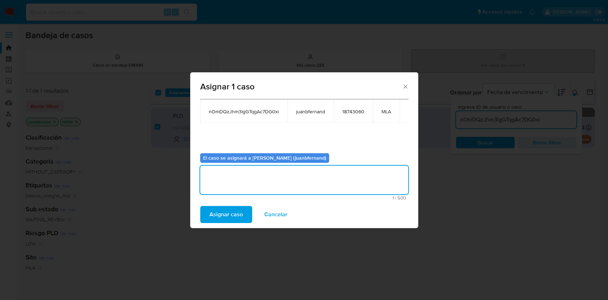
click at [243, 213] on button "Asignar caso" at bounding box center [226, 214] width 52 height 17
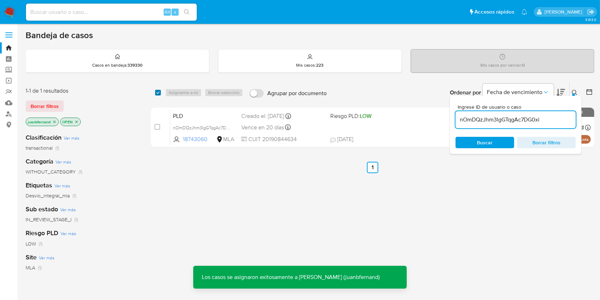
click at [158, 94] on input "checkbox" at bounding box center [158, 93] width 6 height 6
checkbox input "true"
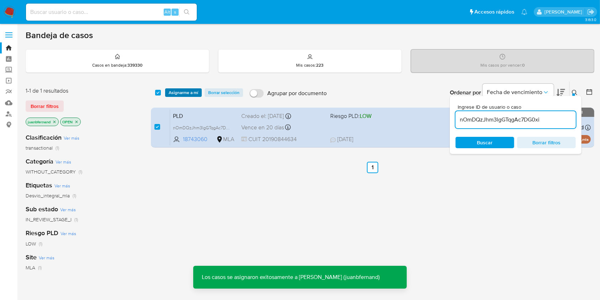
click at [177, 93] on span "Asignarme a mí" at bounding box center [184, 92] width 30 height 7
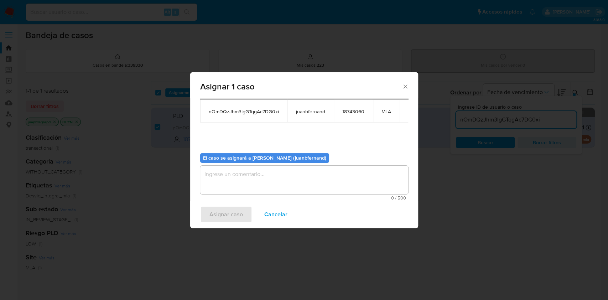
click at [245, 180] on textarea "assign-modal" at bounding box center [304, 180] width 208 height 28
click at [223, 213] on span "Asignar caso" at bounding box center [225, 214] width 33 height 16
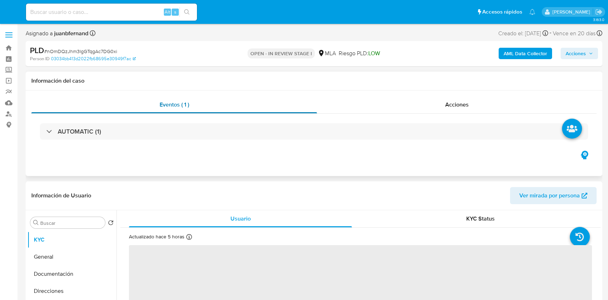
select select "10"
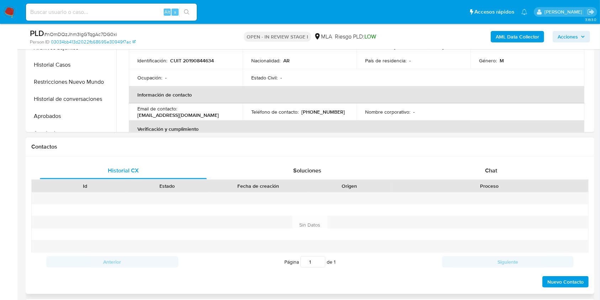
scroll to position [237, 0]
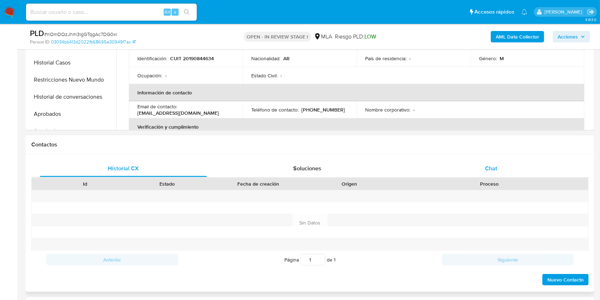
click at [508, 170] on div "Chat" at bounding box center [491, 168] width 167 height 17
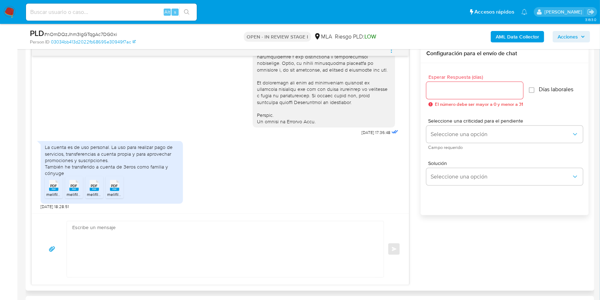
scroll to position [379, 0]
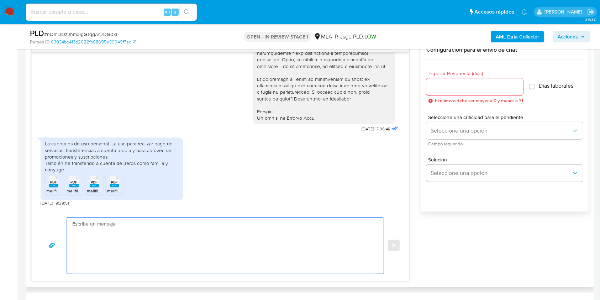
click at [239, 229] on textarea at bounding box center [223, 245] width 303 height 56
paste textarea "Hola. ¡Muchas gracias por tu respuesta! Confirmamos la recepción de la document…"
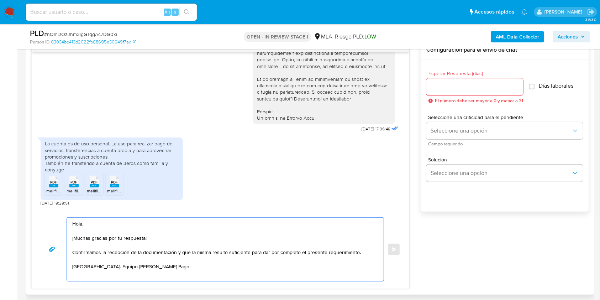
type textarea "Hola. ¡Muchas gracias por tu respuesta! Confirmamos la recepción de la document…"
click at [459, 88] on input "Esperar Respuesta (días)" at bounding box center [474, 86] width 97 height 9
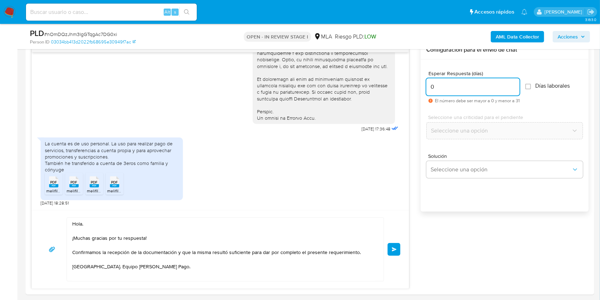
type input "0"
click at [392, 248] on span "Enviar" at bounding box center [394, 249] width 5 height 4
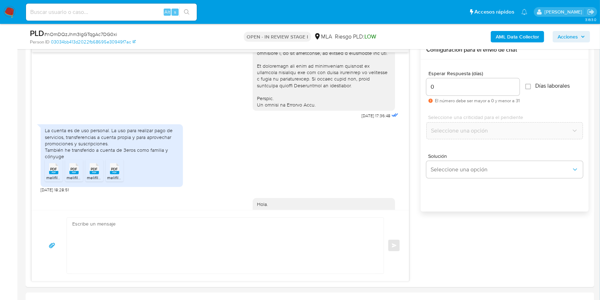
scroll to position [403, 0]
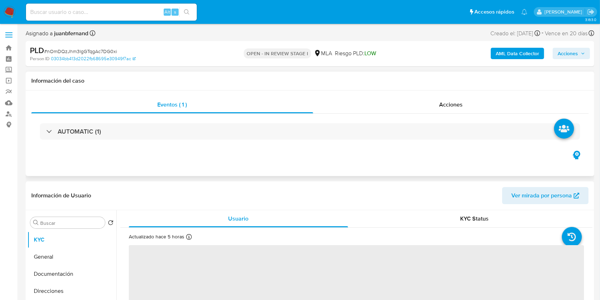
select select "10"
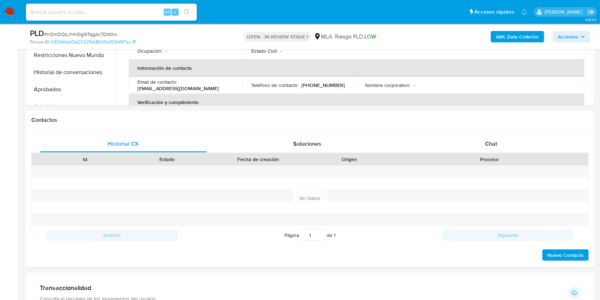
scroll to position [285, 0]
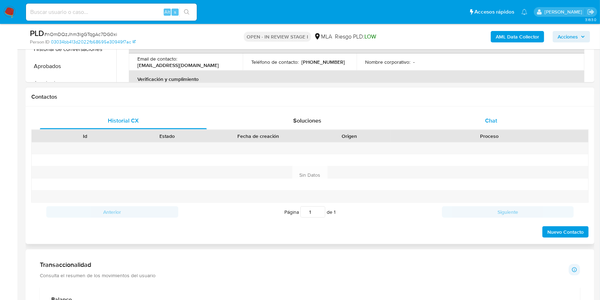
click at [501, 124] on div "Chat" at bounding box center [491, 120] width 167 height 17
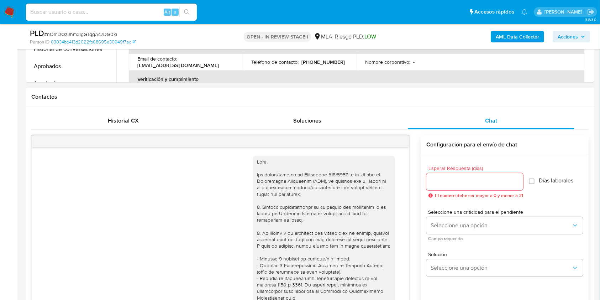
scroll to position [403, 0]
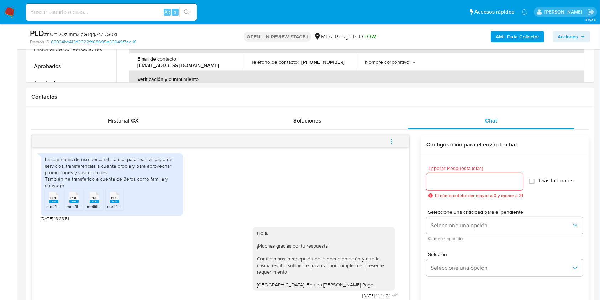
click at [398, 143] on button "menu-action" at bounding box center [391, 141] width 23 height 17
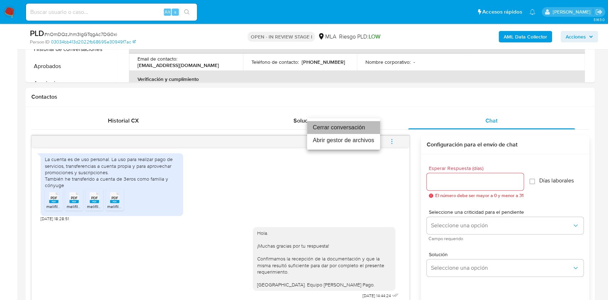
click at [348, 124] on li "Cerrar conversación" at bounding box center [343, 127] width 73 height 13
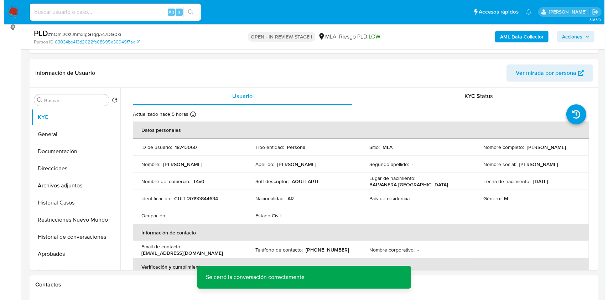
scroll to position [95, 0]
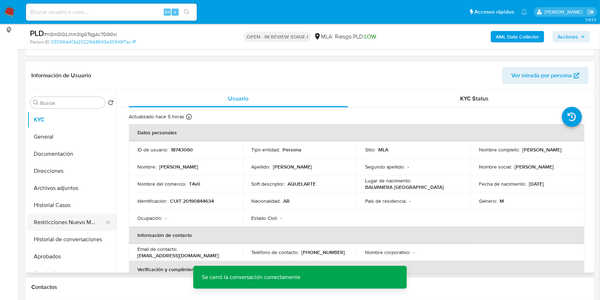
click at [71, 217] on button "Restricciones Nuevo Mundo" at bounding box center [68, 222] width 83 height 17
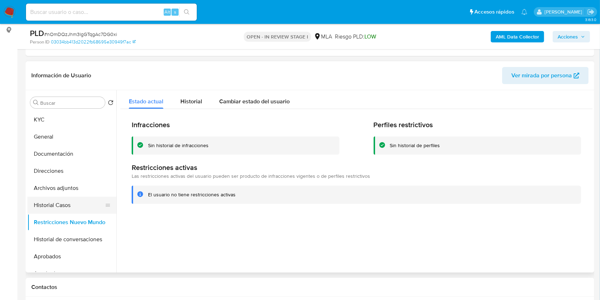
click at [51, 204] on button "Historial Casos" at bounding box center [68, 204] width 83 height 17
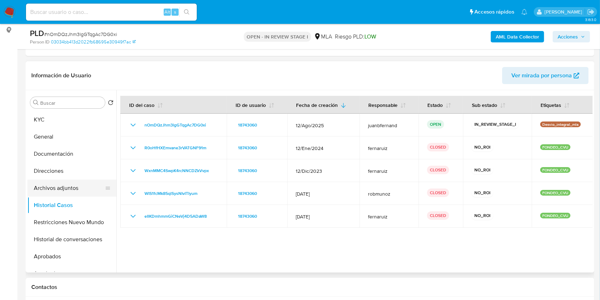
click at [70, 191] on button "Archivos adjuntos" at bounding box center [68, 187] width 83 height 17
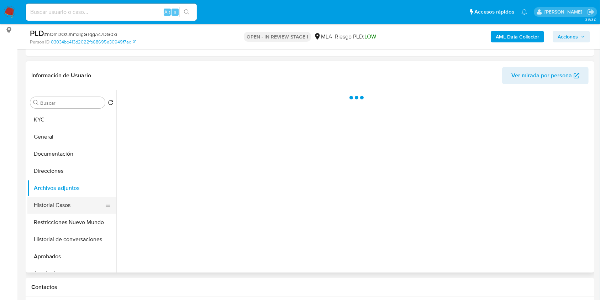
click at [70, 204] on button "Historial Casos" at bounding box center [68, 204] width 83 height 17
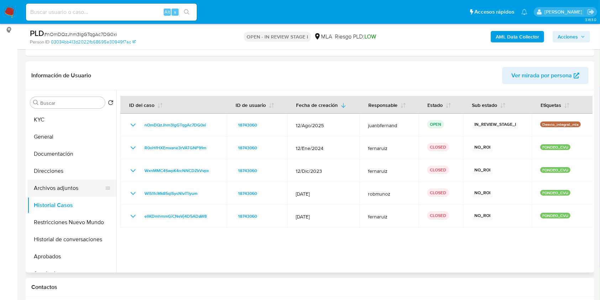
click at [70, 188] on button "Archivos adjuntos" at bounding box center [68, 187] width 83 height 17
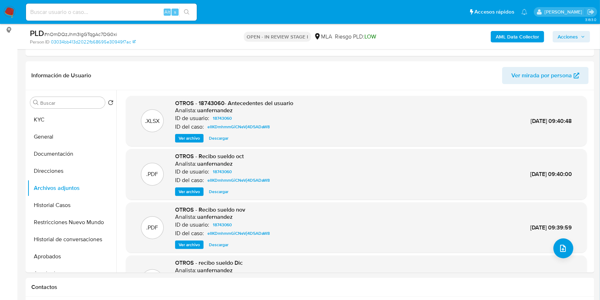
click at [523, 36] on b "AML Data Collector" at bounding box center [517, 36] width 43 height 11
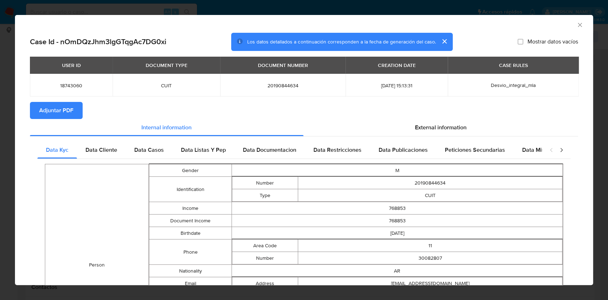
drag, startPoint x: 571, startPoint y: 25, endPoint x: 550, endPoint y: 76, distance: 55.5
click at [576, 25] on icon "Cerrar ventana" at bounding box center [579, 24] width 7 height 7
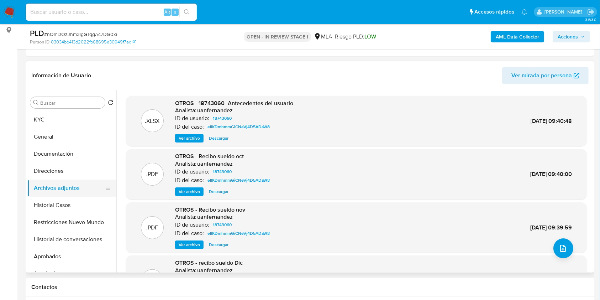
drag, startPoint x: 65, startPoint y: 200, endPoint x: 68, endPoint y: 180, distance: 19.9
click at [65, 200] on button "Historial Casos" at bounding box center [71, 204] width 89 height 17
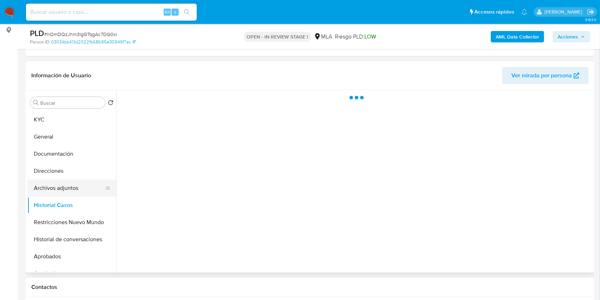
click at [68, 180] on button "Archivos adjuntos" at bounding box center [68, 187] width 83 height 17
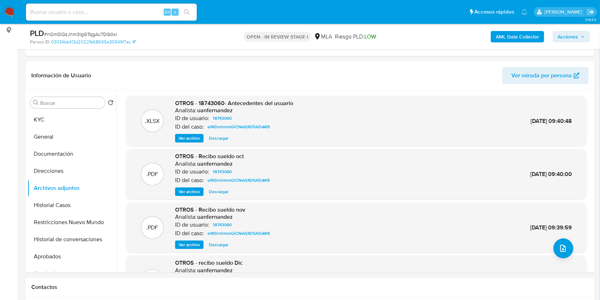
click at [524, 33] on b "AML Data Collector" at bounding box center [517, 36] width 43 height 11
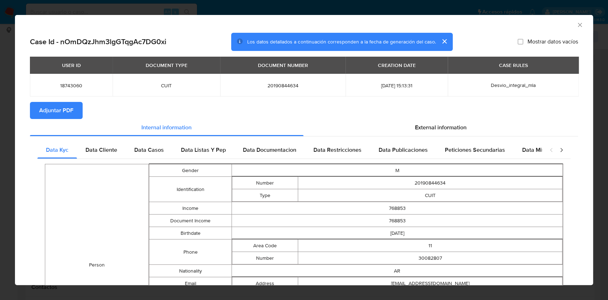
click at [78, 109] on button "Adjuntar PDF" at bounding box center [56, 110] width 53 height 17
click at [576, 26] on icon "Cerrar ventana" at bounding box center [579, 24] width 7 height 7
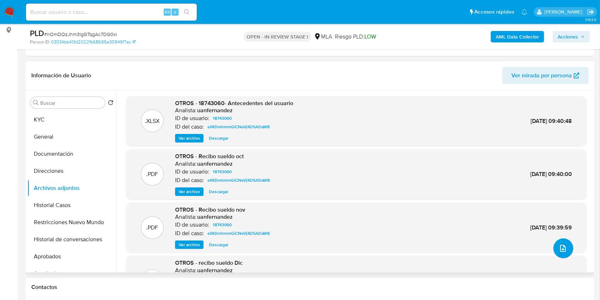
click at [562, 244] on icon "upload-file" at bounding box center [563, 248] width 9 height 9
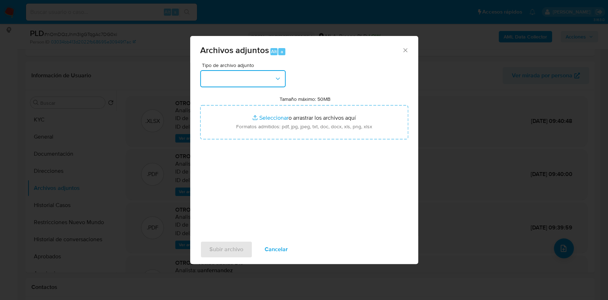
click at [258, 79] on button "button" at bounding box center [242, 78] width 85 height 17
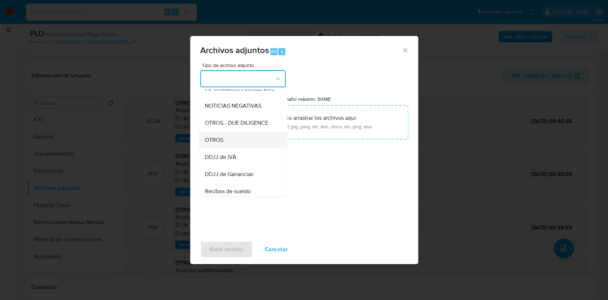
click at [227, 141] on div "OTROS" at bounding box center [240, 139] width 73 height 17
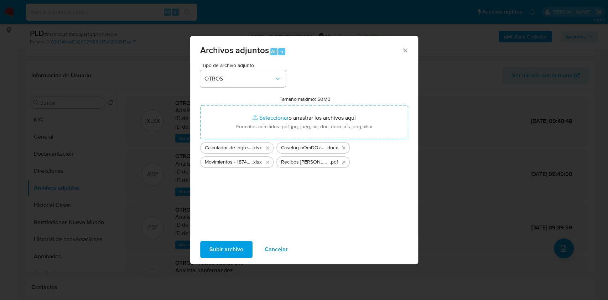
click at [230, 246] on span "Subir archivo" at bounding box center [226, 249] width 34 height 16
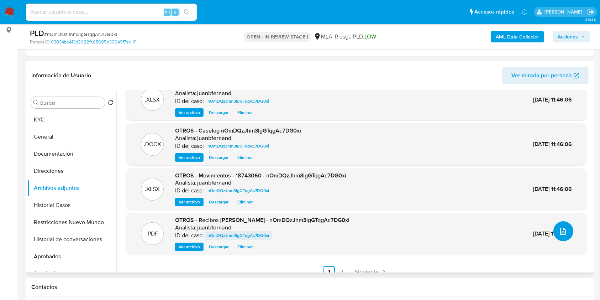
scroll to position [26, 0]
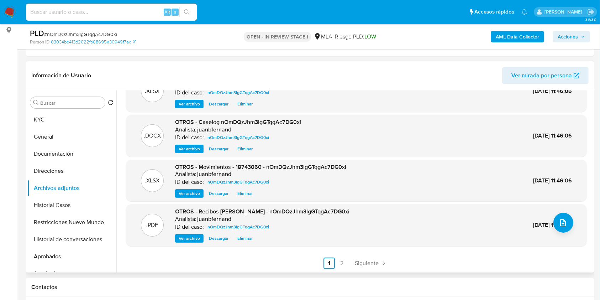
click at [339, 256] on div ".XLSX OTROS - Calculador de ingresos - nOmDQzJhm3lgGTqgAc7DG0xi Analista: juanb…" at bounding box center [356, 169] width 461 height 199
click at [340, 259] on link "2" at bounding box center [341, 262] width 11 height 11
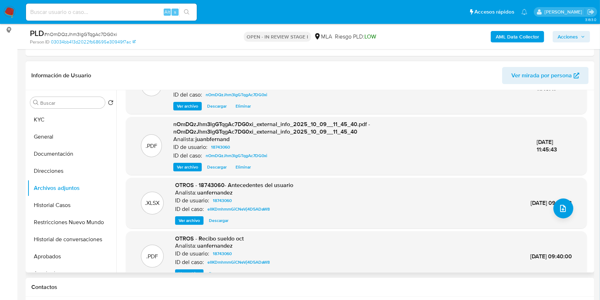
scroll to position [75, 0]
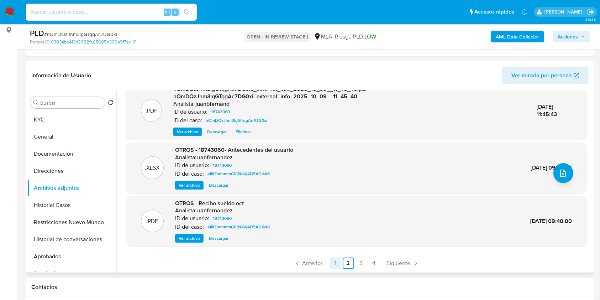
click at [337, 263] on link "1" at bounding box center [335, 262] width 11 height 11
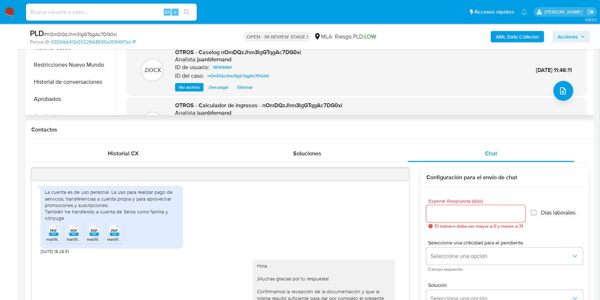
scroll to position [237, 0]
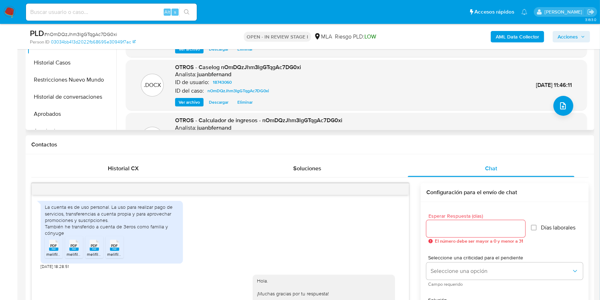
click at [569, 36] on span "Acciones" at bounding box center [568, 36] width 20 height 11
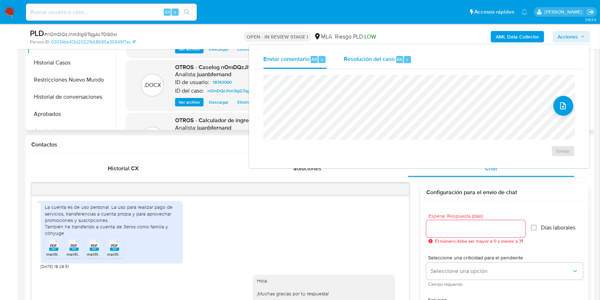
click at [364, 59] on span "Resolución del caso" at bounding box center [369, 59] width 51 height 8
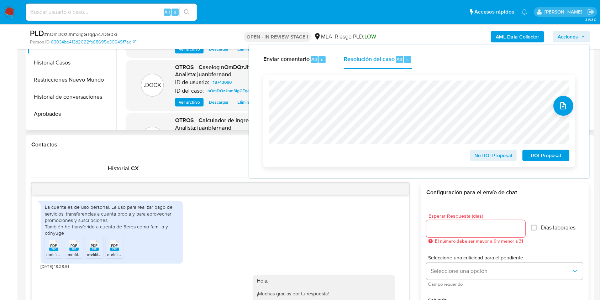
click at [487, 154] on span "No ROI Proposal" at bounding box center [493, 155] width 37 height 10
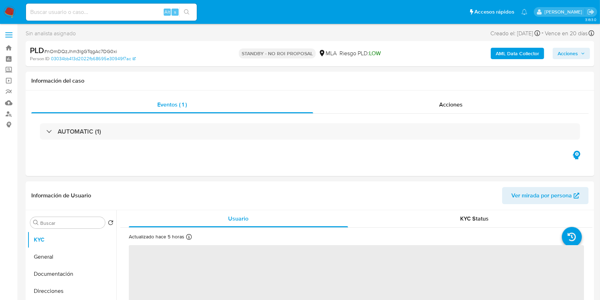
select select "10"
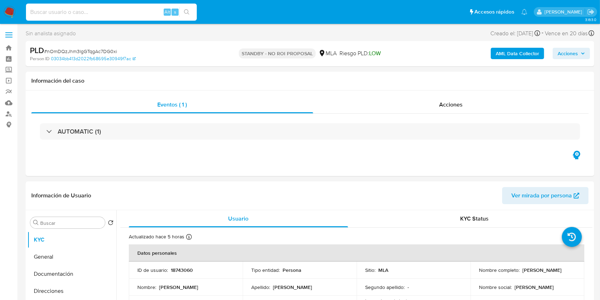
drag, startPoint x: 139, startPoint y: 10, endPoint x: 169, endPoint y: 18, distance: 30.8
click at [139, 10] on input at bounding box center [111, 11] width 171 height 9
paste input "LTVdBRfcQMkDwKSU4KCdI6pr"
type input "LTVdBRfcQMkDwKSU4KCdI6pr"
click at [189, 15] on icon "search-icon" at bounding box center [187, 12] width 6 height 6
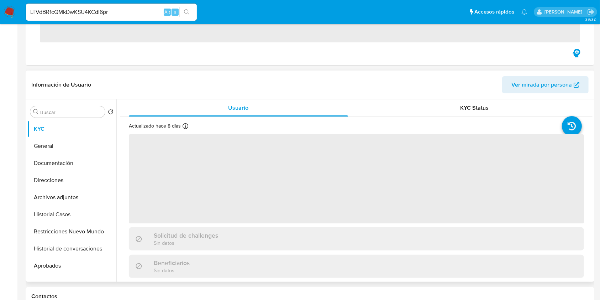
scroll to position [190, 0]
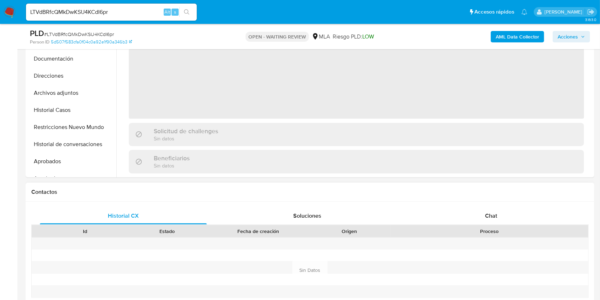
select select "10"
click at [510, 209] on div "Chat" at bounding box center [491, 215] width 167 height 17
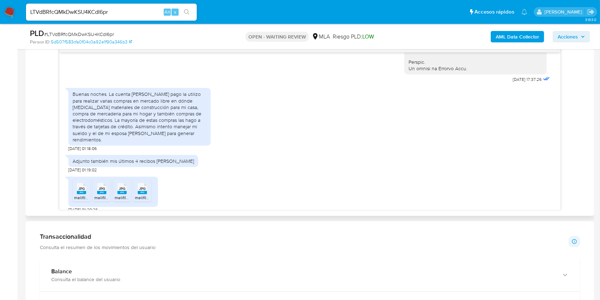
scroll to position [408, 0]
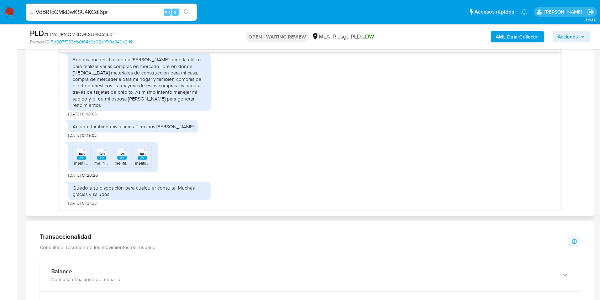
click at [84, 154] on span "JPG" at bounding box center [81, 154] width 6 height 5
click at [100, 158] on rect at bounding box center [101, 157] width 9 height 3
click at [124, 155] on span "JPG" at bounding box center [122, 154] width 6 height 5
click at [138, 156] on rect at bounding box center [142, 157] width 9 height 3
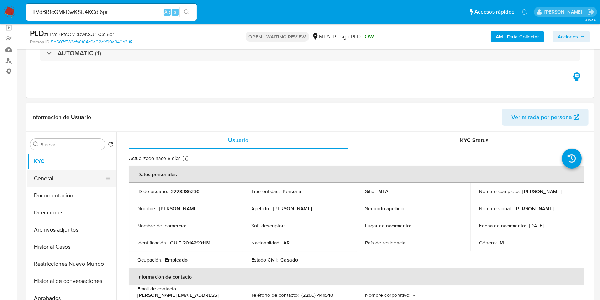
scroll to position [47, 0]
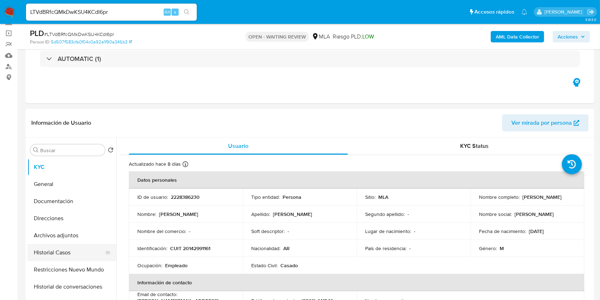
click at [55, 253] on button "Historial Casos" at bounding box center [68, 252] width 83 height 17
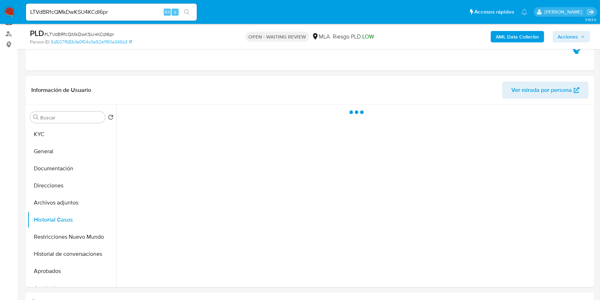
scroll to position [95, 0]
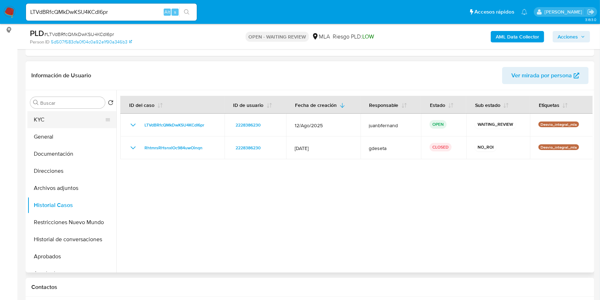
click at [37, 117] on button "KYC" at bounding box center [68, 119] width 83 height 17
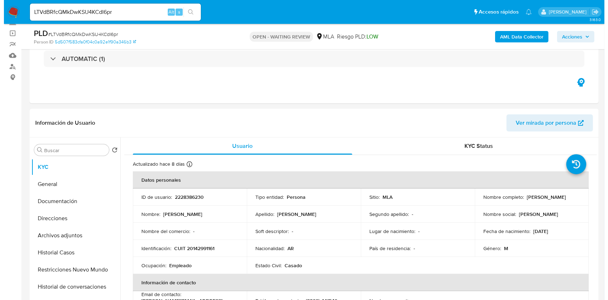
scroll to position [142, 0]
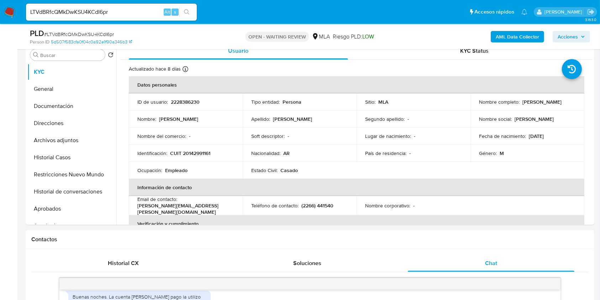
click at [514, 37] on b "AML Data Collector" at bounding box center [517, 36] width 43 height 11
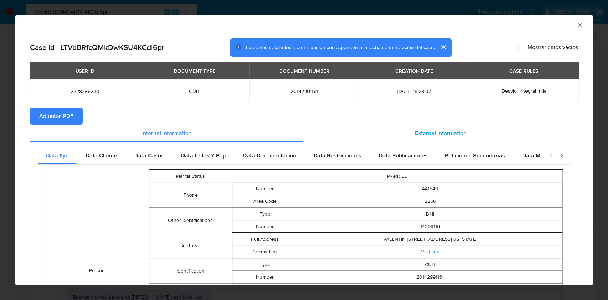
click at [468, 129] on div "External information" at bounding box center [440, 133] width 275 height 17
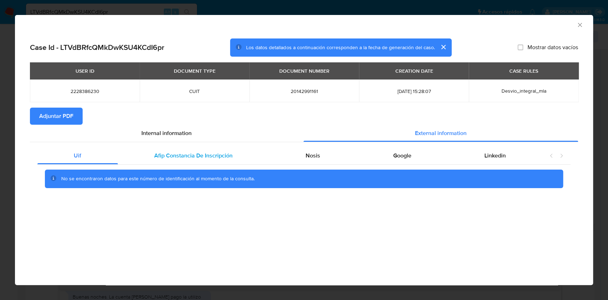
click at [159, 160] on div "Afip Constancia De Inscripción" at bounding box center [193, 155] width 151 height 17
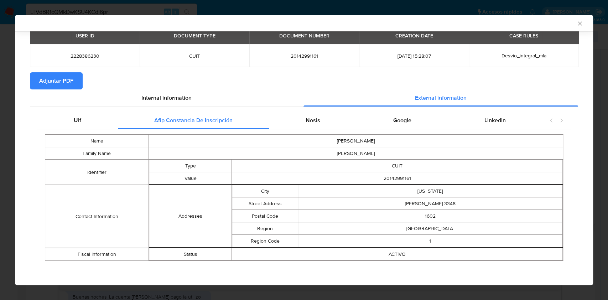
scroll to position [34, 0]
click at [315, 124] on span "Nosis" at bounding box center [312, 120] width 15 height 8
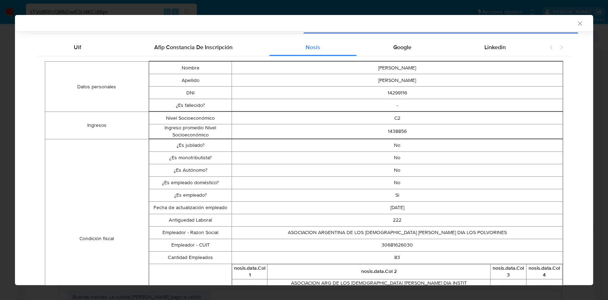
scroll to position [129, 0]
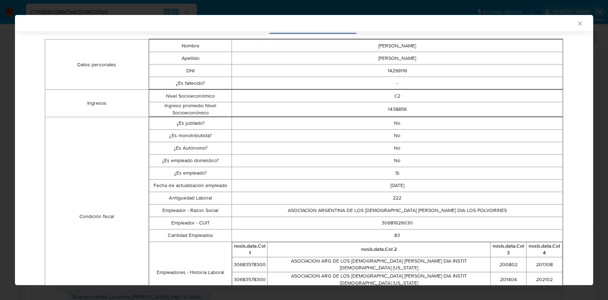
drag, startPoint x: 572, startPoint y: 21, endPoint x: 572, endPoint y: 62, distance: 40.9
click at [572, 62] on div "AML Data Collector Case Id - LTVdBRfcQMkDwKSU4KCdI6pr Los datos detallados a co…" at bounding box center [304, 150] width 578 height 270
click at [577, 22] on icon "Cerrar ventana" at bounding box center [579, 23] width 4 height 4
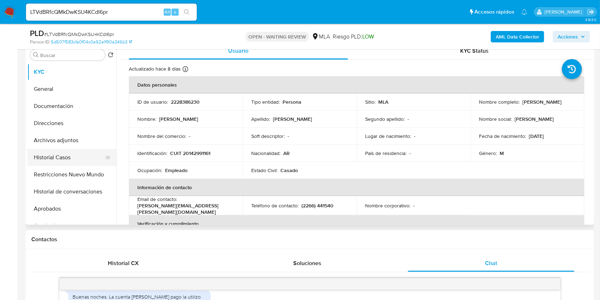
click at [62, 159] on button "Historial Casos" at bounding box center [68, 157] width 83 height 17
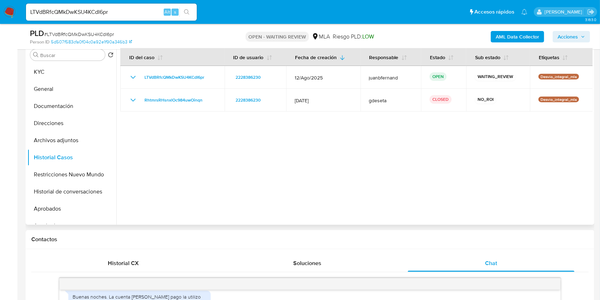
click at [253, 207] on div at bounding box center [354, 133] width 476 height 182
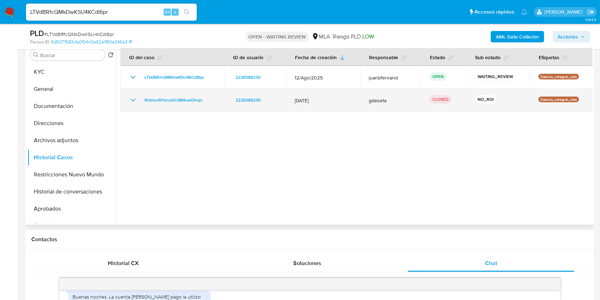
click at [131, 99] on icon "Mostrar/Ocultar" at bounding box center [133, 100] width 5 height 3
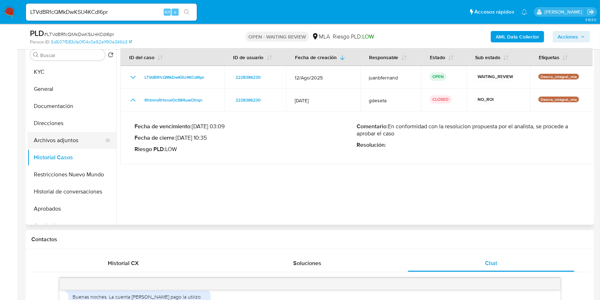
click at [70, 140] on button "Archivos adjuntos" at bounding box center [68, 140] width 83 height 17
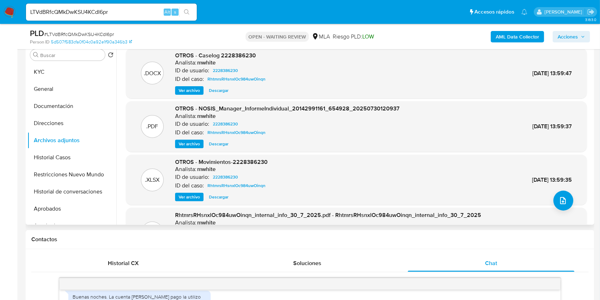
click at [189, 90] on span "Ver archivo" at bounding box center [189, 90] width 21 height 7
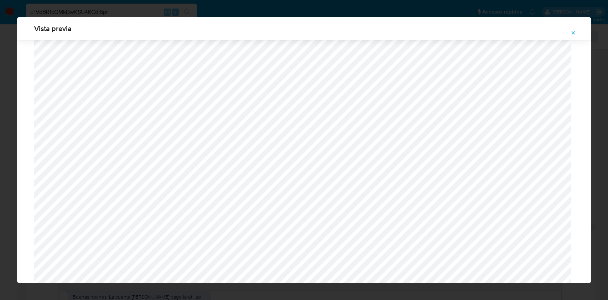
scroll to position [365, 0]
click at [576, 32] on button "Attachment preview" at bounding box center [573, 32] width 16 height 11
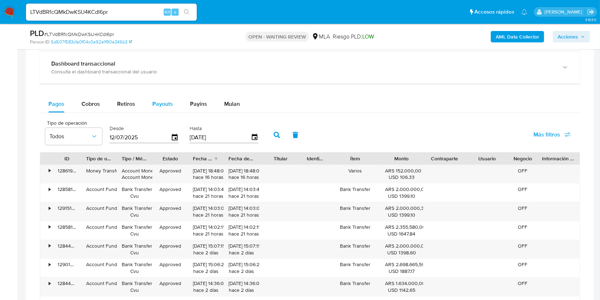
scroll to position [617, 0]
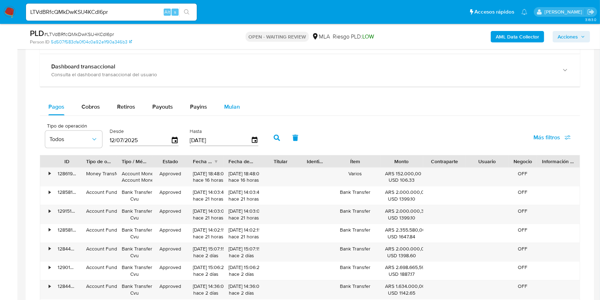
click at [226, 103] on span "Mulan" at bounding box center [232, 107] width 16 height 8
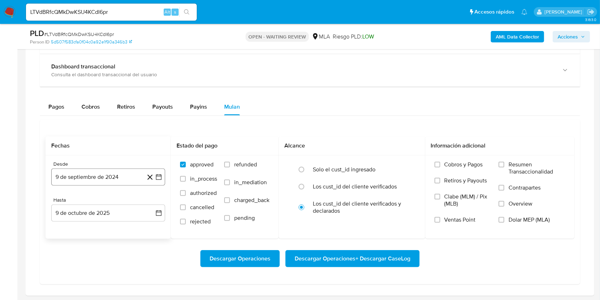
click at [129, 181] on button "9 de septiembre de 2024" at bounding box center [108, 176] width 114 height 17
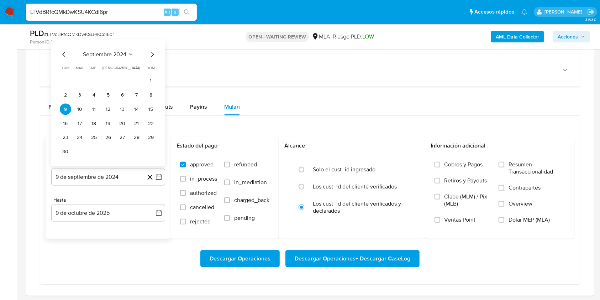
click at [70, 55] on div "septiembre 2024" at bounding box center [108, 54] width 97 height 9
click at [65, 53] on icon "Mes anterior" at bounding box center [64, 54] width 9 height 9
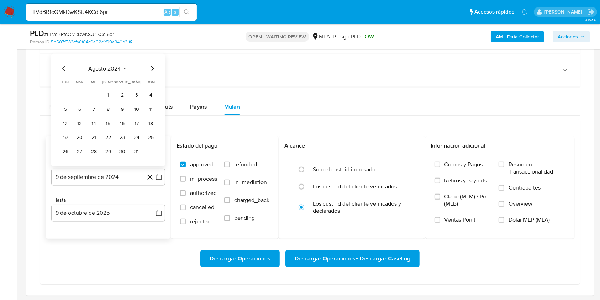
click at [62, 70] on icon "Mes anterior" at bounding box center [64, 68] width 9 height 9
click at [66, 94] on button "1" at bounding box center [65, 94] width 11 height 11
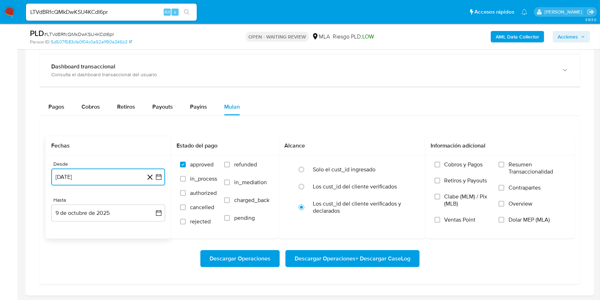
click at [114, 169] on button "1 de julio de 2024" at bounding box center [108, 176] width 114 height 17
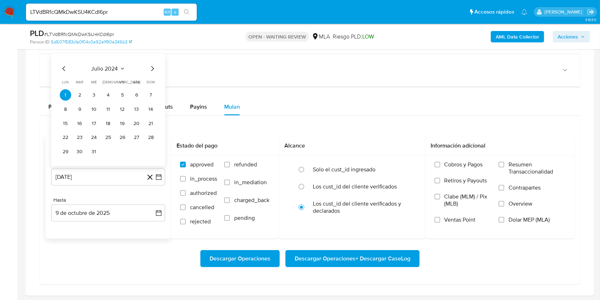
drag, startPoint x: 153, startPoint y: 73, endPoint x: 138, endPoint y: 67, distance: 15.7
click at [153, 72] on div "julio 2024 julio 2024 lun lunes mar martes mié miércoles jue jueves vie viernes…" at bounding box center [108, 110] width 97 height 93
click at [118, 69] on button "julio 2024" at bounding box center [108, 68] width 34 height 7
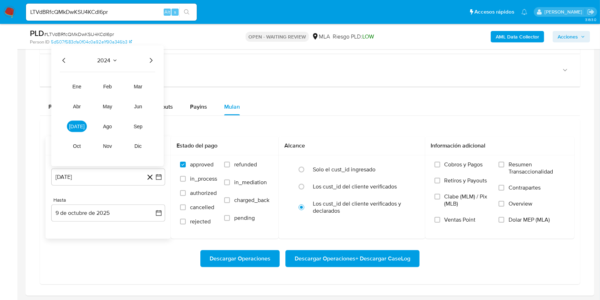
click at [147, 60] on div "2024" at bounding box center [107, 60] width 95 height 9
click at [150, 59] on icon "Año siguiente" at bounding box center [151, 60] width 9 height 9
click at [77, 125] on span "jul" at bounding box center [77, 126] width 16 height 6
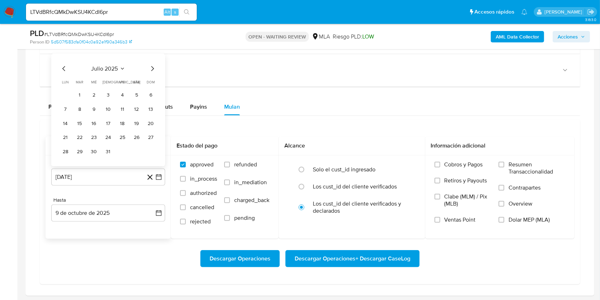
click at [82, 90] on button "1" at bounding box center [79, 94] width 11 height 11
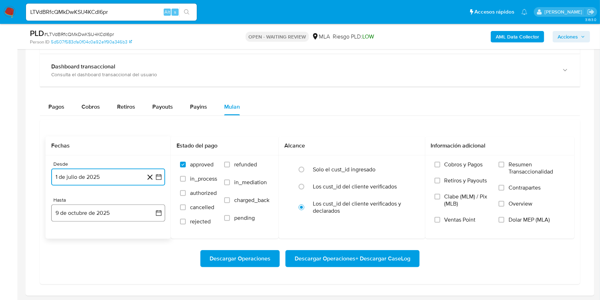
click at [124, 212] on button "9 de octubre de 2025" at bounding box center [108, 212] width 114 height 17
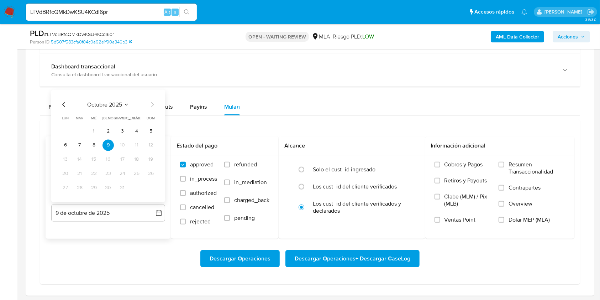
click at [64, 103] on icon "Mes anterior" at bounding box center [64, 104] width 9 height 9
click at [63, 103] on icon "Mes anterior" at bounding box center [63, 104] width 3 height 5
click at [64, 103] on icon "Mes anterior" at bounding box center [63, 104] width 3 height 5
click at [105, 190] on button "31" at bounding box center [108, 187] width 11 height 11
click at [521, 217] on span "Dolar MEP (MLA)" at bounding box center [529, 219] width 41 height 7
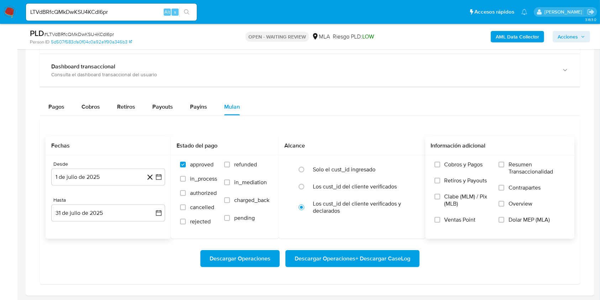
click at [504, 217] on input "Dolar MEP (MLA)" at bounding box center [502, 220] width 6 height 6
click at [375, 255] on span "Descargar Operaciones + Descargar CaseLog" at bounding box center [353, 259] width 116 height 16
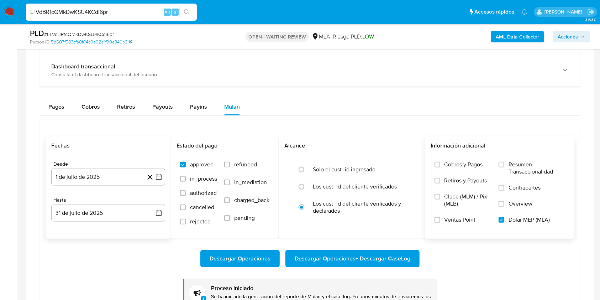
click at [154, 10] on input "LTVdBRfcQMkDwKSU4KCdI6pr" at bounding box center [111, 11] width 171 height 9
paste input "TlJKOyhwaTkDbuLjCakcyOfI"
click at [135, 12] on input "LTVdBRfcQMkDwKSU4KCdI6prTlJKOyhwaTkDbuLjCakcyOfI" at bounding box center [111, 11] width 171 height 9
paste input
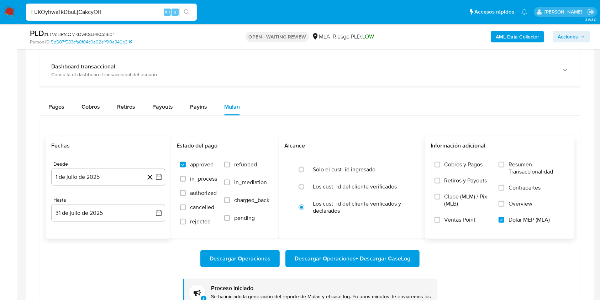
type input "TlJKOyhwaTkDbuLjCakcyOfI"
click at [188, 12] on icon "search-icon" at bounding box center [186, 11] width 5 height 5
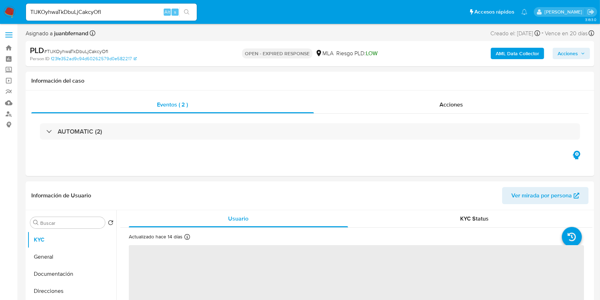
select select "10"
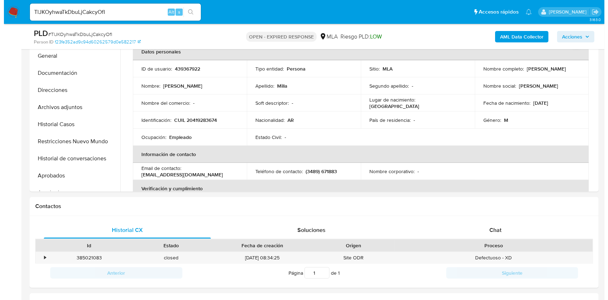
scroll to position [190, 0]
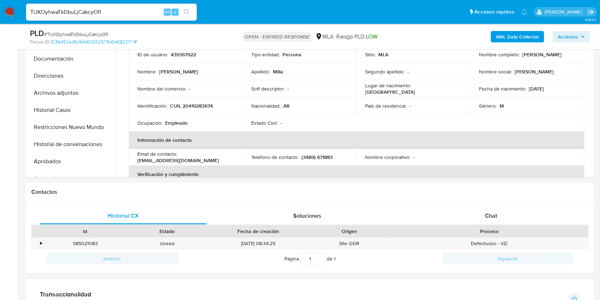
click at [519, 40] on b "AML Data Collector" at bounding box center [517, 36] width 43 height 11
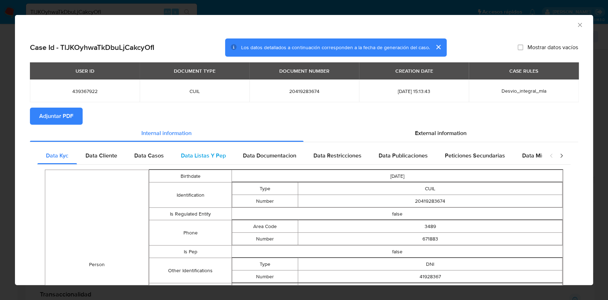
drag, startPoint x: 466, startPoint y: 125, endPoint x: 424, endPoint y: 156, distance: 52.0
click at [465, 126] on div "External information" at bounding box center [440, 133] width 275 height 17
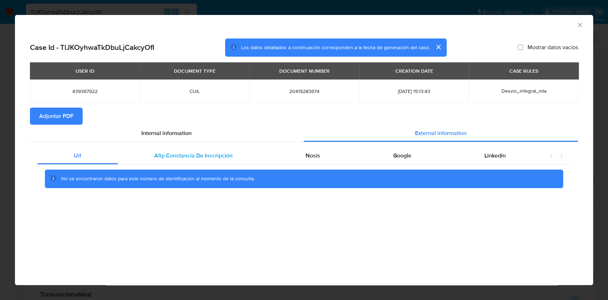
click at [244, 151] on div "Afip Constancia De Inscripción" at bounding box center [193, 155] width 151 height 17
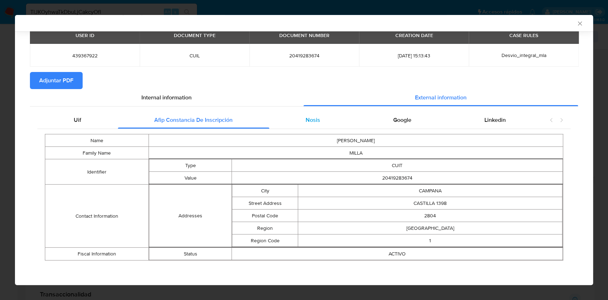
click at [305, 121] on span "Nosis" at bounding box center [312, 120] width 15 height 8
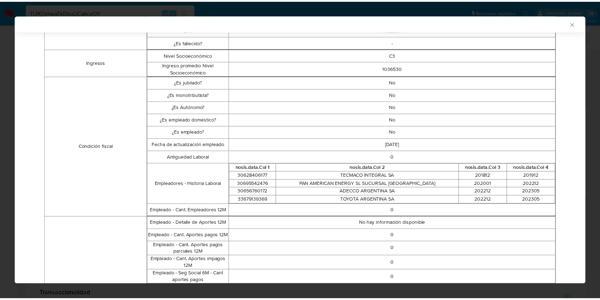
scroll to position [177, 0]
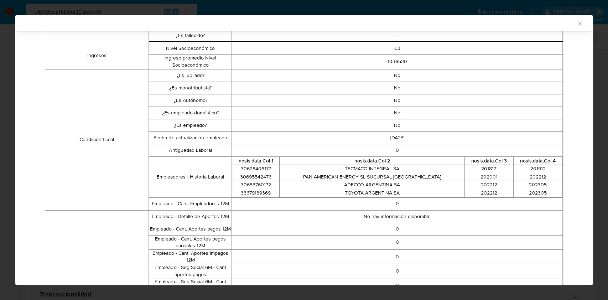
click at [576, 25] on icon "Cerrar ventana" at bounding box center [579, 23] width 7 height 7
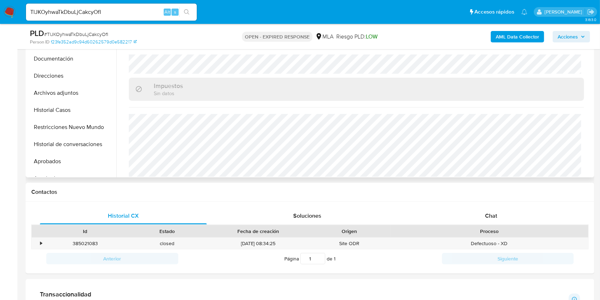
scroll to position [375, 0]
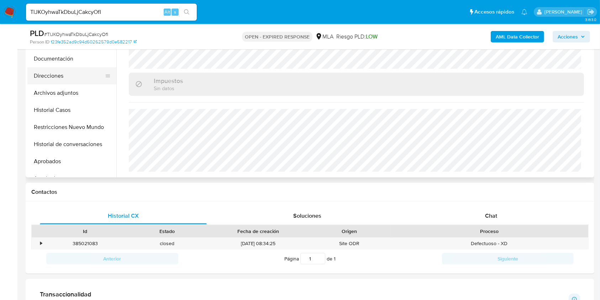
click at [77, 78] on button "Direcciones" at bounding box center [68, 75] width 83 height 17
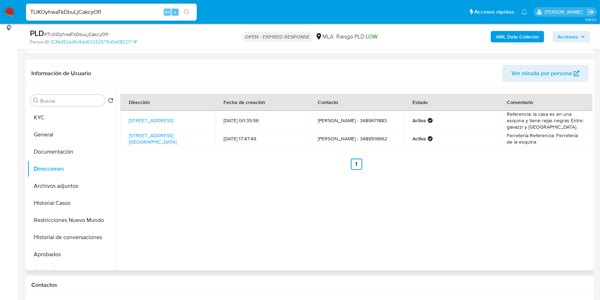
scroll to position [95, 0]
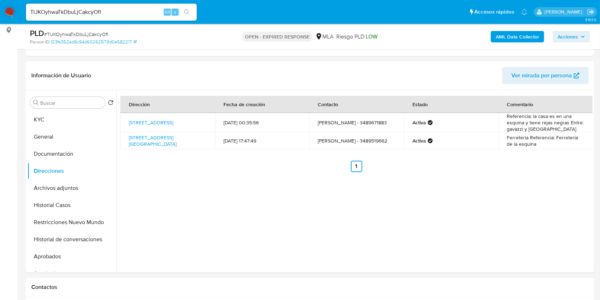
click at [99, 33] on span "# TlJKOyhwaTkDbuLjCakcyOfI" at bounding box center [76, 34] width 64 height 7
copy span "TlJKOyhwaTkDbuLjCakcyOfI"
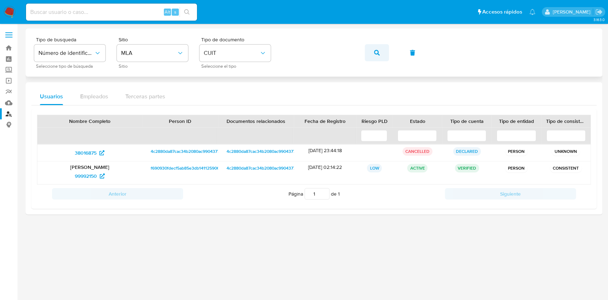
click at [376, 54] on icon "button" at bounding box center [377, 53] width 6 height 6
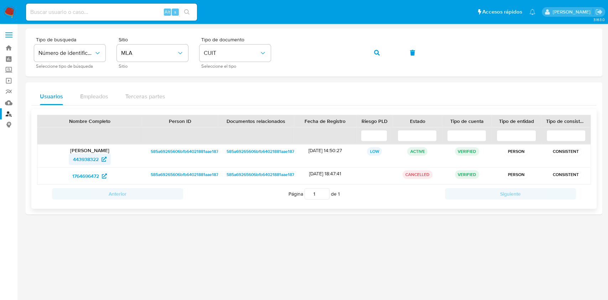
click at [92, 159] on span "443938322" at bounding box center [86, 158] width 26 height 11
click at [376, 53] on icon "button" at bounding box center [377, 53] width 6 height 6
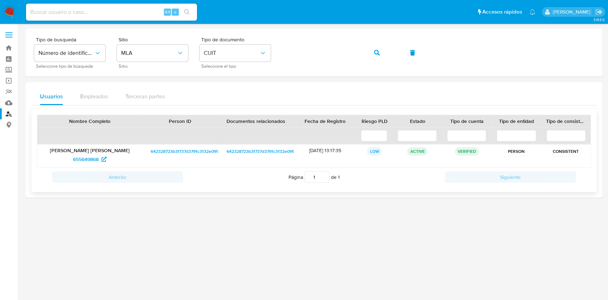
drag, startPoint x: 89, startPoint y: 157, endPoint x: 123, endPoint y: 116, distance: 53.4
click at [89, 158] on span "655649868" at bounding box center [86, 158] width 26 height 11
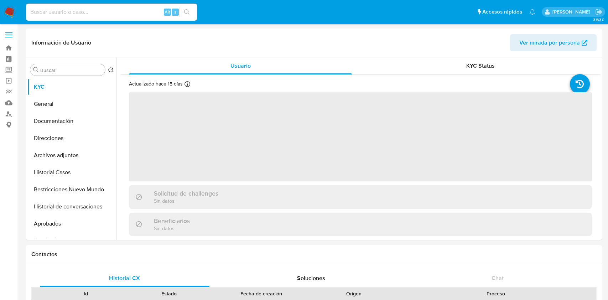
select select "10"
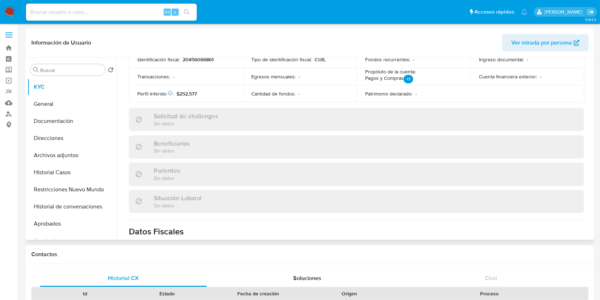
scroll to position [375, 0]
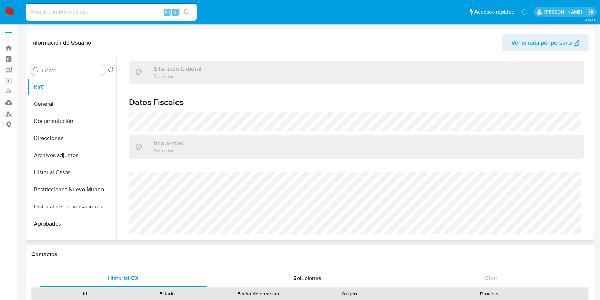
drag, startPoint x: 60, startPoint y: 138, endPoint x: 195, endPoint y: 51, distance: 161.1
click at [60, 138] on button "Direcciones" at bounding box center [71, 138] width 89 height 17
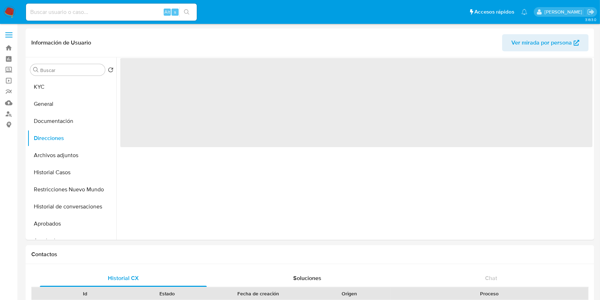
scroll to position [0, 0]
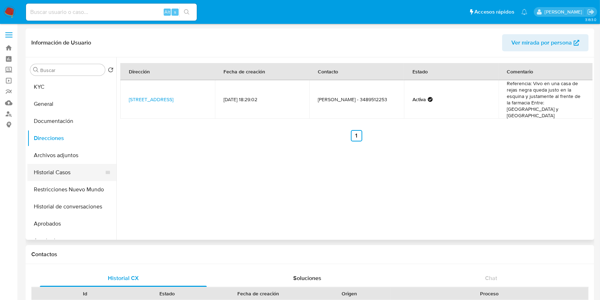
click at [57, 175] on button "Historial Casos" at bounding box center [68, 172] width 83 height 17
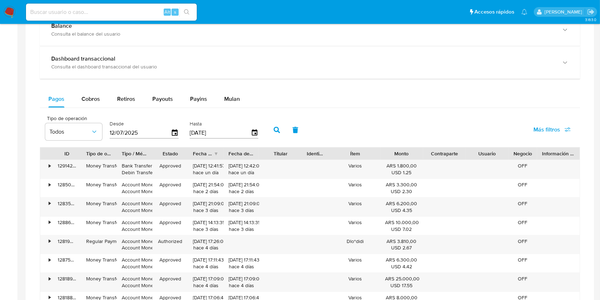
scroll to position [664, 0]
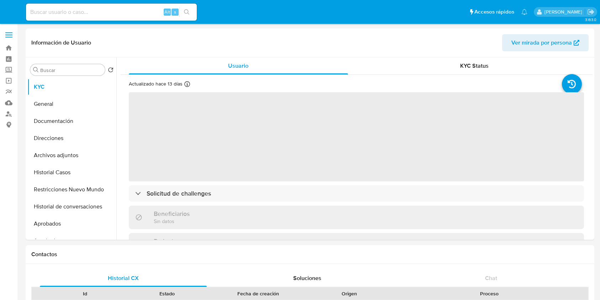
select select "10"
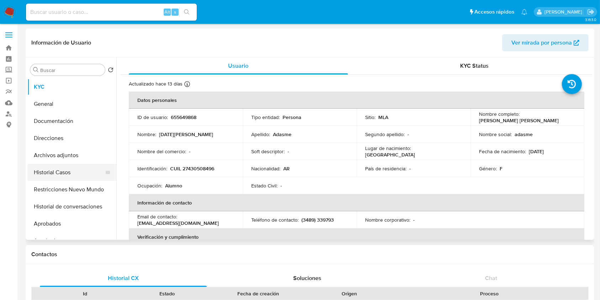
click at [69, 171] on button "Historial Casos" at bounding box center [68, 172] width 83 height 17
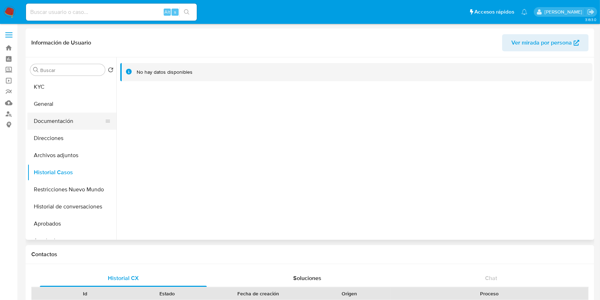
click at [75, 113] on button "Documentación" at bounding box center [68, 120] width 83 height 17
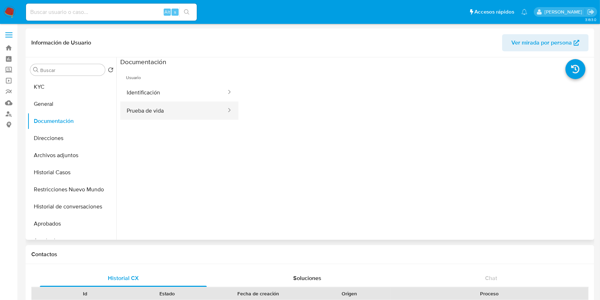
click at [143, 116] on button "Prueba de vida" at bounding box center [173, 110] width 107 height 18
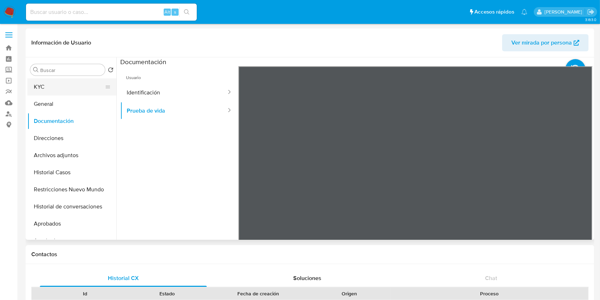
click at [71, 81] on button "KYC" at bounding box center [68, 86] width 83 height 17
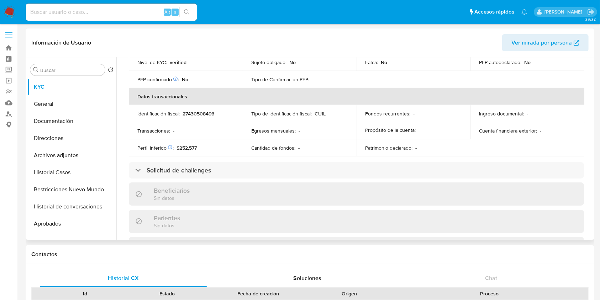
scroll to position [368, 0]
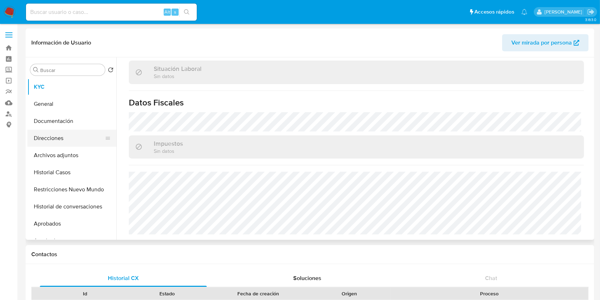
click at [70, 144] on button "Direcciones" at bounding box center [68, 138] width 83 height 17
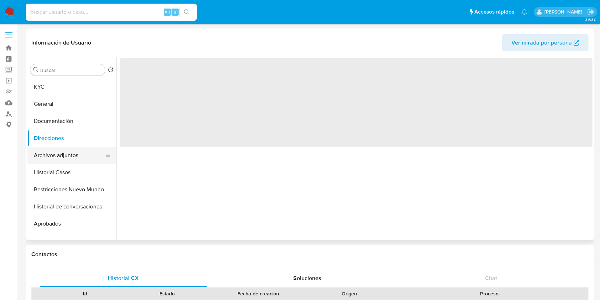
scroll to position [0, 0]
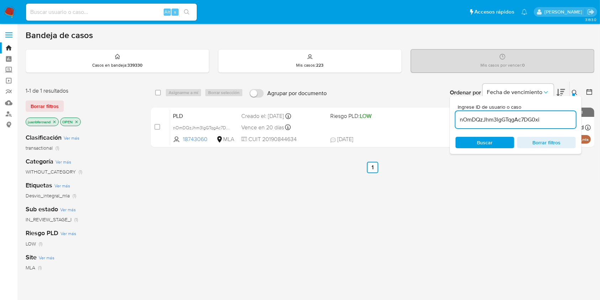
click at [540, 117] on input "nOmDQzJhm3lgGTqgAc7DG0xi" at bounding box center [516, 119] width 120 height 9
paste input "TlJKOyhwaTkDbuLjCakcyOfI"
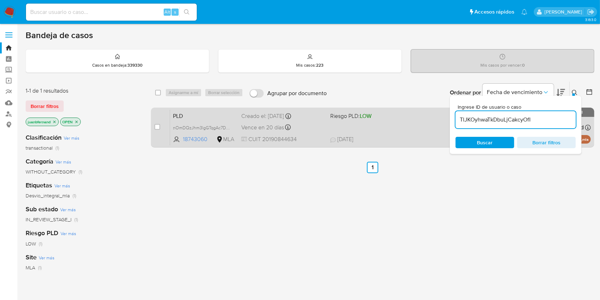
type input "TlJKOyhwaTkDbuLjCakcyOfI"
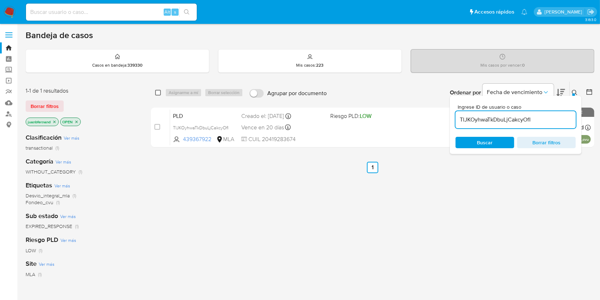
click at [158, 90] on input "checkbox" at bounding box center [158, 93] width 6 height 6
checkbox input "true"
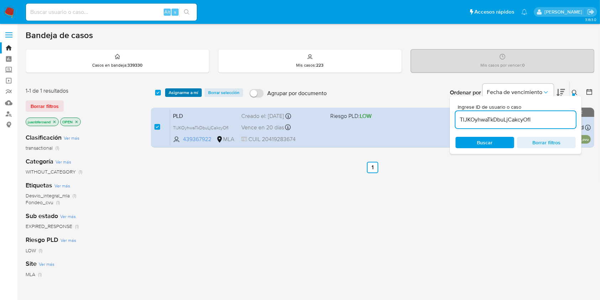
click at [180, 95] on span "Asignarme a mí" at bounding box center [184, 92] width 30 height 7
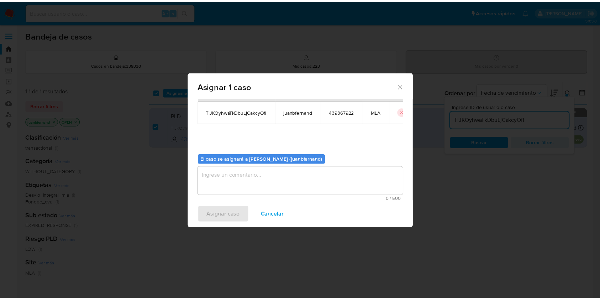
scroll to position [36, 0]
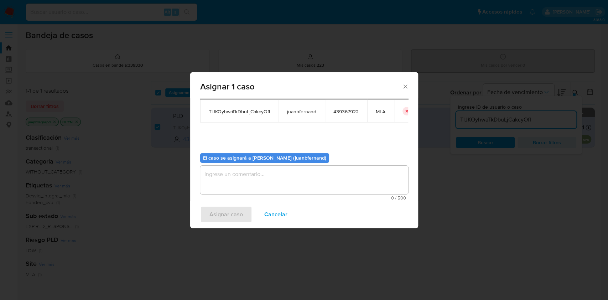
click at [255, 182] on textarea "assign-modal" at bounding box center [304, 180] width 208 height 28
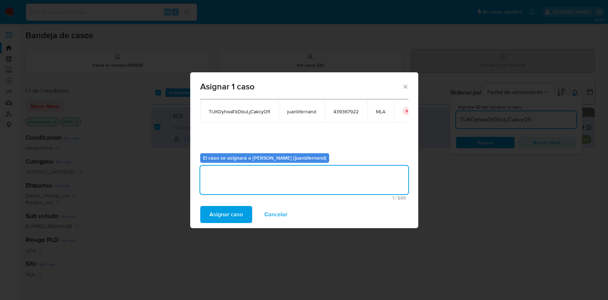
click at [237, 219] on span "Asignar caso" at bounding box center [225, 214] width 33 height 16
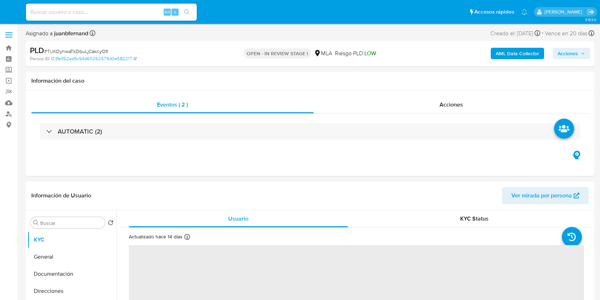
select select "10"
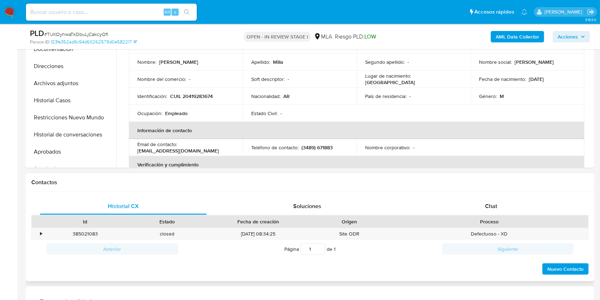
scroll to position [237, 0]
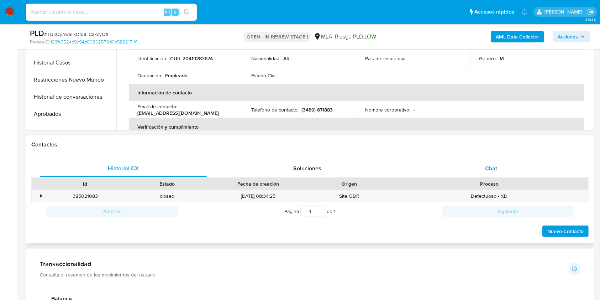
click at [492, 167] on span "Chat" at bounding box center [491, 168] width 12 height 8
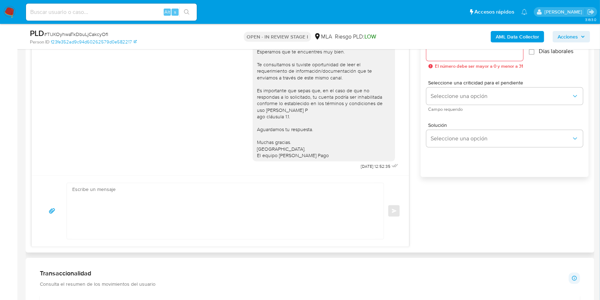
scroll to position [427, 0]
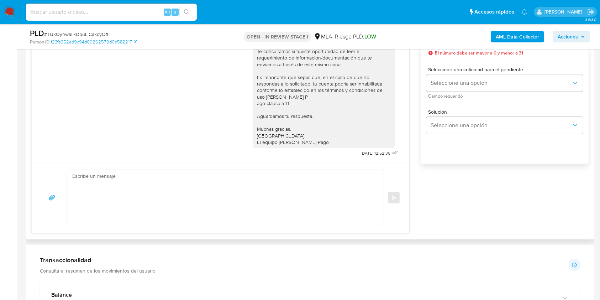
click at [117, 198] on textarea at bounding box center [223, 198] width 303 height 56
paste textarea "Hola. Esperamos que te encuentres muy bien. Te consultamos si tuviste oportunid…"
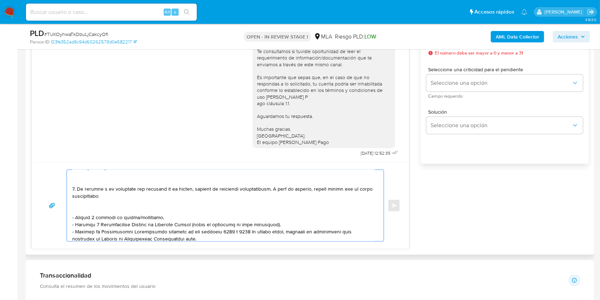
scroll to position [95, 0]
click at [115, 212] on textarea at bounding box center [223, 205] width 303 height 71
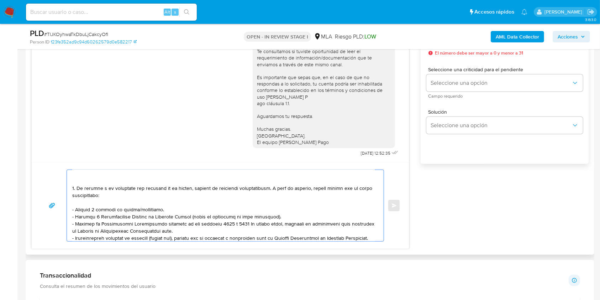
click at [143, 211] on textarea at bounding box center [223, 205] width 303 height 71
drag, startPoint x: 184, startPoint y: 234, endPoint x: 47, endPoint y: 220, distance: 138.1
click at [47, 220] on div "Enviar" at bounding box center [220, 205] width 360 height 72
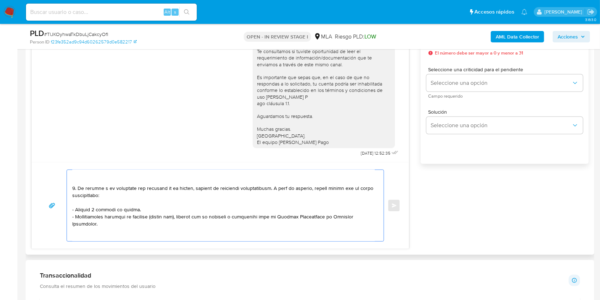
click at [84, 232] on textarea at bounding box center [223, 205] width 303 height 71
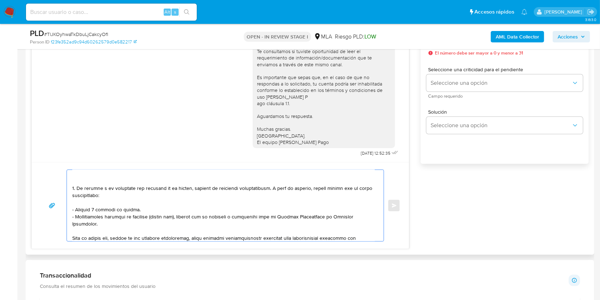
scroll to position [142, 0]
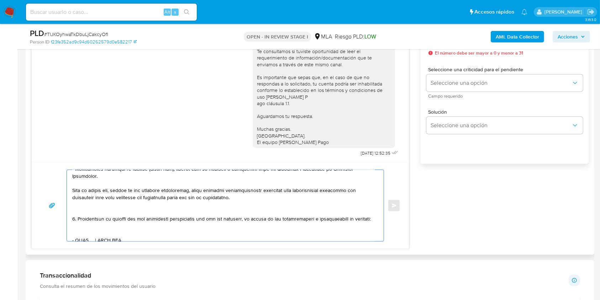
click at [97, 211] on textarea at bounding box center [223, 205] width 303 height 71
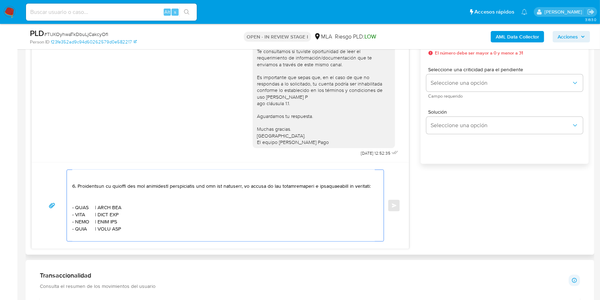
scroll to position [190, 0]
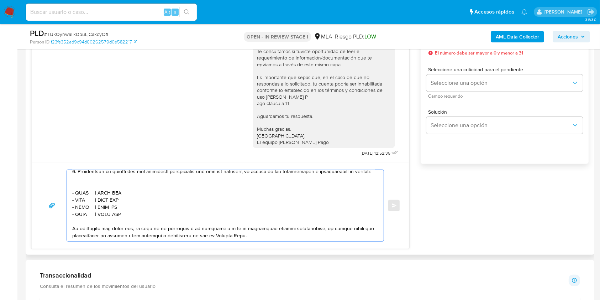
click at [105, 194] on textarea at bounding box center [223, 205] width 303 height 71
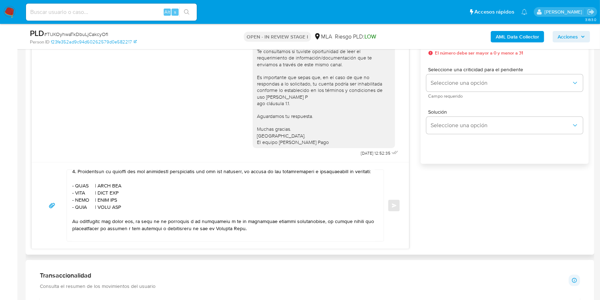
click at [76, 195] on textarea at bounding box center [223, 205] width 303 height 71
paste textarea "Binbaires Ondiss Intralot"
click at [151, 199] on textarea at bounding box center [223, 205] width 303 height 71
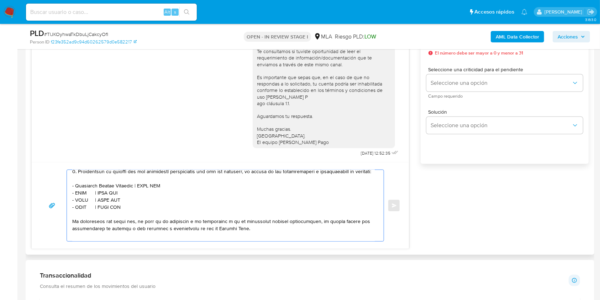
paste textarea "30717034755"
click at [82, 204] on textarea at bounding box center [223, 205] width 303 height 71
paste textarea "Lucia Ines Adasme"
click at [138, 205] on textarea at bounding box center [223, 205] width 303 height 71
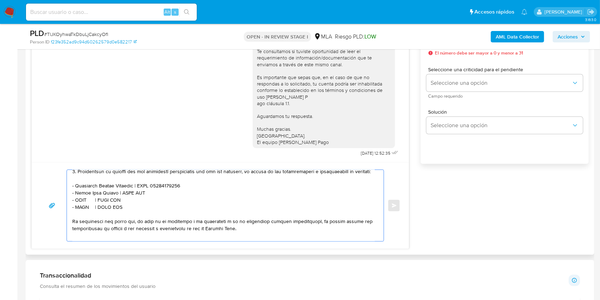
click at [138, 205] on textarea at bounding box center [223, 205] width 303 height 71
paste textarea "27430508496"
drag, startPoint x: 126, startPoint y: 217, endPoint x: 47, endPoint y: 212, distance: 79.2
click at [47, 212] on div "Enviar" at bounding box center [220, 205] width 360 height 72
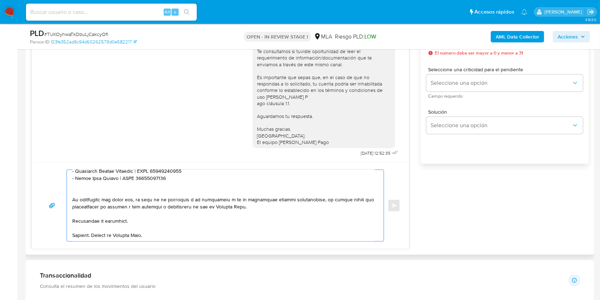
scroll to position [225, 0]
click at [146, 211] on textarea at bounding box center [223, 205] width 303 height 71
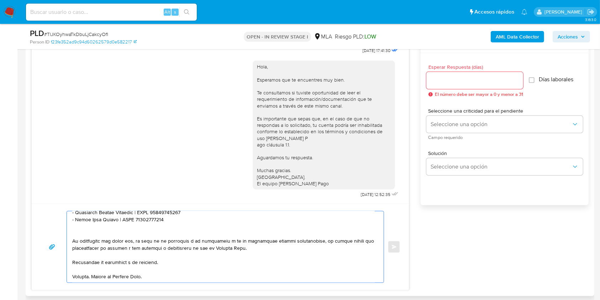
scroll to position [332, 0]
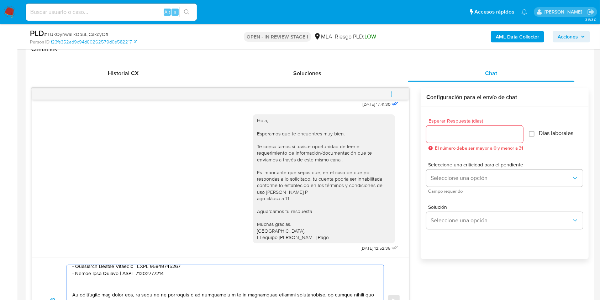
type textarea "Hola. Esperamos que te encuentres muy bien. Te consultamos si tuviste oportunid…"
click at [450, 133] on input "Esperar Respuesta (días)" at bounding box center [474, 134] width 97 height 9
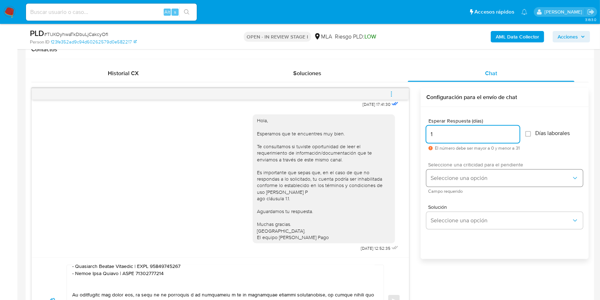
type input "1"
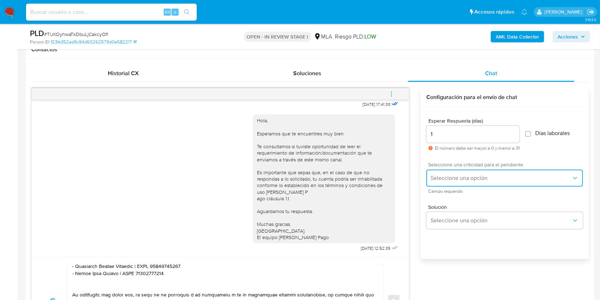
click at [456, 180] on span "Seleccione una opción" at bounding box center [501, 177] width 141 height 7
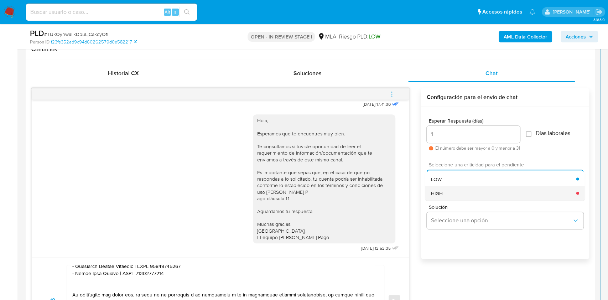
click at [453, 194] on div "HIGH" at bounding box center [503, 193] width 145 height 14
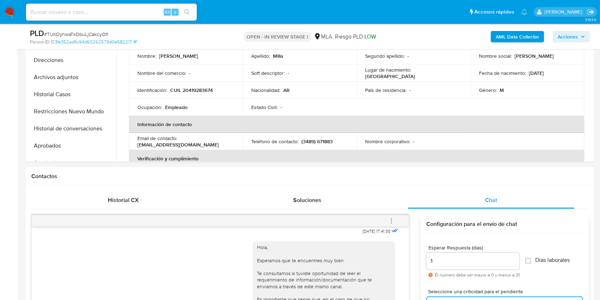
scroll to position [379, 0]
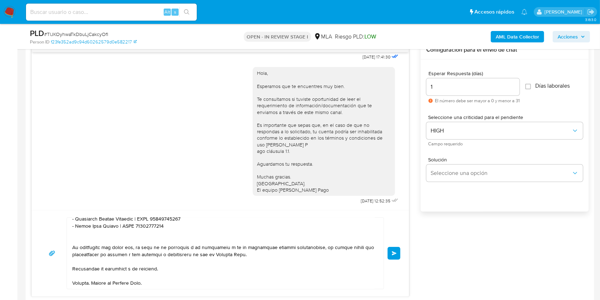
click at [393, 255] on button "Enviar" at bounding box center [394, 253] width 13 height 13
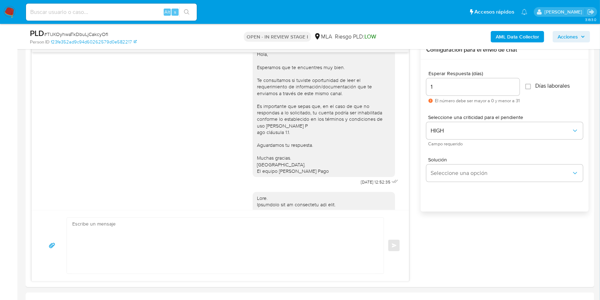
scroll to position [747, 0]
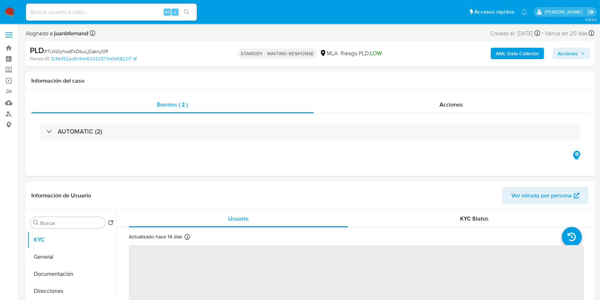
select select "10"
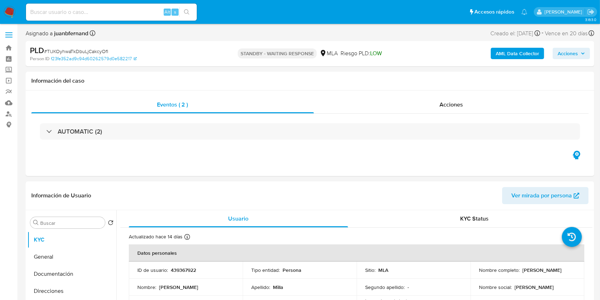
drag, startPoint x: 121, startPoint y: 9, endPoint x: 144, endPoint y: 16, distance: 23.8
click at [121, 9] on input at bounding box center [111, 11] width 171 height 9
paste input "KBgXBxypLx0xLIa4BjKJ20sN"
type input "KBgXBxypLx0xLIa4BjKJ20sN"
click at [187, 13] on icon "search-icon" at bounding box center [187, 12] width 6 height 6
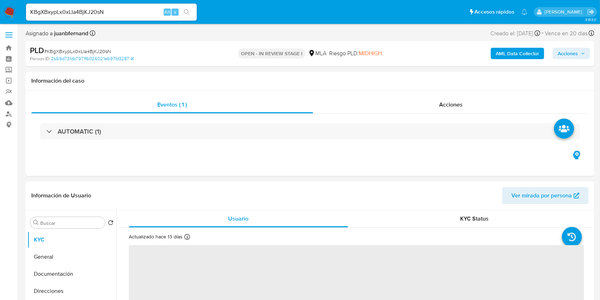
select select "10"
